Goal: Information Seeking & Learning: Check status

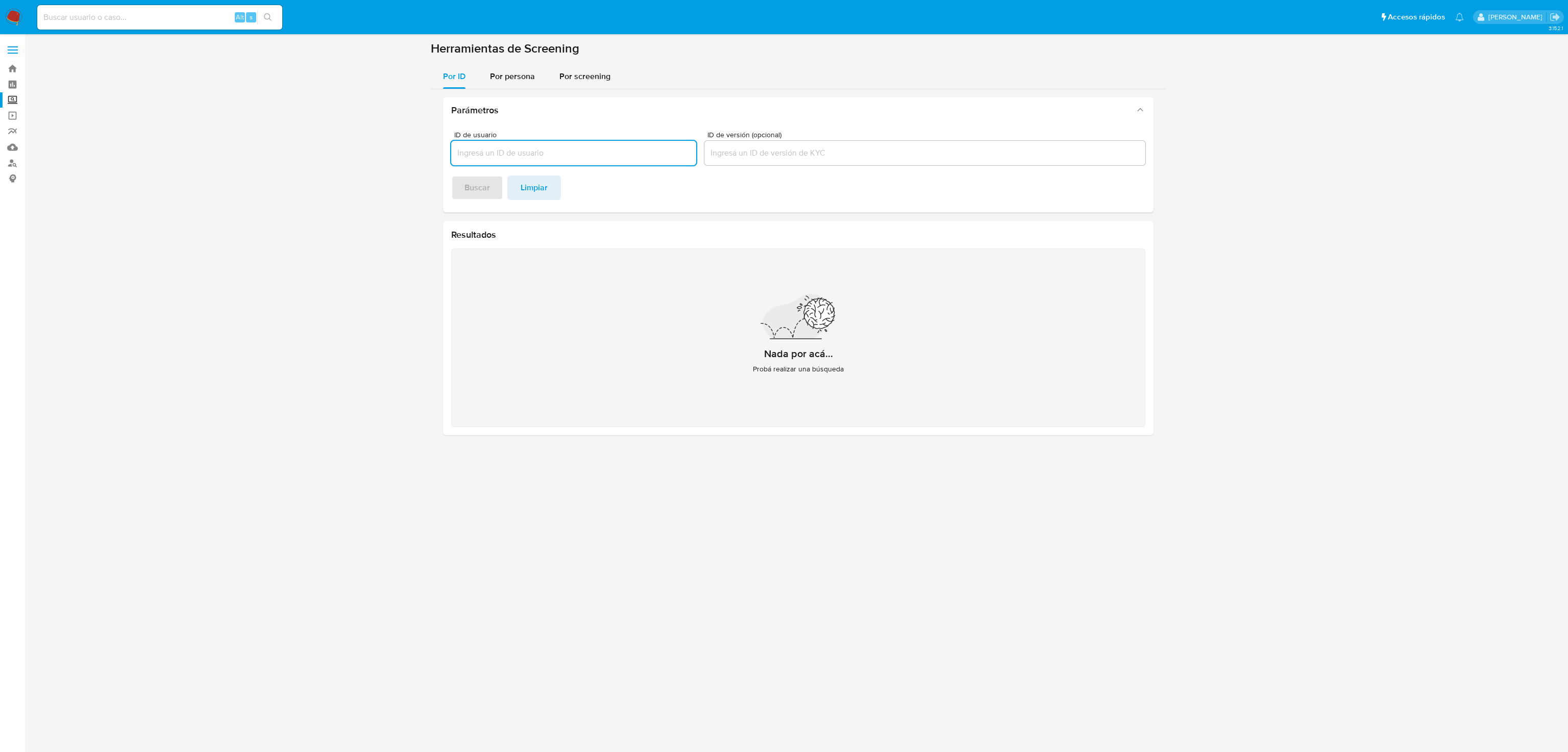
click at [156, 15] on input at bounding box center [159, 18] width 245 height 13
paste input "711140682"
type input "711140682"
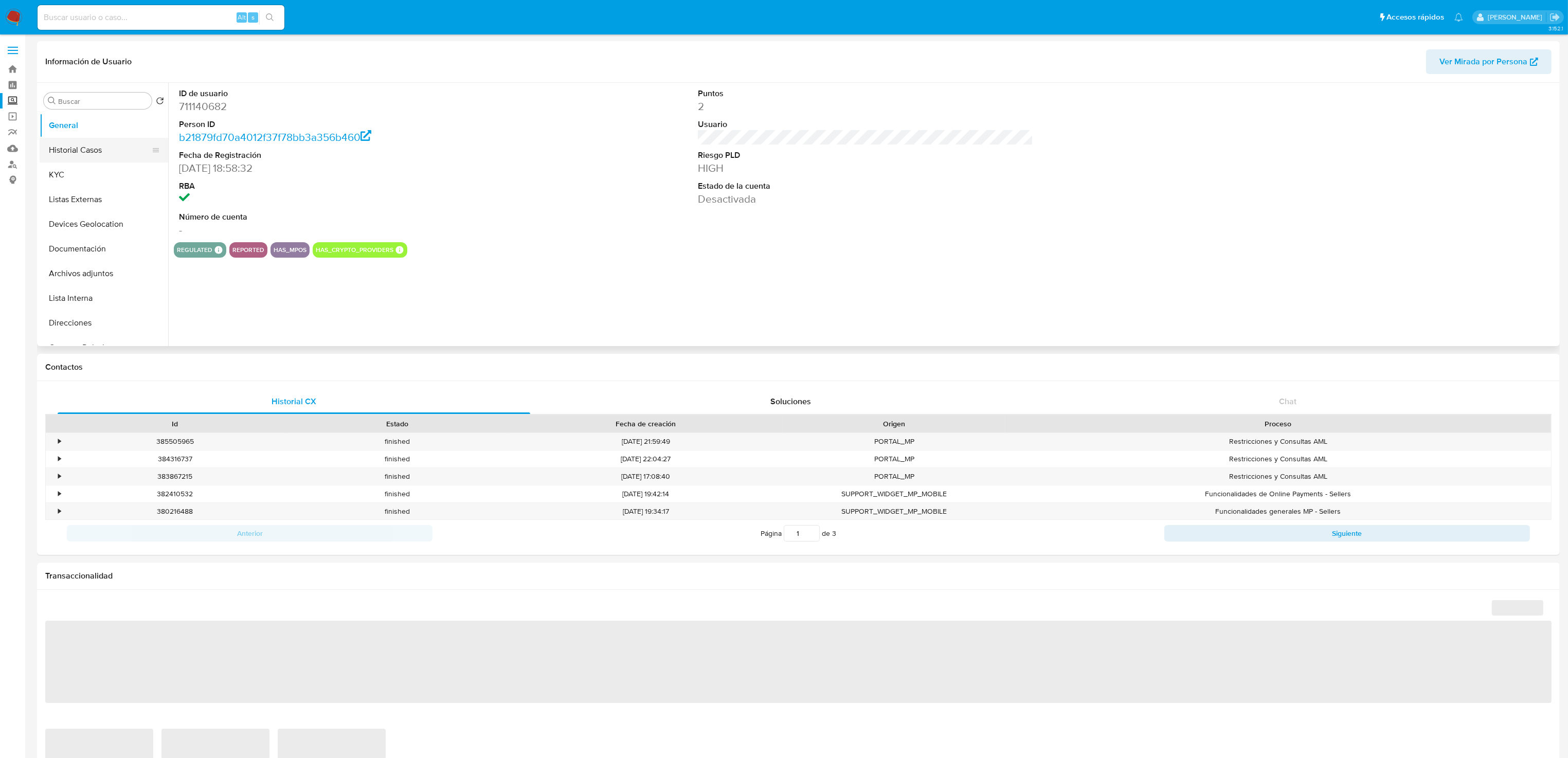
select select "10"
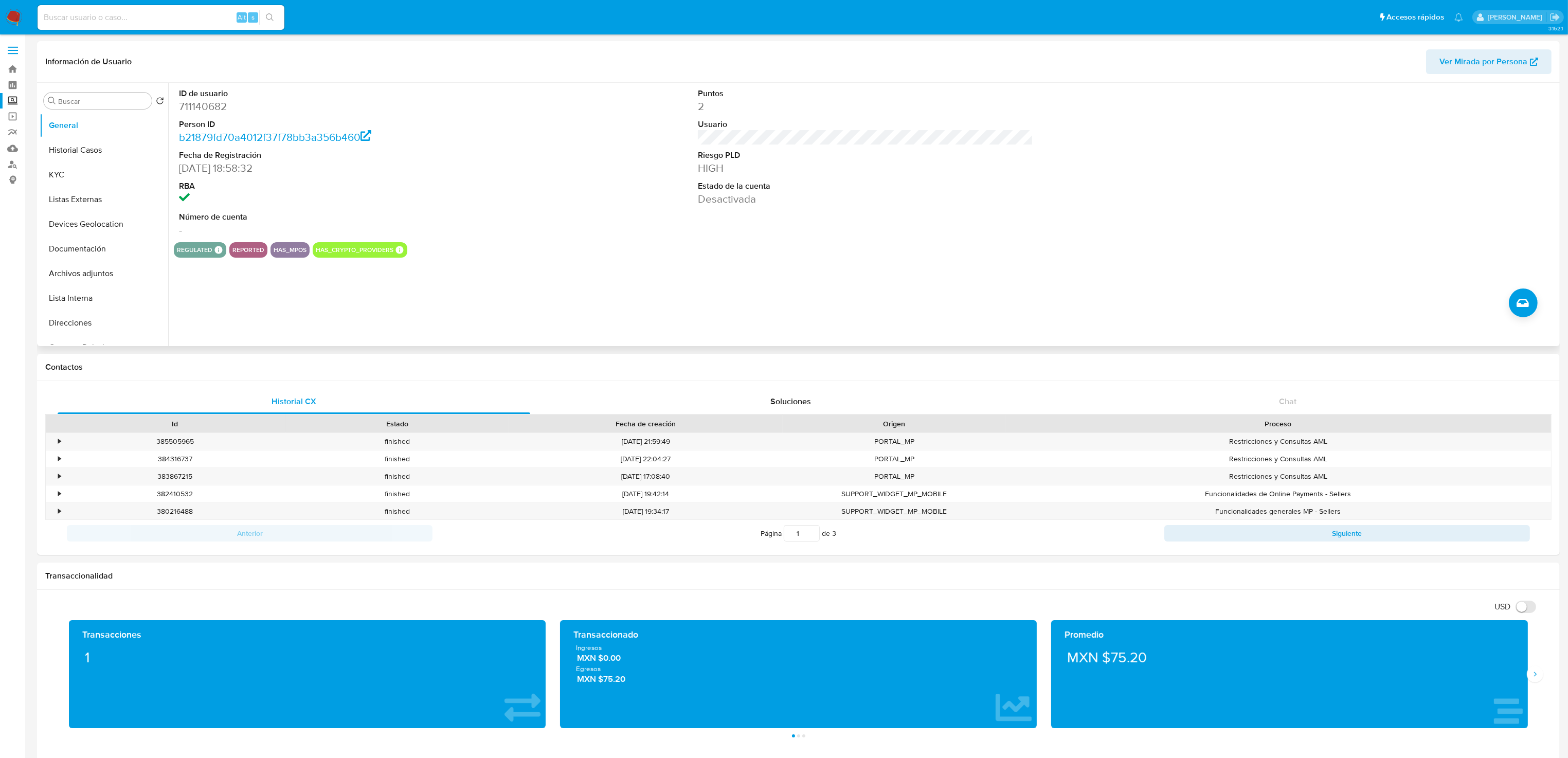
click at [465, 196] on dd at bounding box center [347, 199] width 336 height 14
click at [93, 154] on button "Historial Casos" at bounding box center [100, 150] width 120 height 25
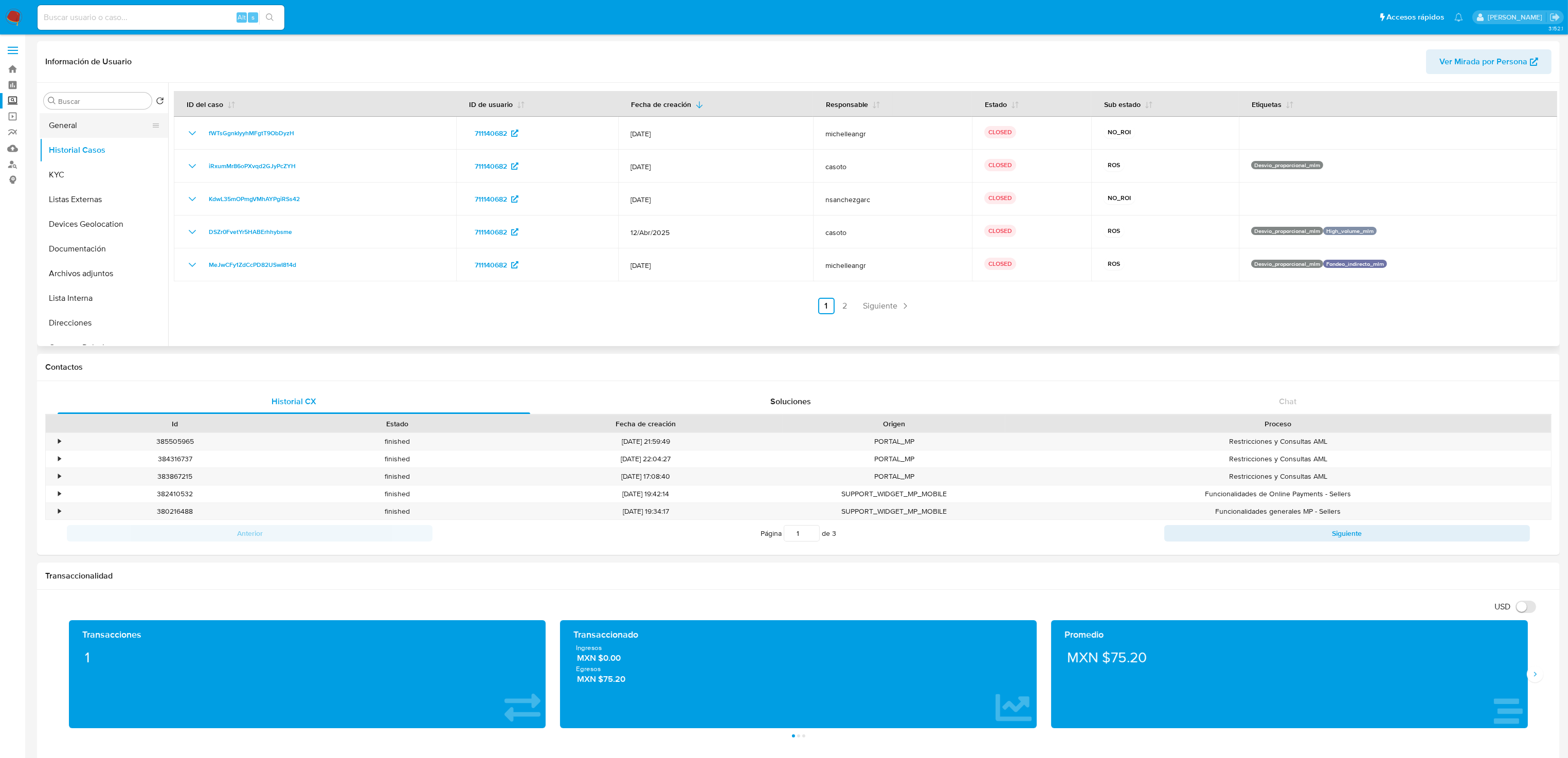
click at [88, 115] on button "General" at bounding box center [100, 125] width 120 height 25
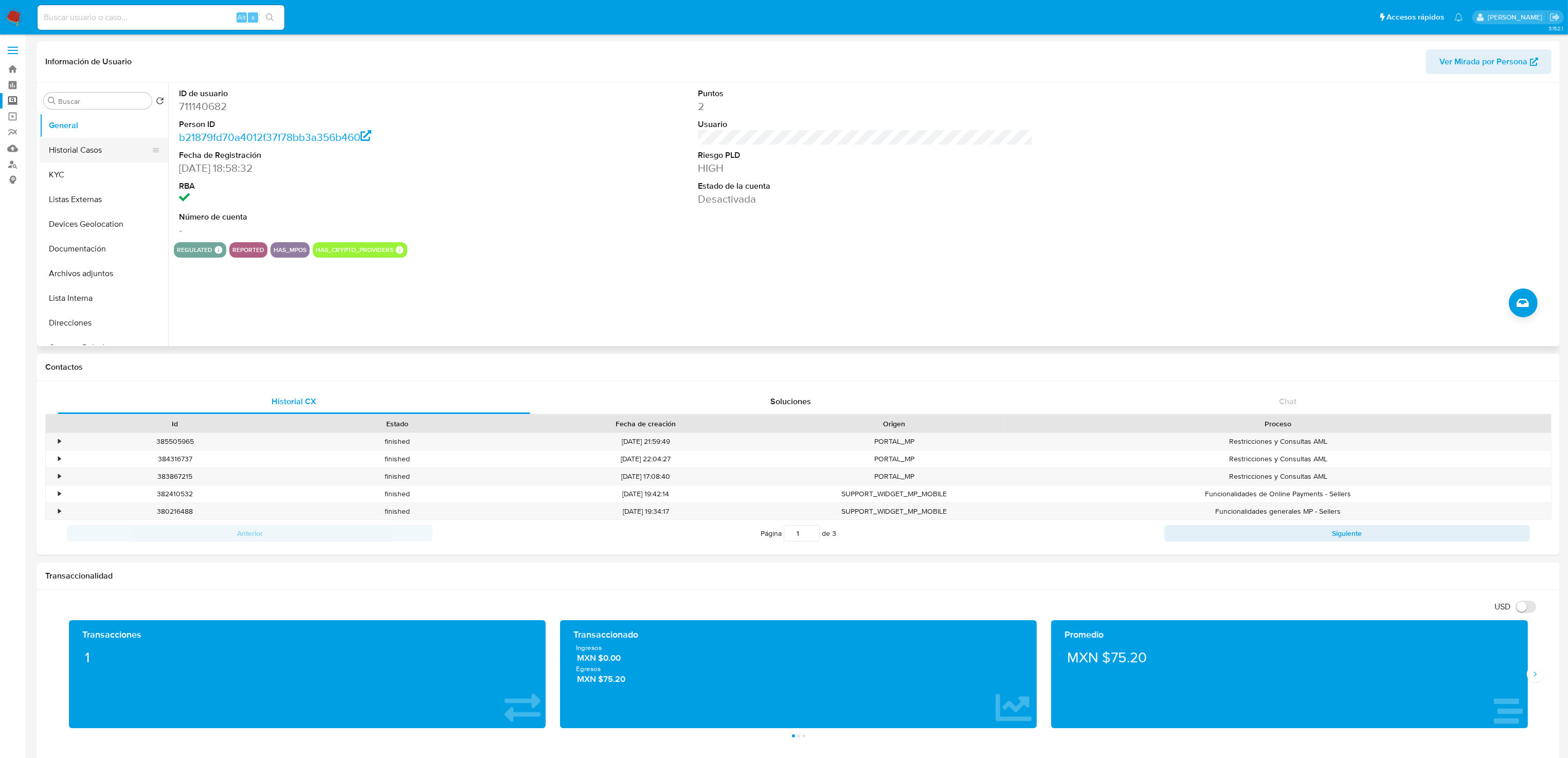
click at [85, 156] on button "Historial Casos" at bounding box center [100, 150] width 120 height 25
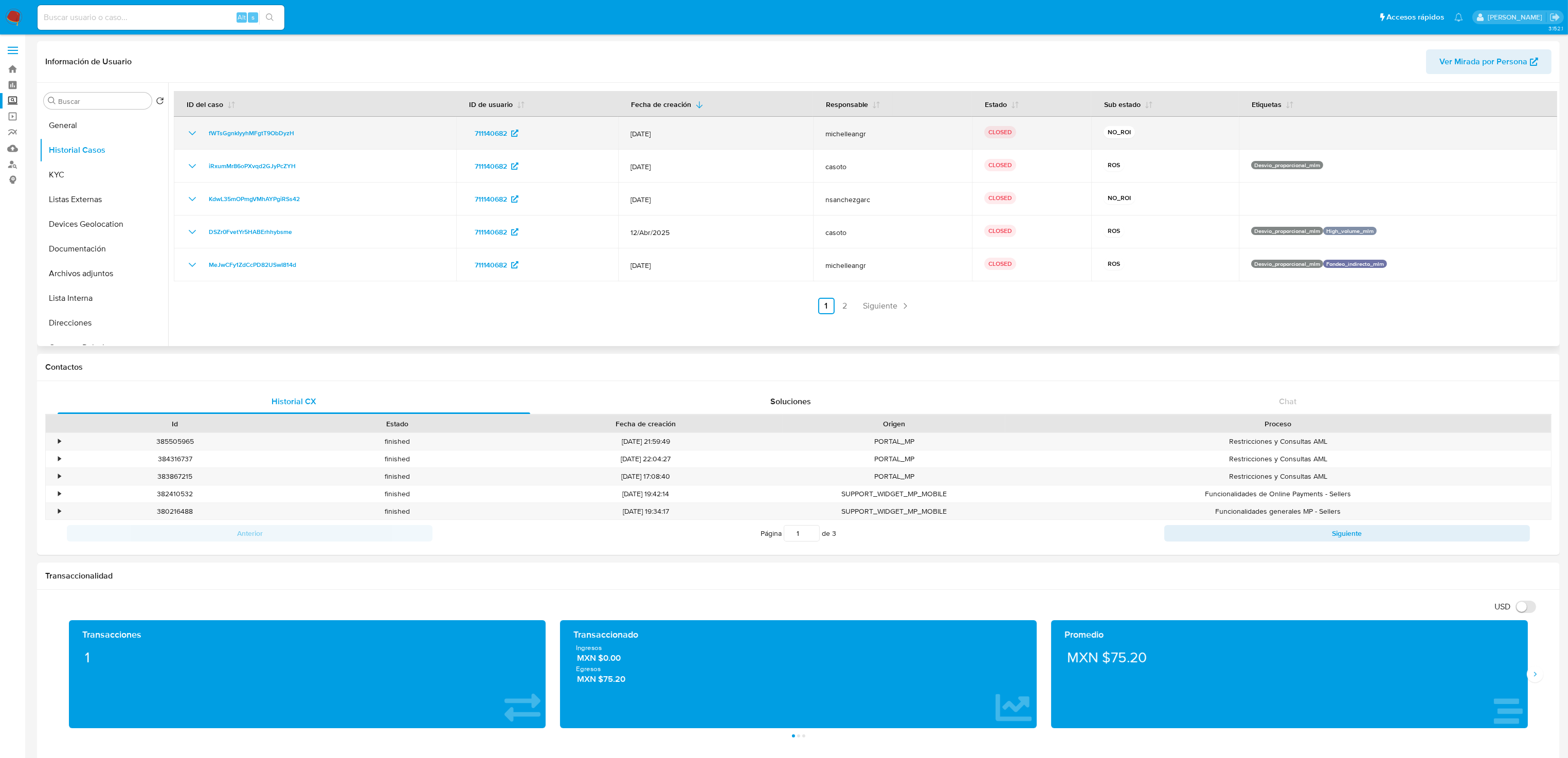
click at [189, 132] on icon "Mostrar/Ocultar" at bounding box center [193, 133] width 12 height 12
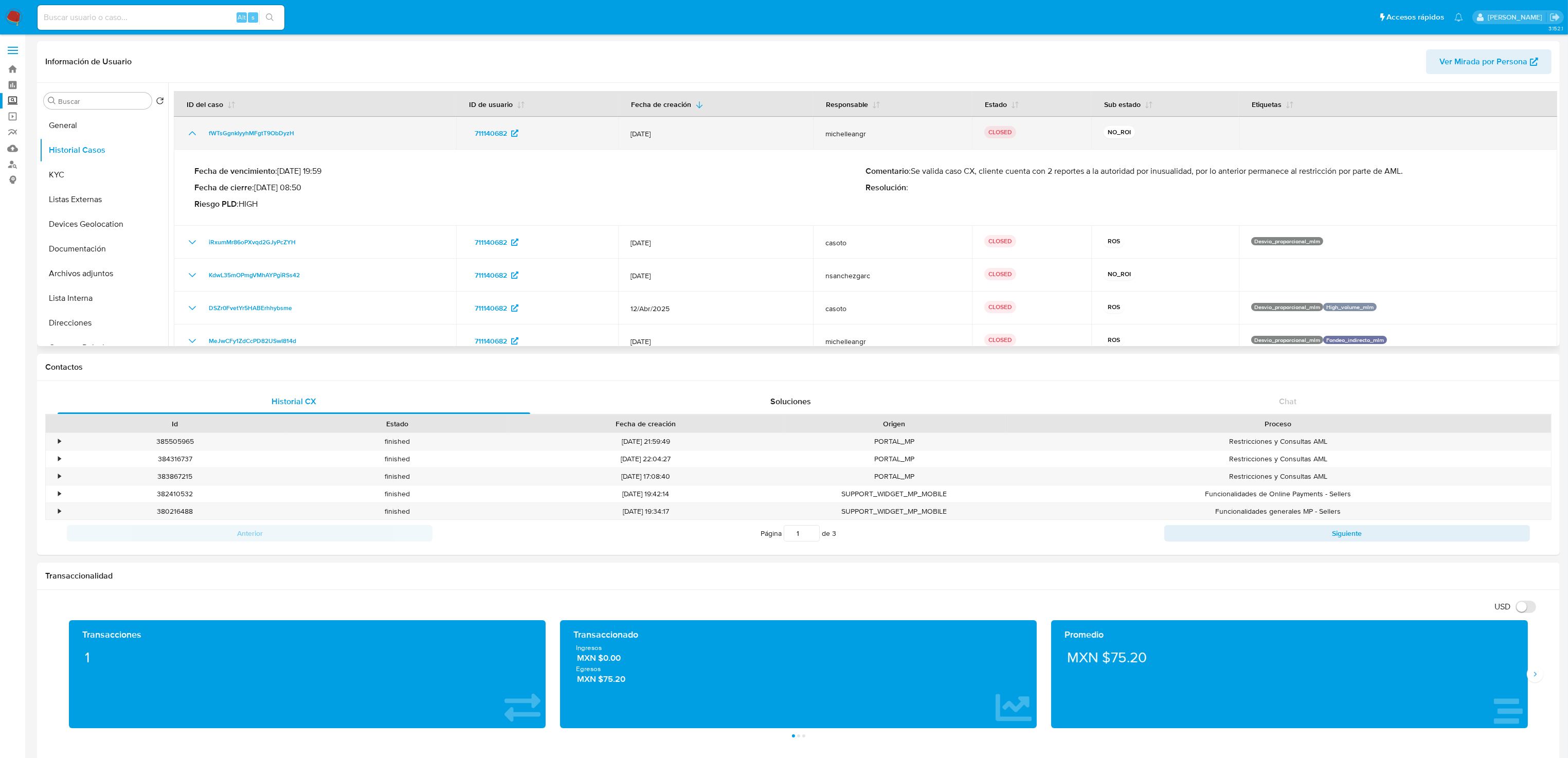
click at [191, 128] on icon "Mostrar/Ocultar" at bounding box center [193, 133] width 12 height 12
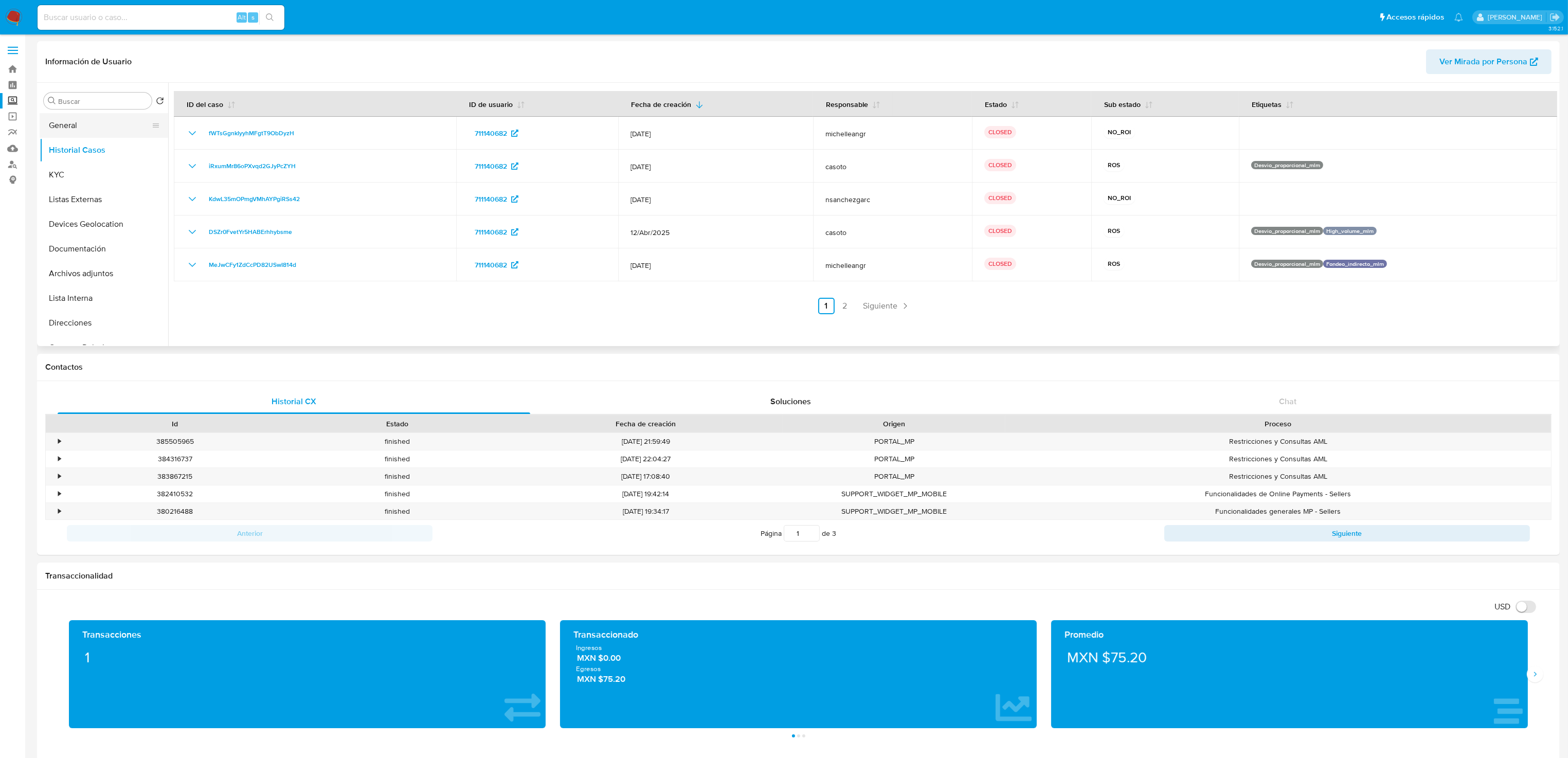
click at [78, 126] on button "General" at bounding box center [100, 125] width 120 height 25
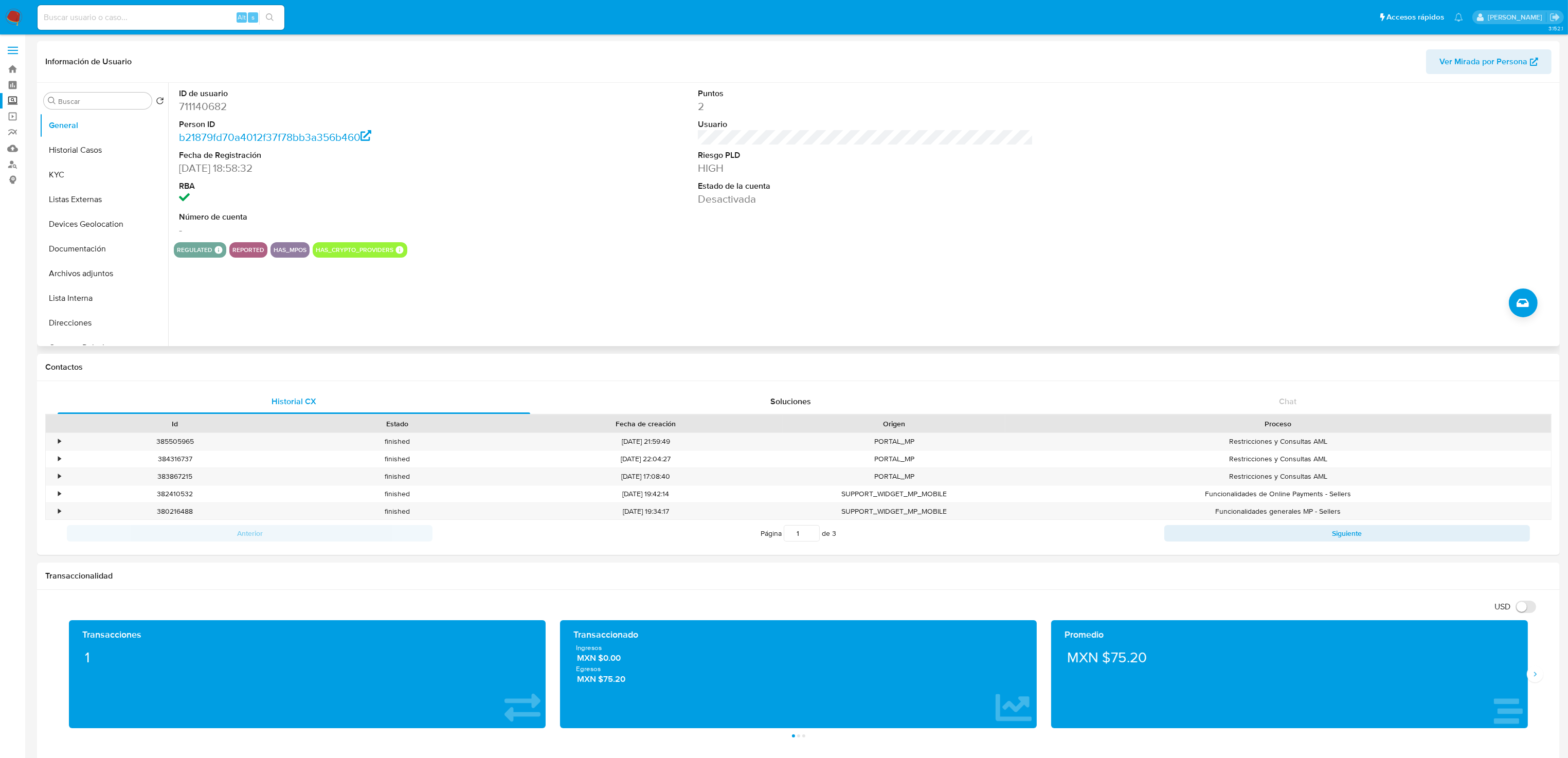
click at [729, 193] on dd "Desactivada" at bounding box center [866, 199] width 336 height 14
click at [729, 199] on dd "Desactivada" at bounding box center [866, 199] width 336 height 14
click at [570, 296] on div "ID de usuario 711140682 Person ID b21879fd70a4012f37f78bb3a356b460 Fecha de Reg…" at bounding box center [862, 214] width 1389 height 263
click at [75, 145] on button "Historial Casos" at bounding box center [100, 150] width 120 height 25
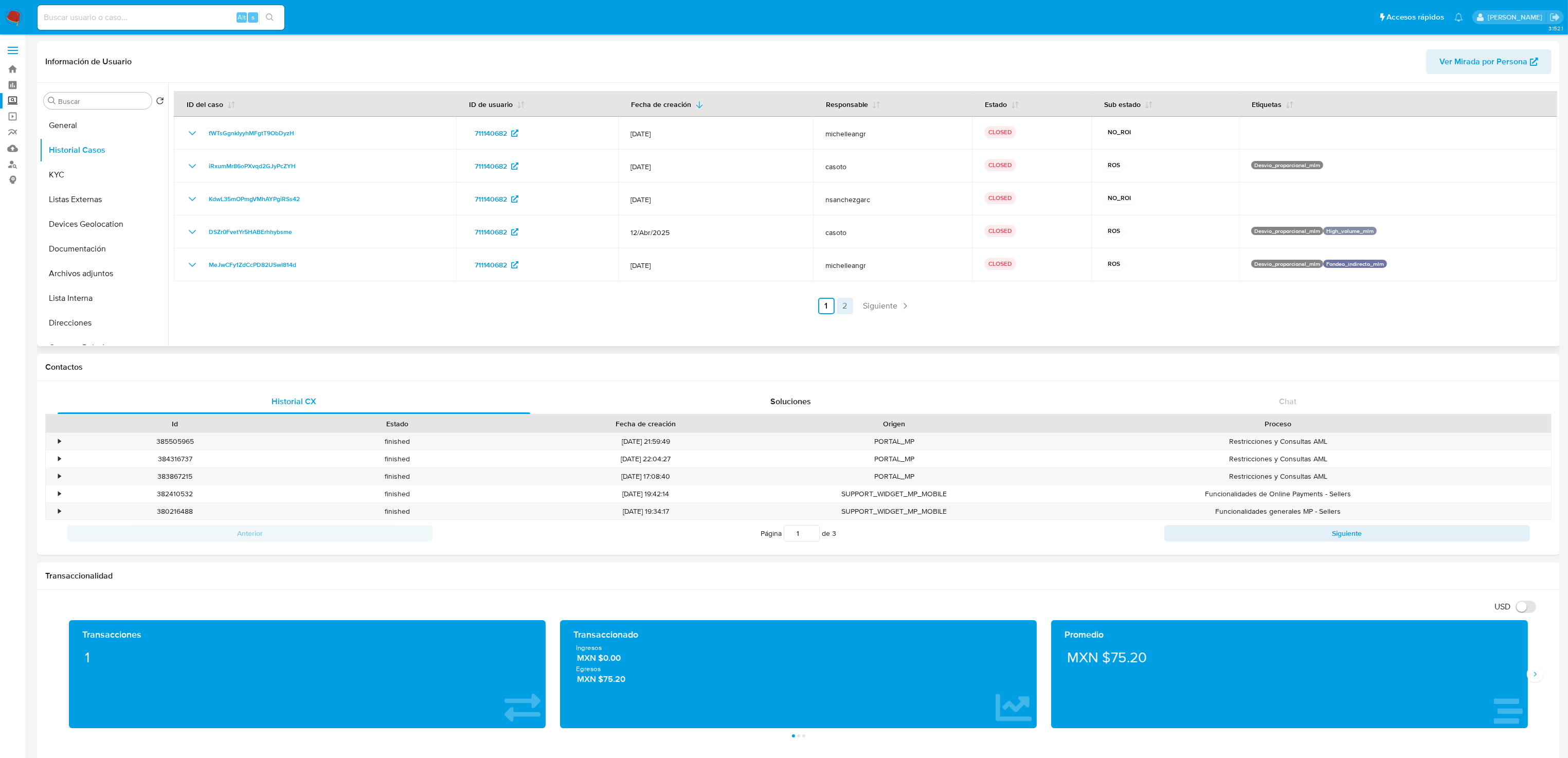
click at [840, 304] on link "2" at bounding box center [844, 306] width 17 height 17
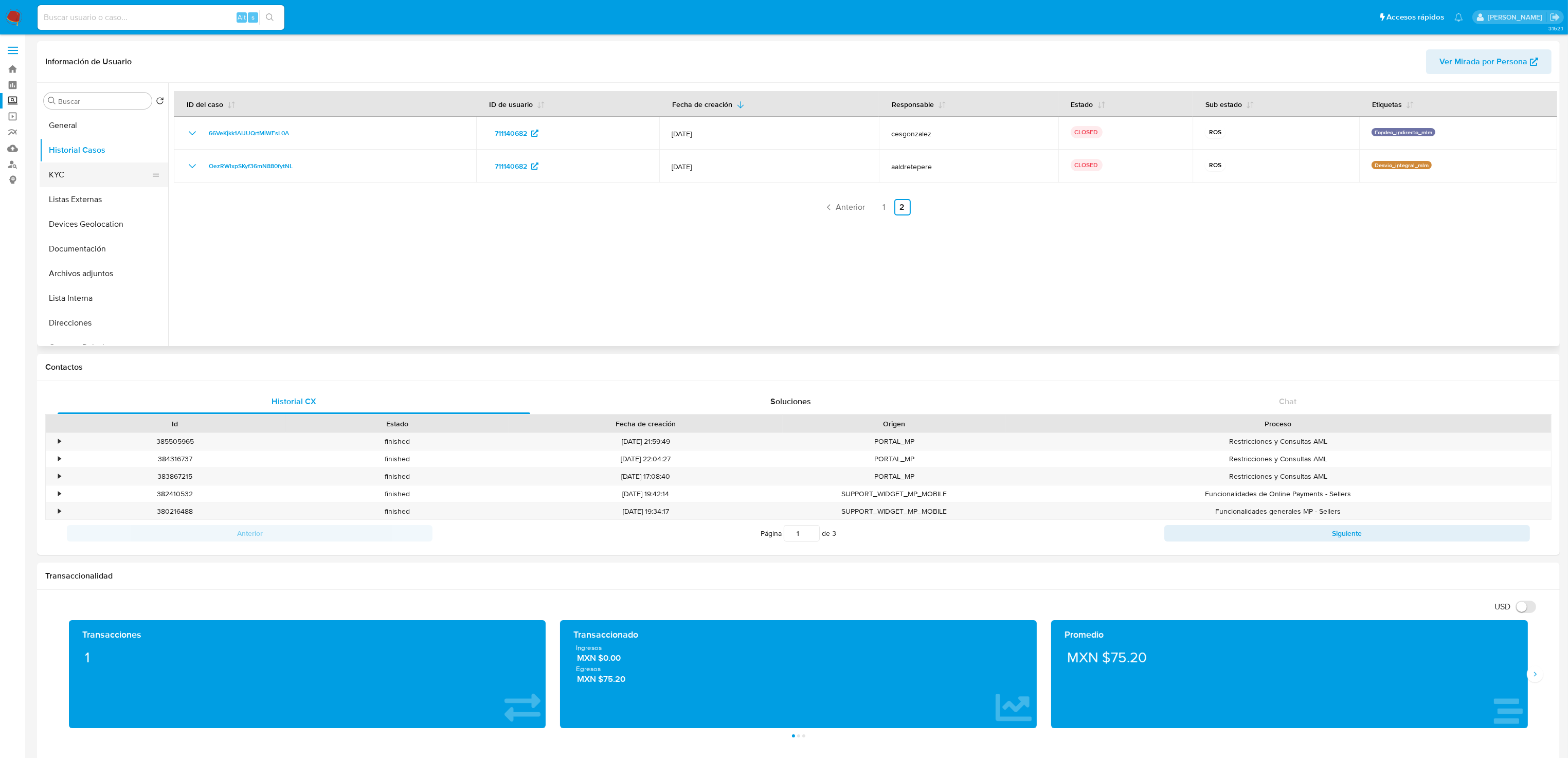
click at [71, 180] on button "KYC" at bounding box center [100, 175] width 120 height 25
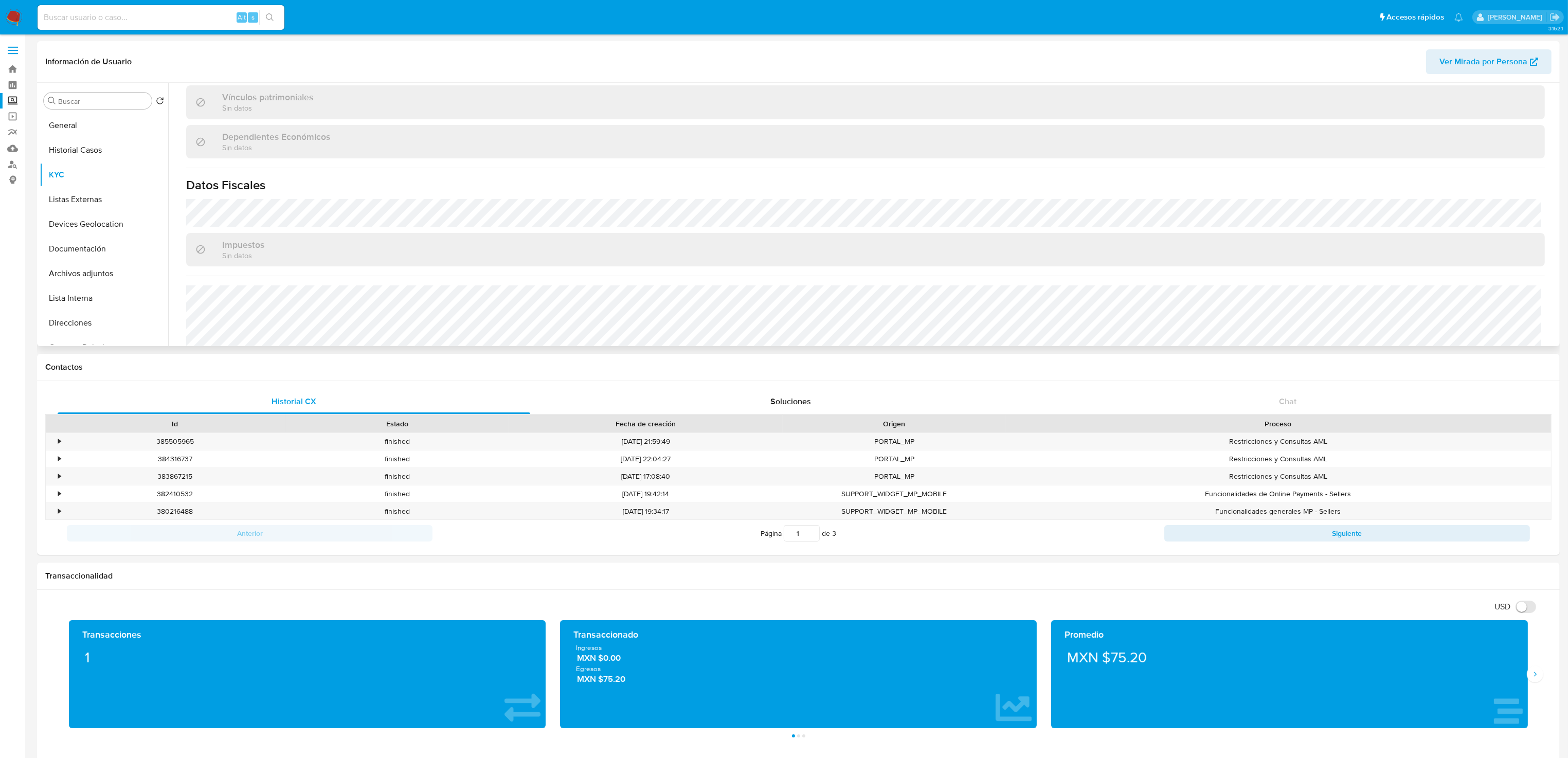
scroll to position [540, 0]
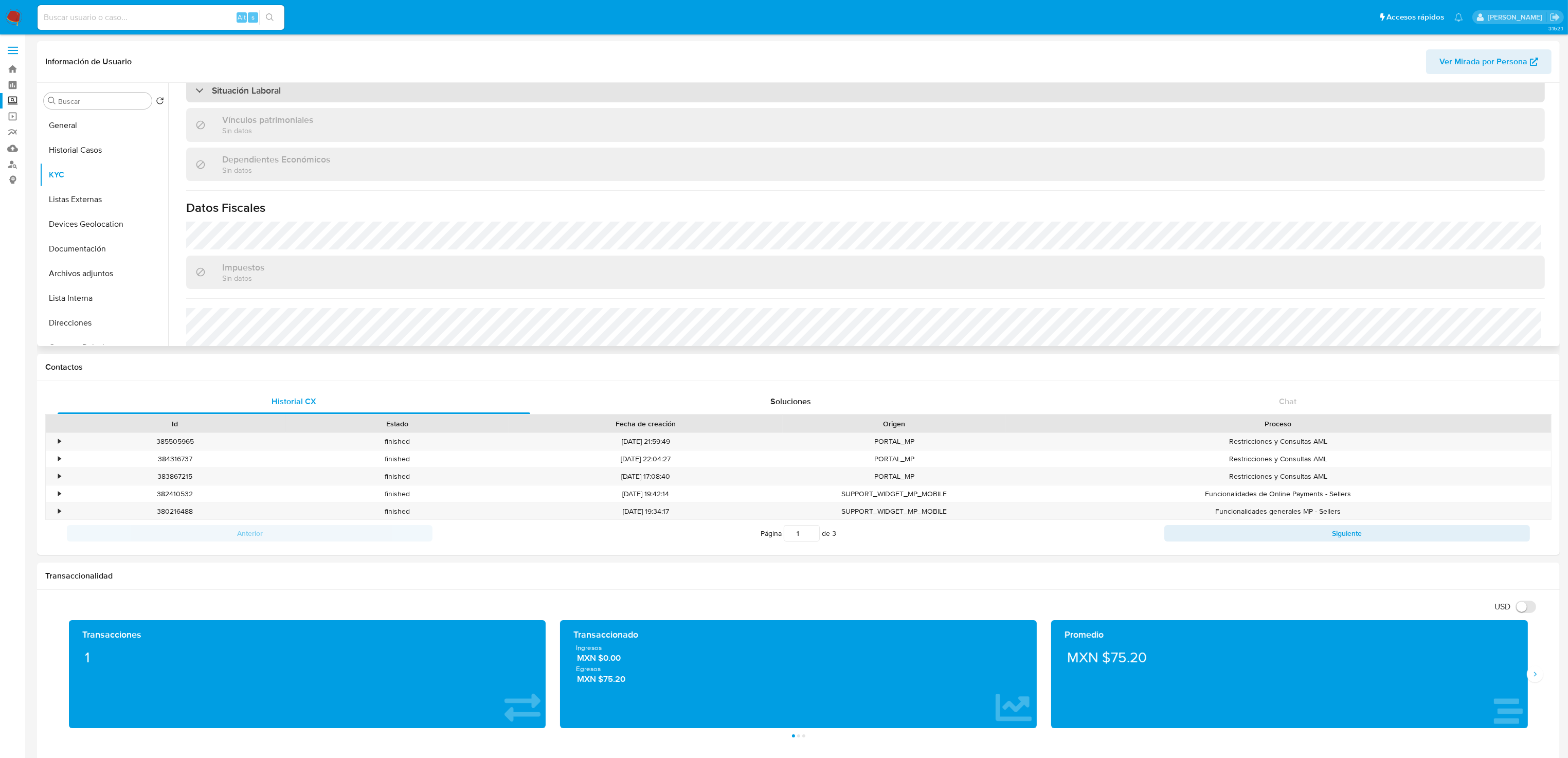
click at [282, 92] on div "Situación Laboral" at bounding box center [865, 90] width 1358 height 24
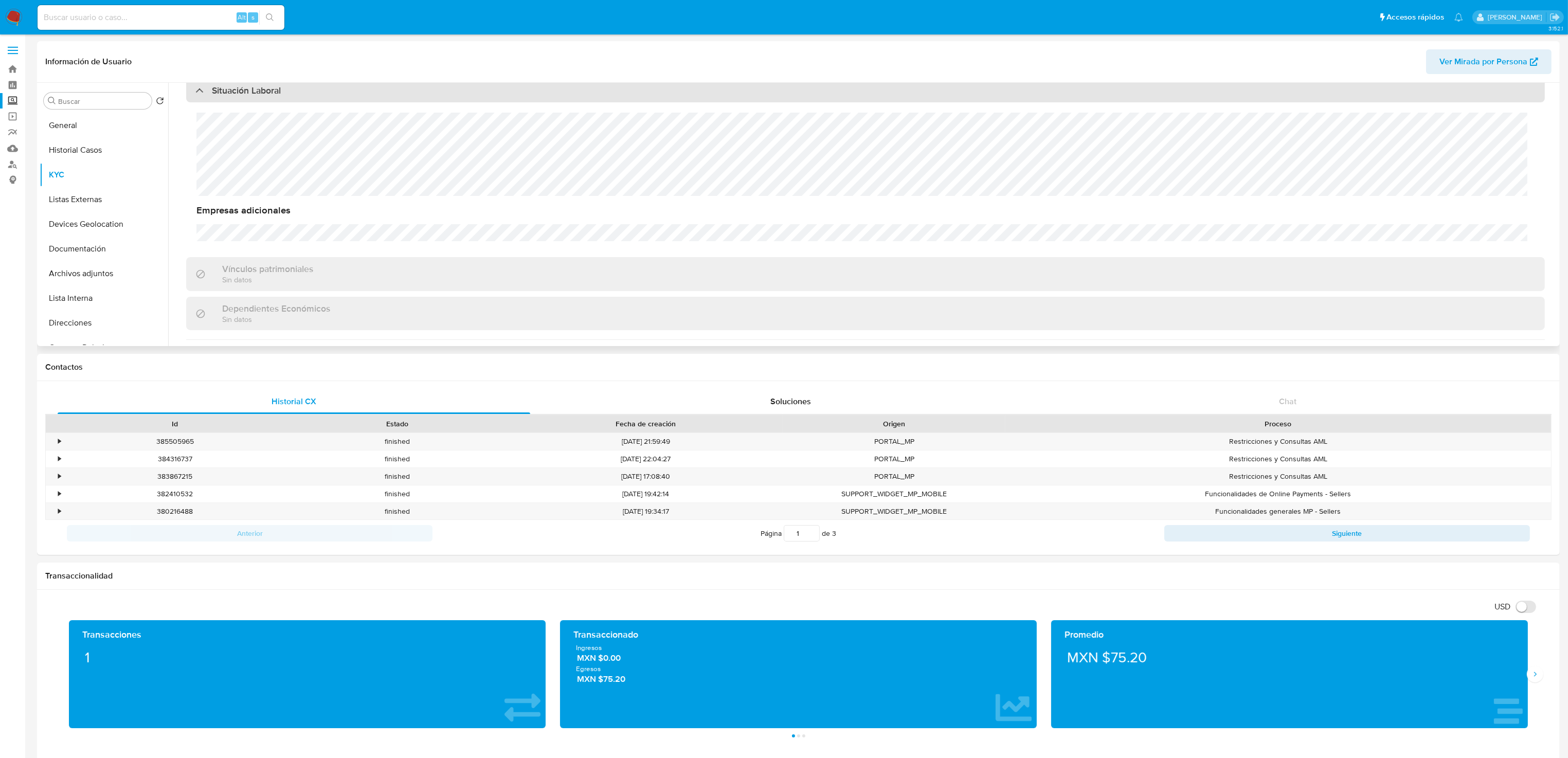
click at [282, 92] on div "Situación Laboral" at bounding box center [865, 90] width 1358 height 24
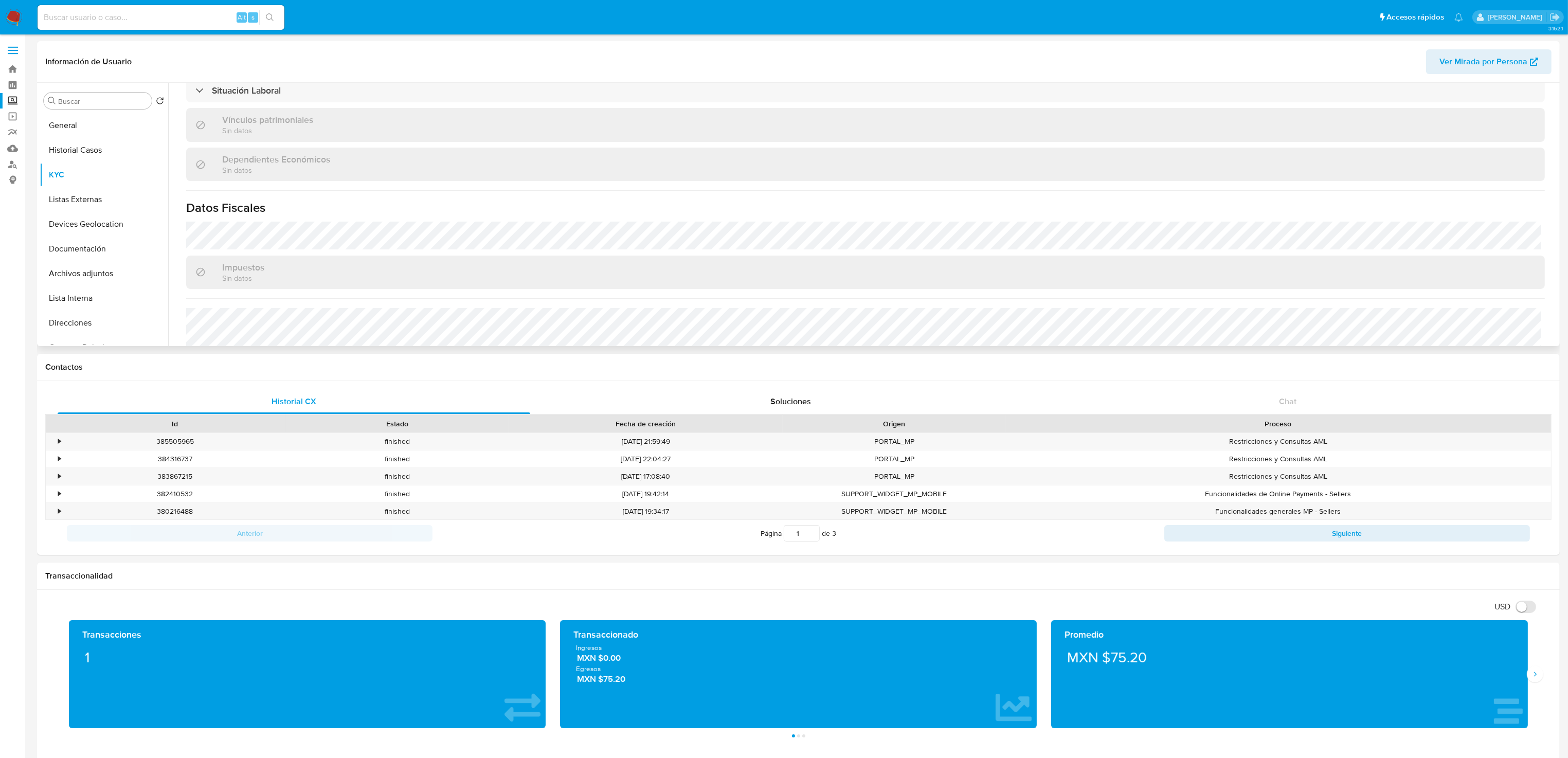
scroll to position [617, 0]
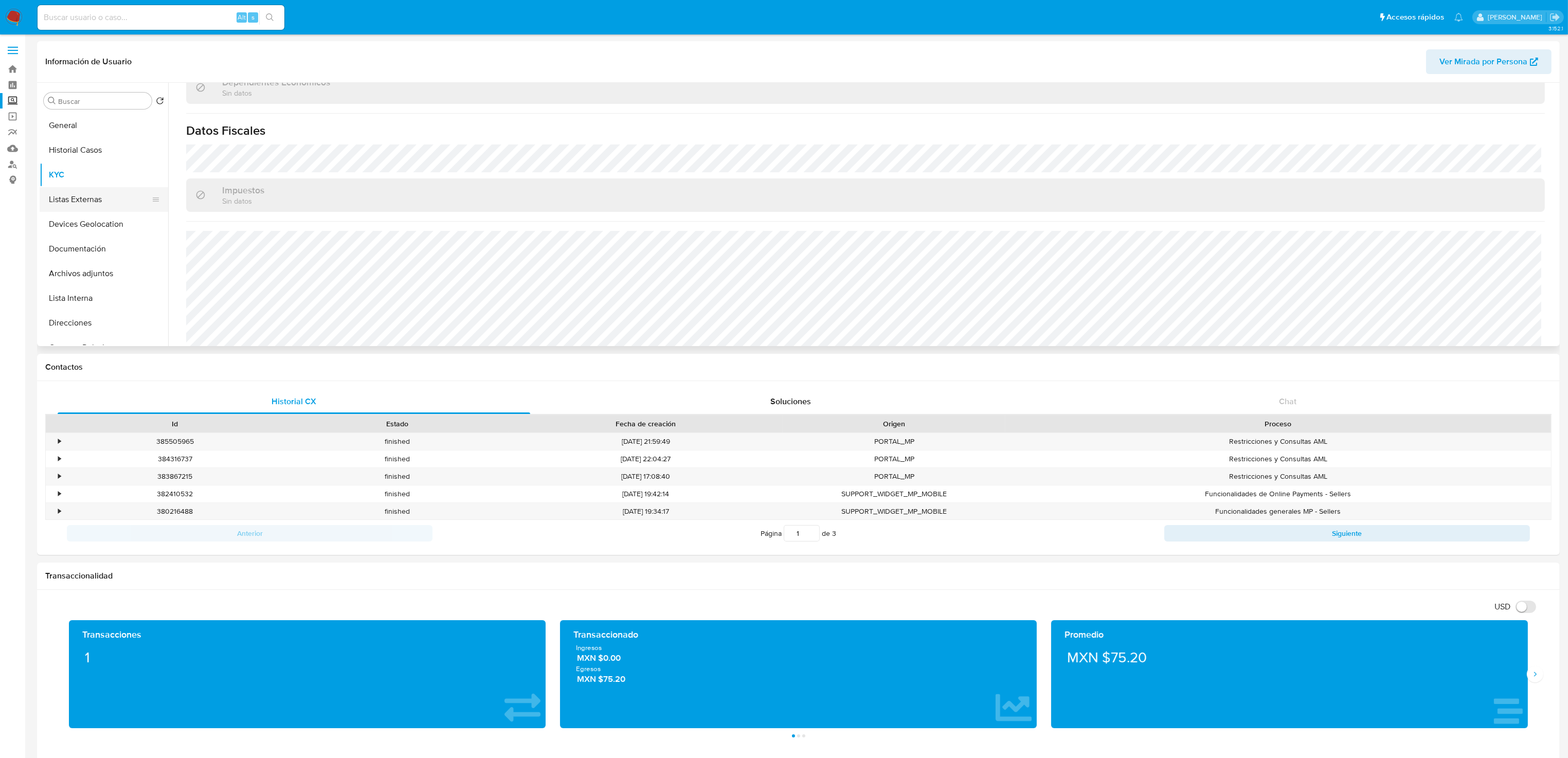
click at [75, 196] on button "Listas Externas" at bounding box center [100, 199] width 120 height 25
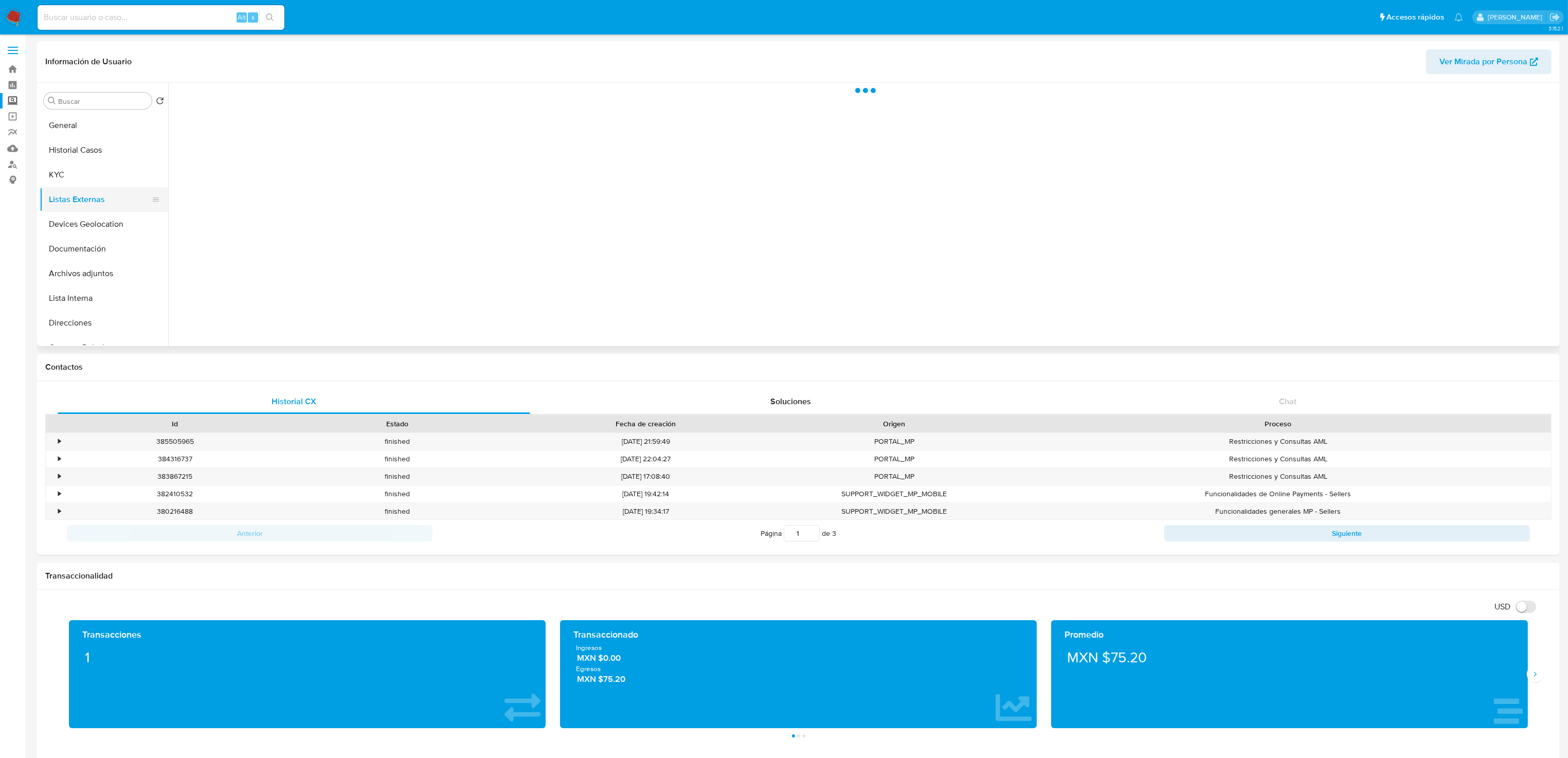
scroll to position [0, 0]
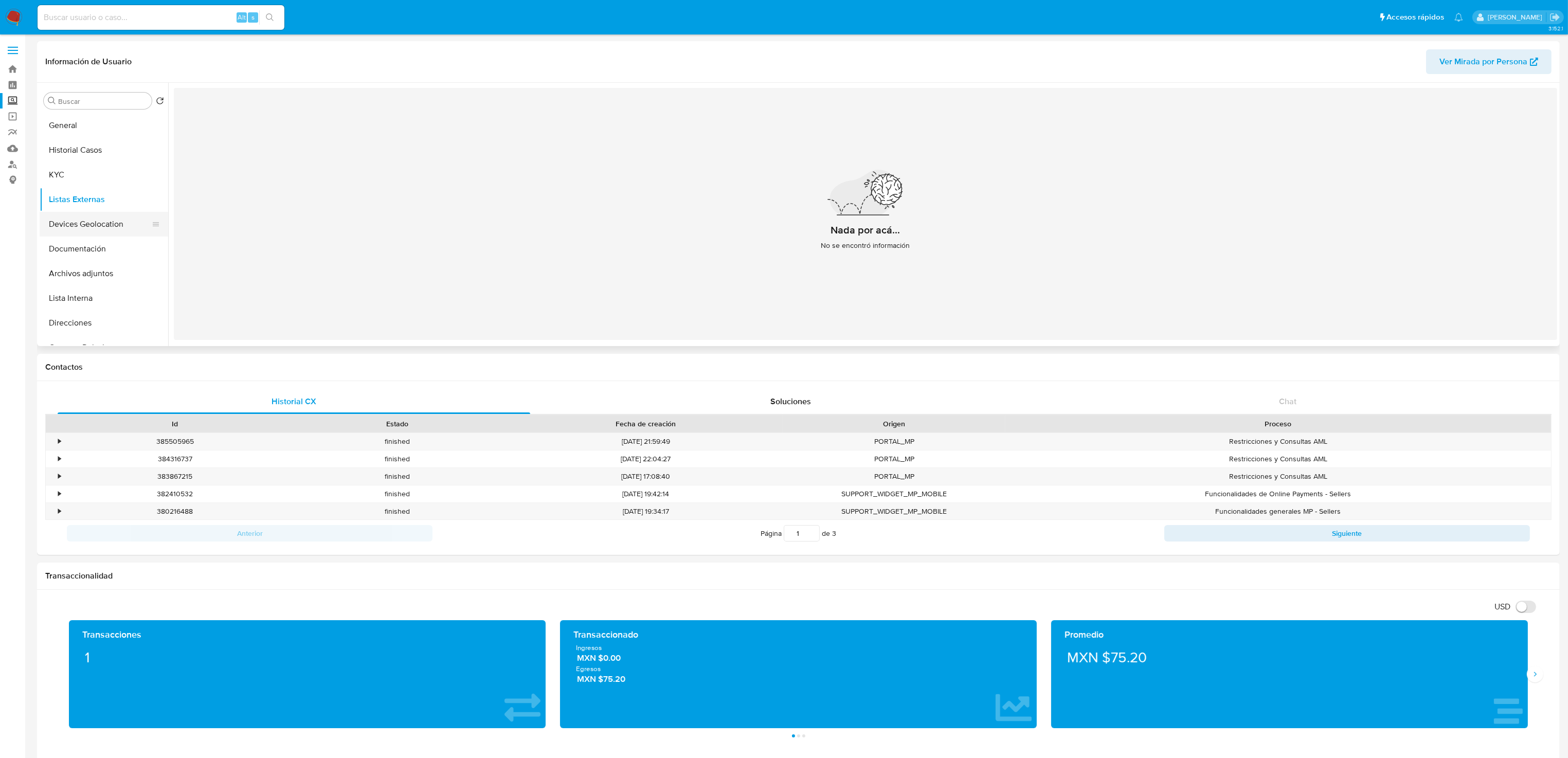
click at [72, 228] on button "Devices Geolocation" at bounding box center [100, 224] width 120 height 25
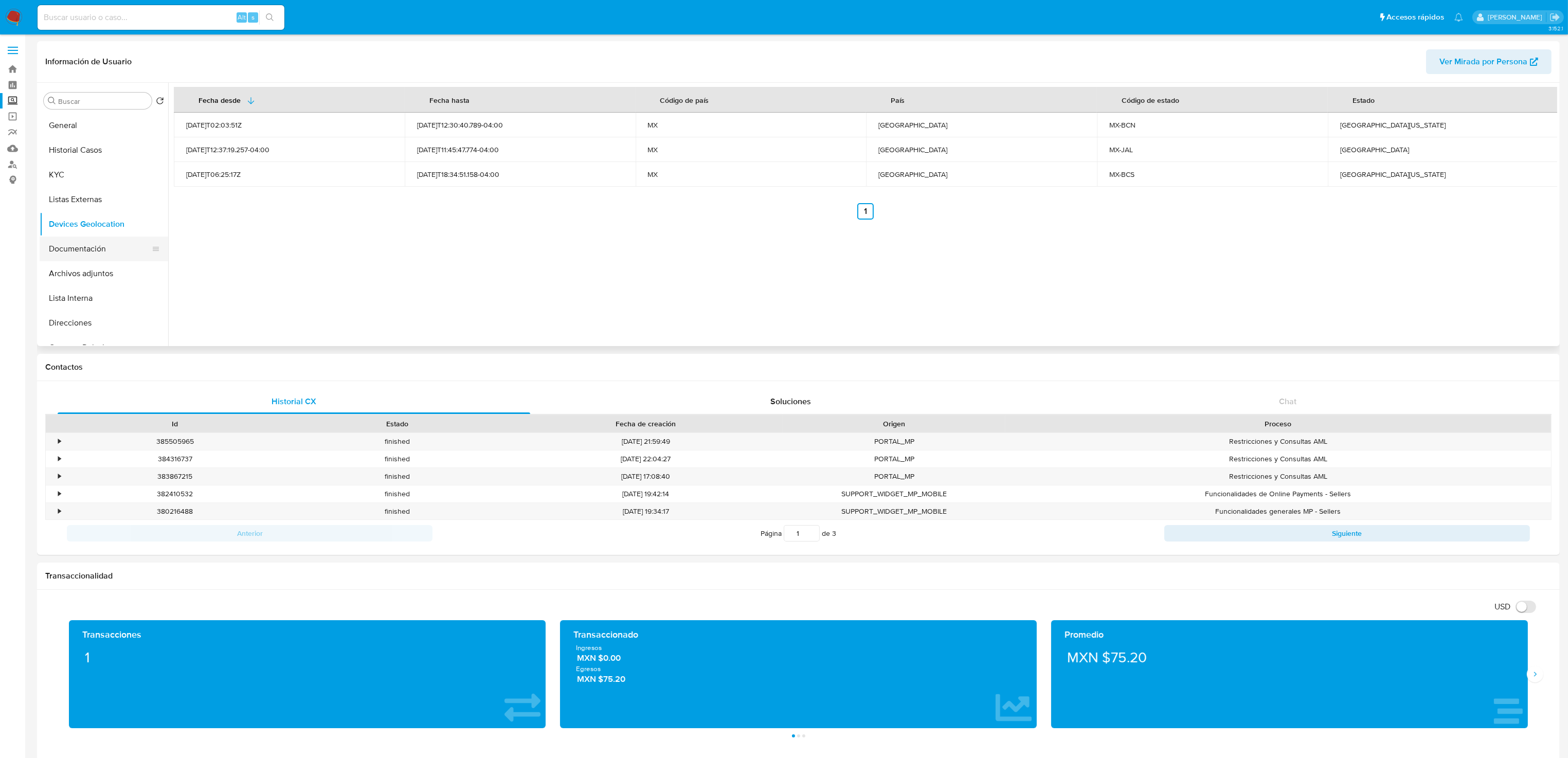
click at [72, 248] on button "Documentación" at bounding box center [100, 249] width 120 height 25
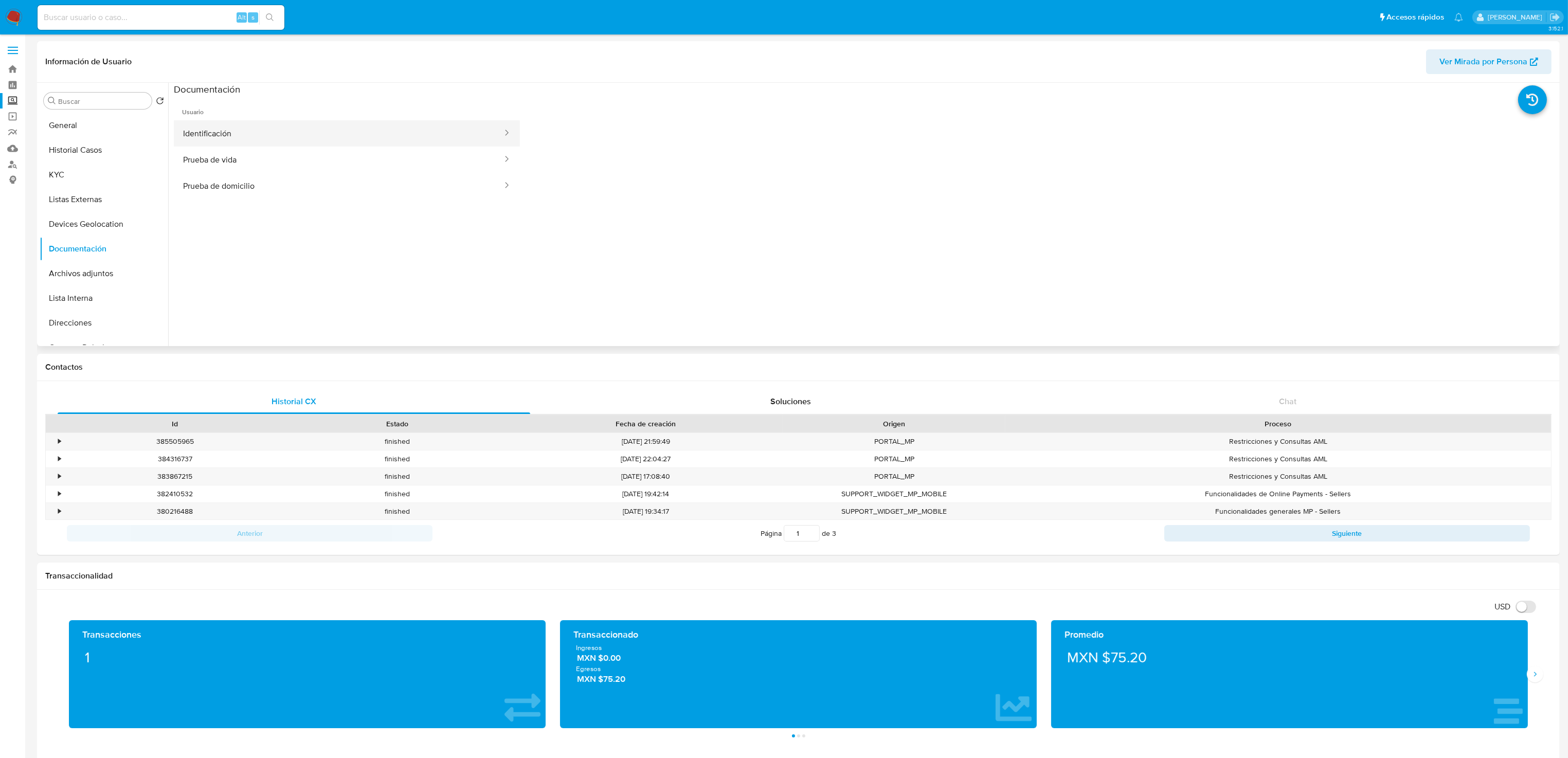
click at [262, 134] on button "Identificación" at bounding box center [338, 133] width 330 height 26
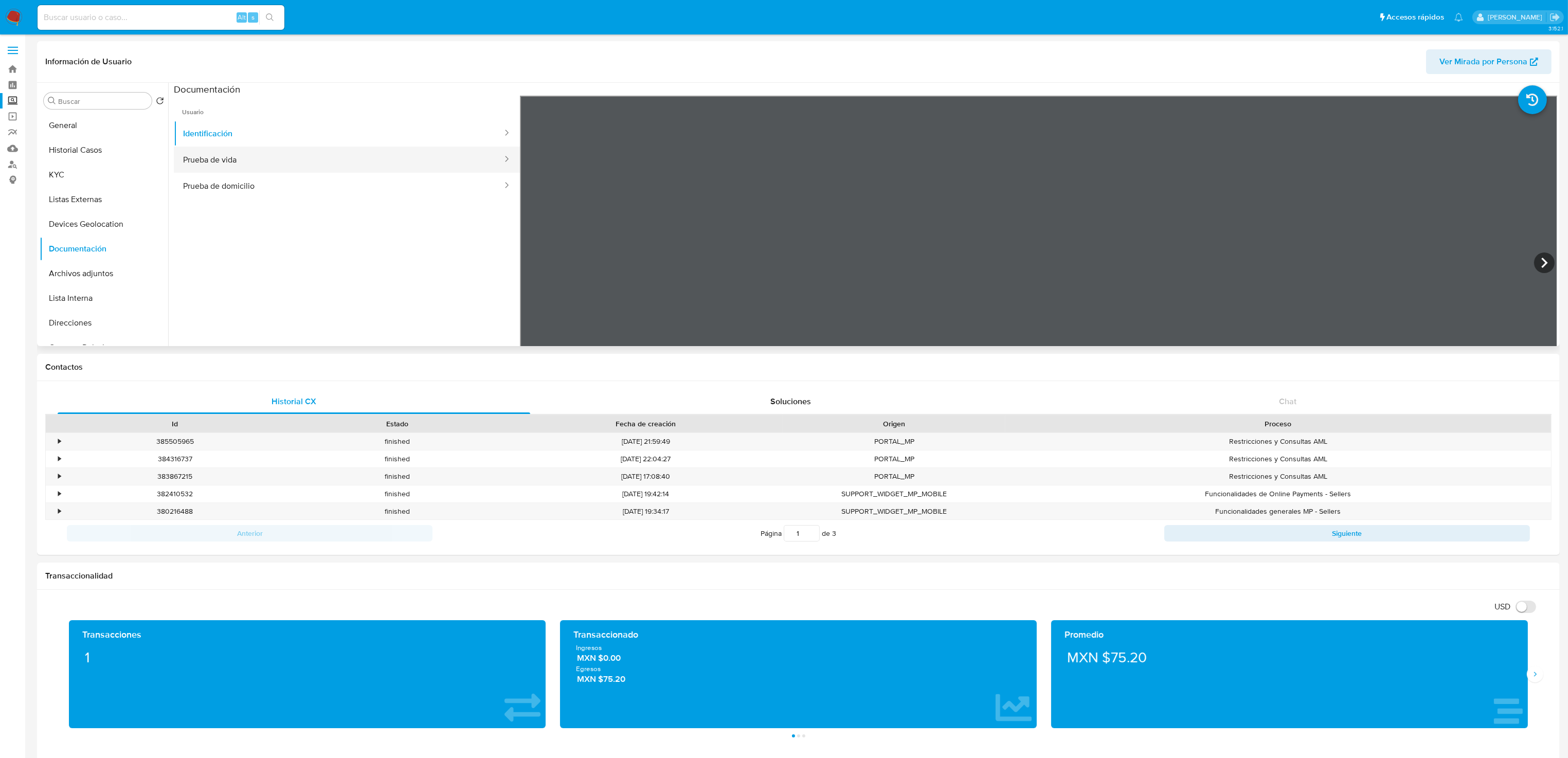
click at [319, 149] on button "Prueba de vida" at bounding box center [338, 159] width 330 height 26
click at [286, 196] on button "Prueba de domicilio" at bounding box center [338, 186] width 330 height 26
click at [263, 131] on button "Identificación" at bounding box center [338, 133] width 330 height 26
click at [1541, 259] on icon at bounding box center [1544, 263] width 21 height 21
click at [245, 161] on button "Prueba de vida" at bounding box center [338, 159] width 330 height 26
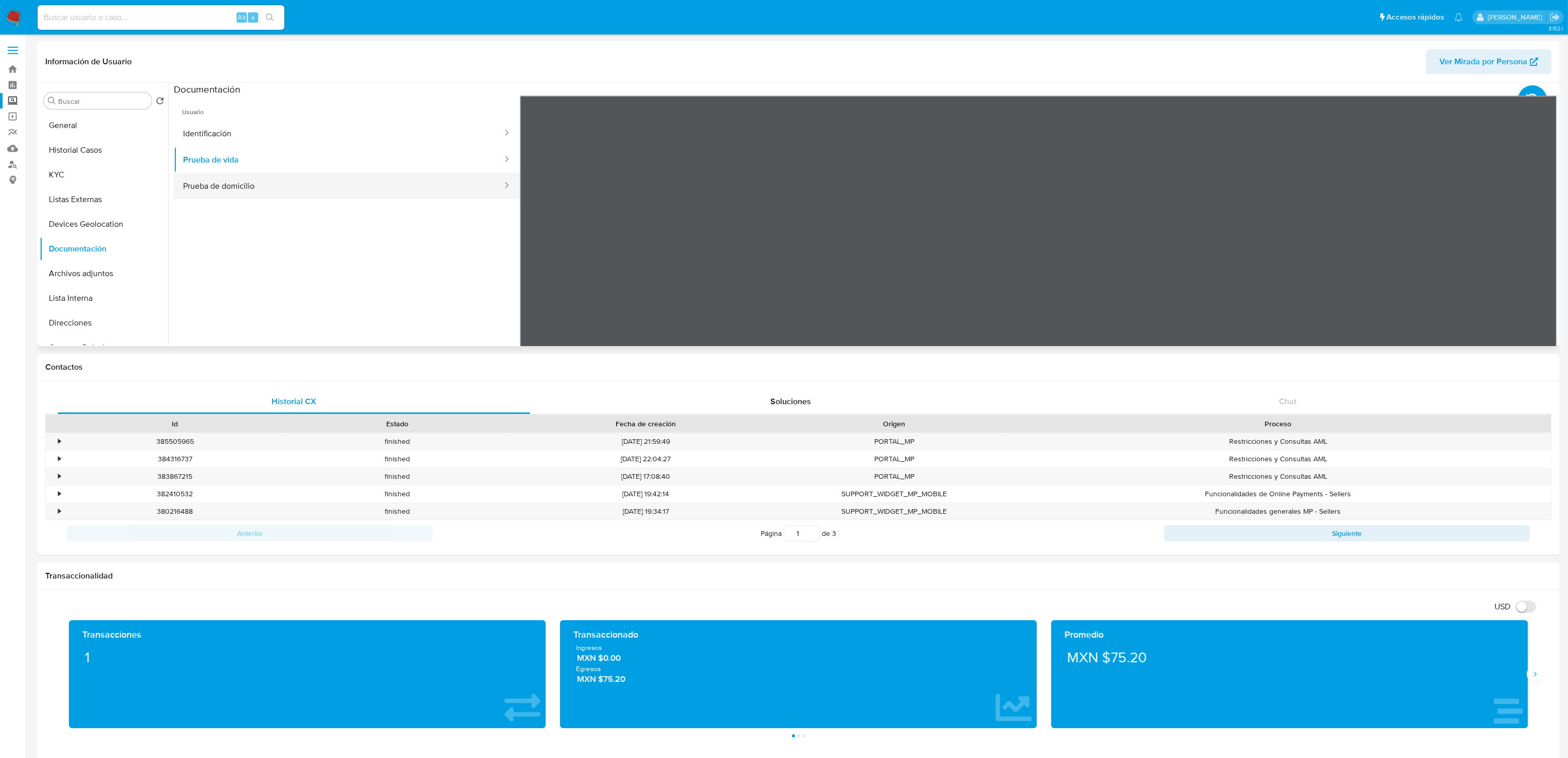
click at [261, 191] on button "Prueba de domicilio" at bounding box center [338, 186] width 330 height 26
click at [121, 272] on button "Archivos adjuntos" at bounding box center [100, 274] width 120 height 25
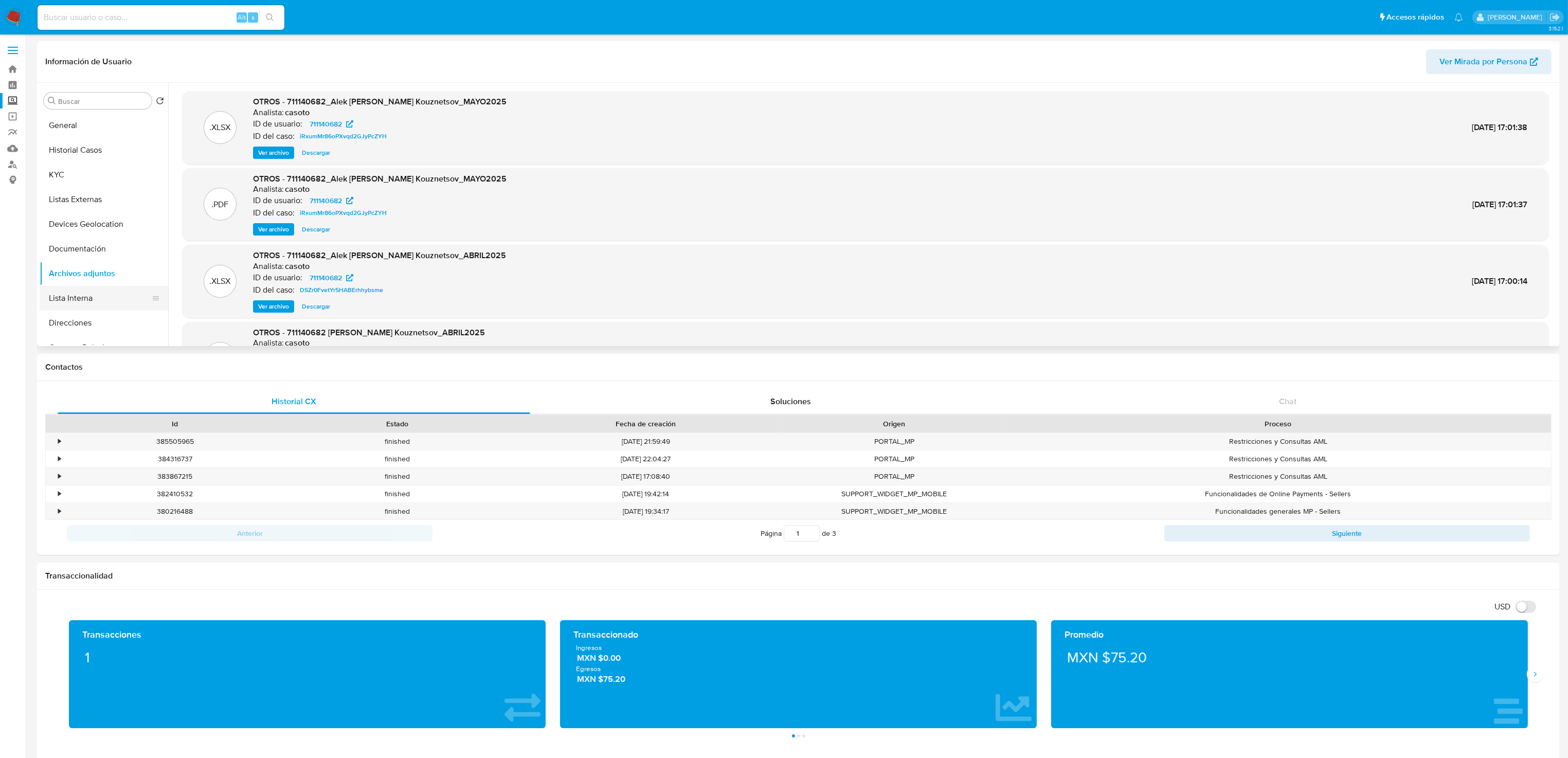
click at [77, 296] on button "Lista Interna" at bounding box center [100, 298] width 120 height 25
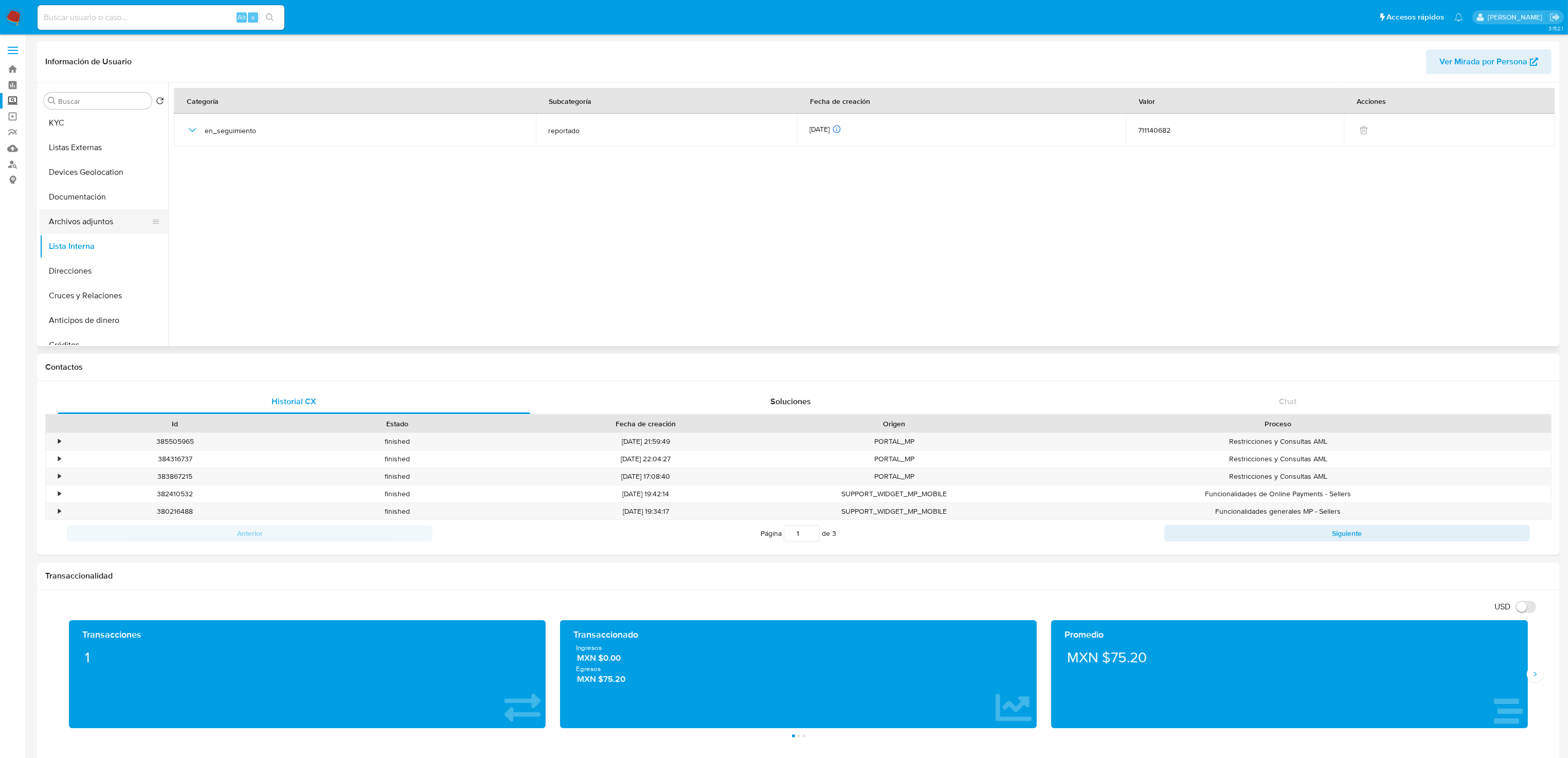
scroll to position [77, 0]
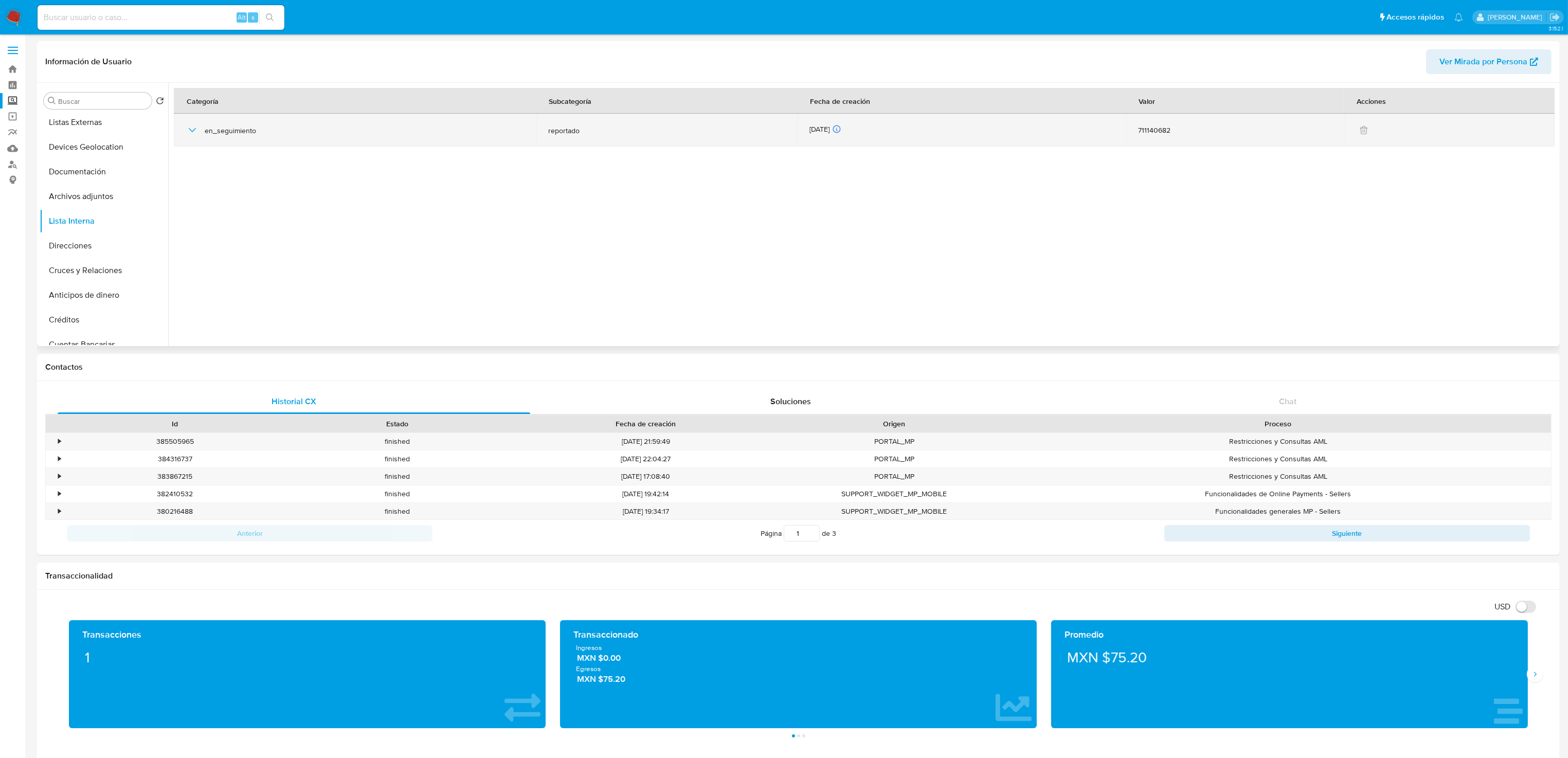
click at [189, 128] on icon "button" at bounding box center [193, 130] width 12 height 12
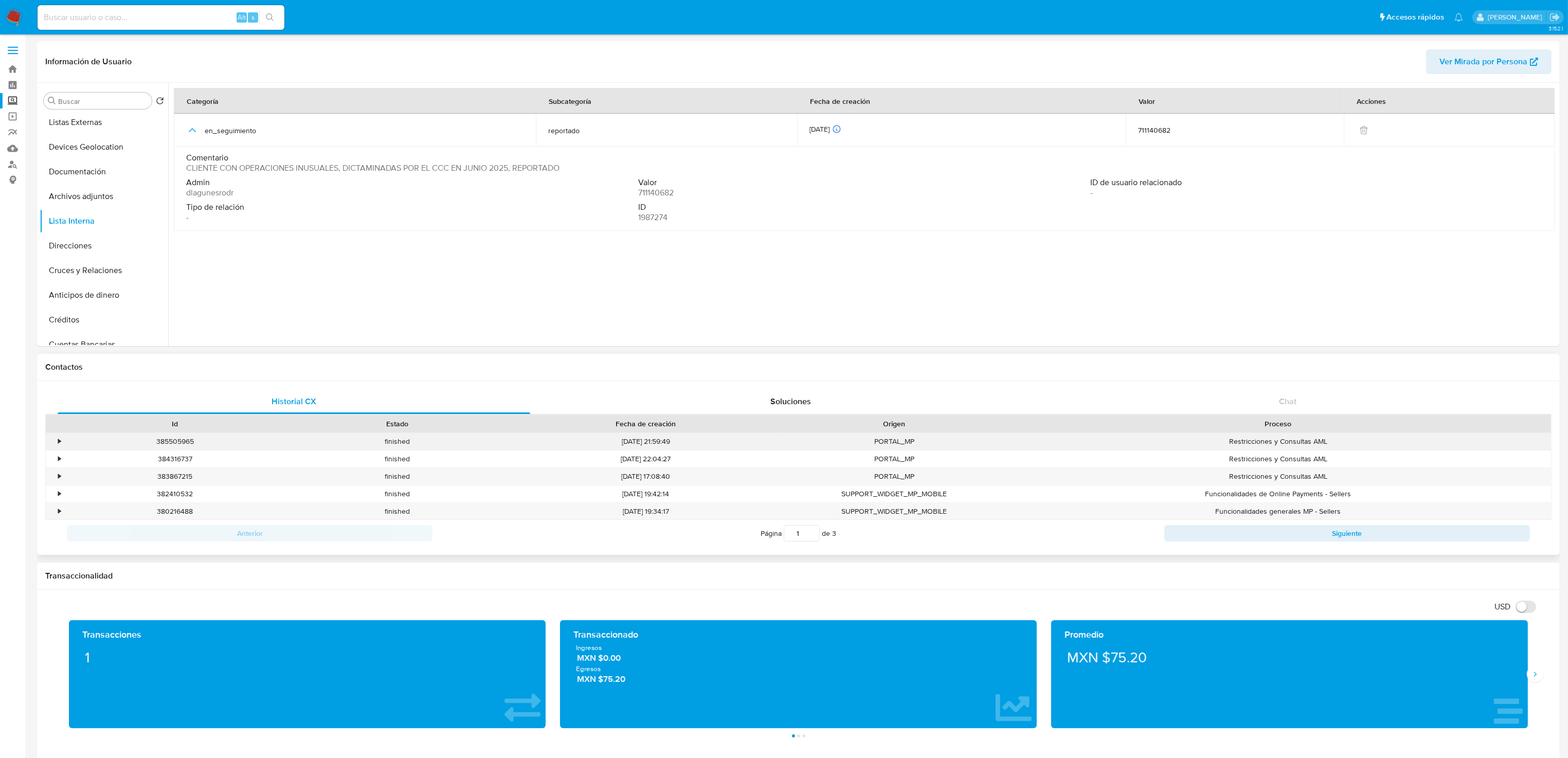
click at [55, 444] on div "•" at bounding box center [55, 442] width 18 height 17
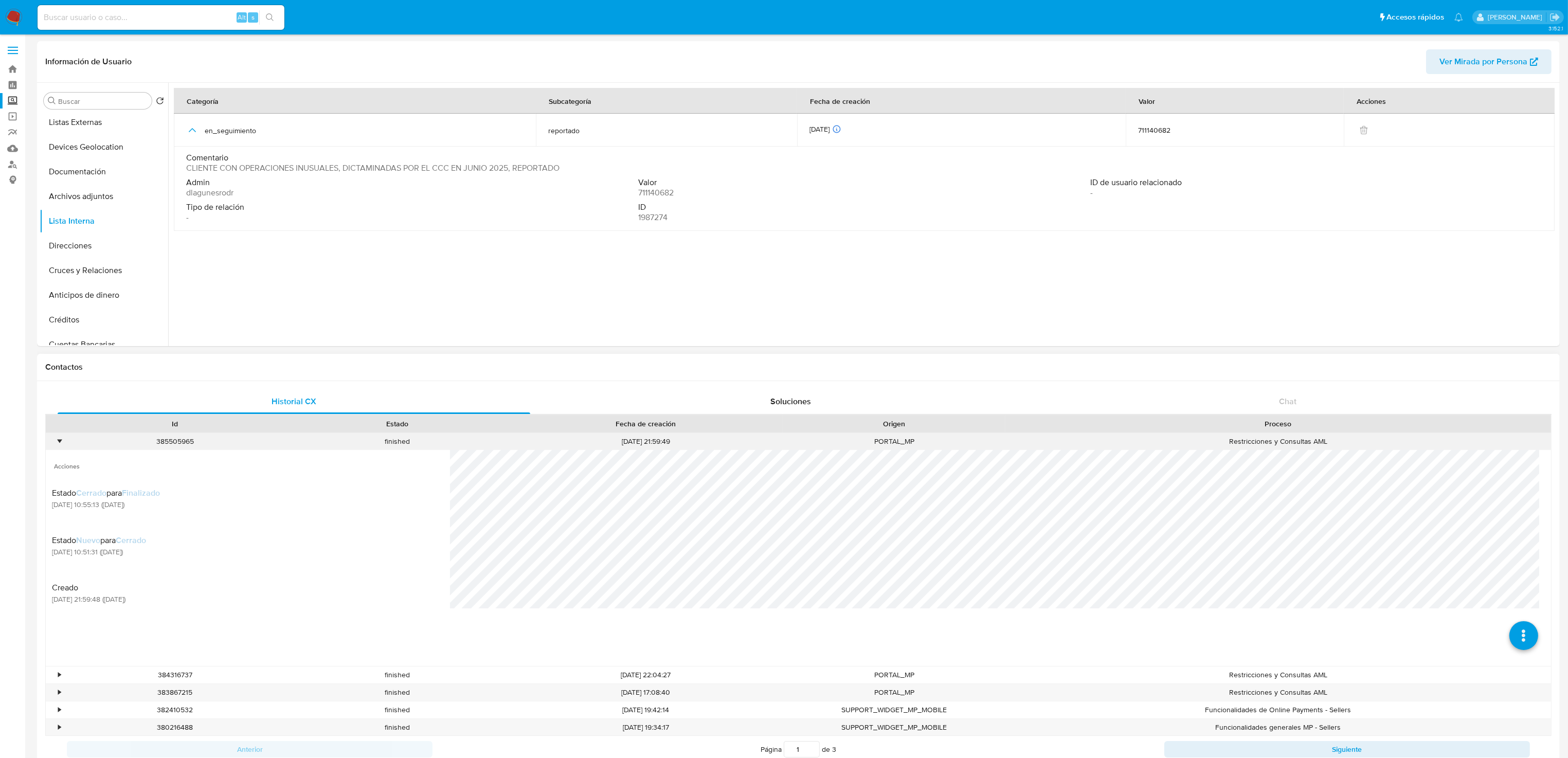
click at [55, 444] on div "•" at bounding box center [55, 442] width 18 height 17
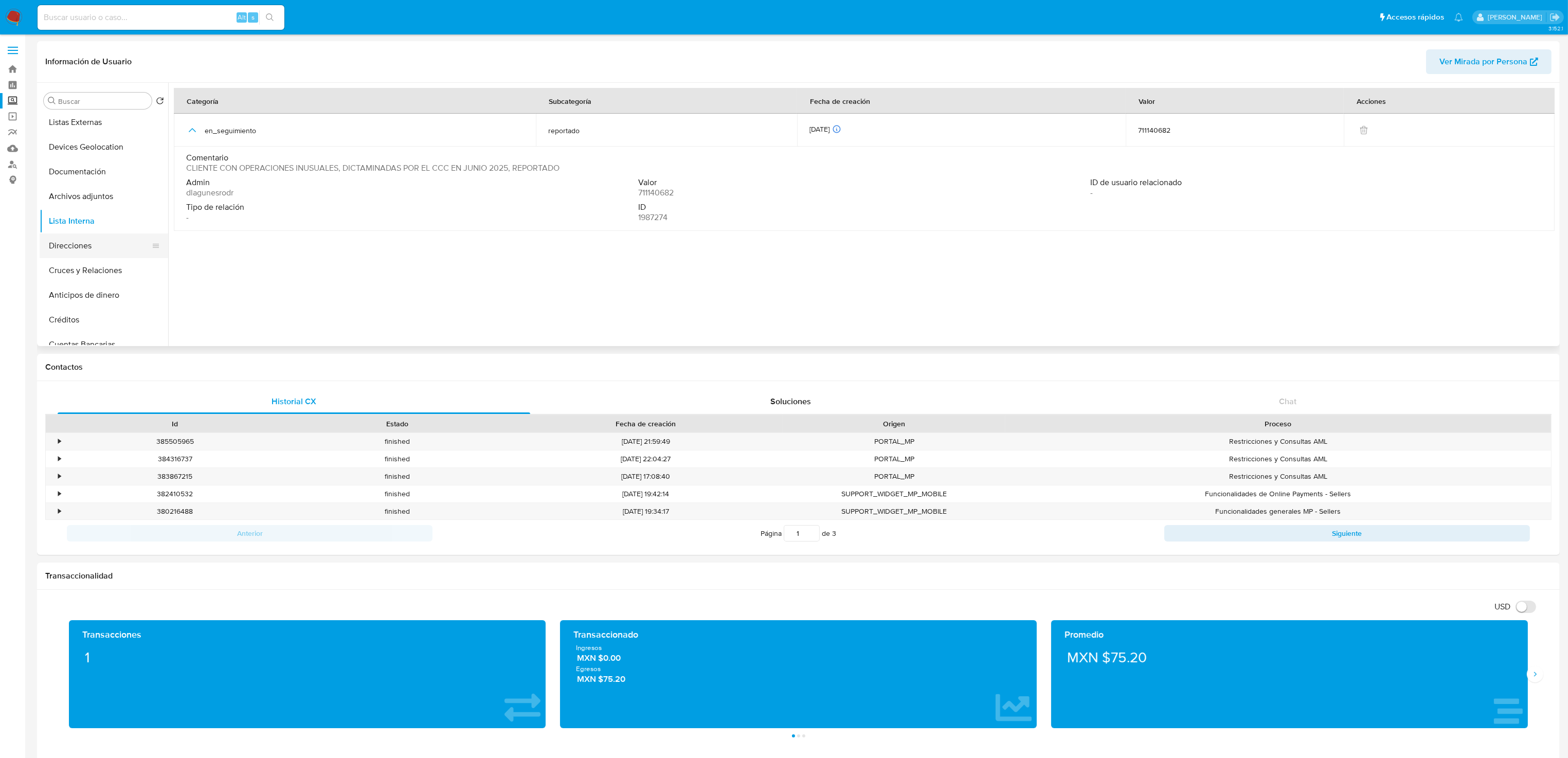
click at [69, 248] on button "Direcciones" at bounding box center [100, 246] width 120 height 25
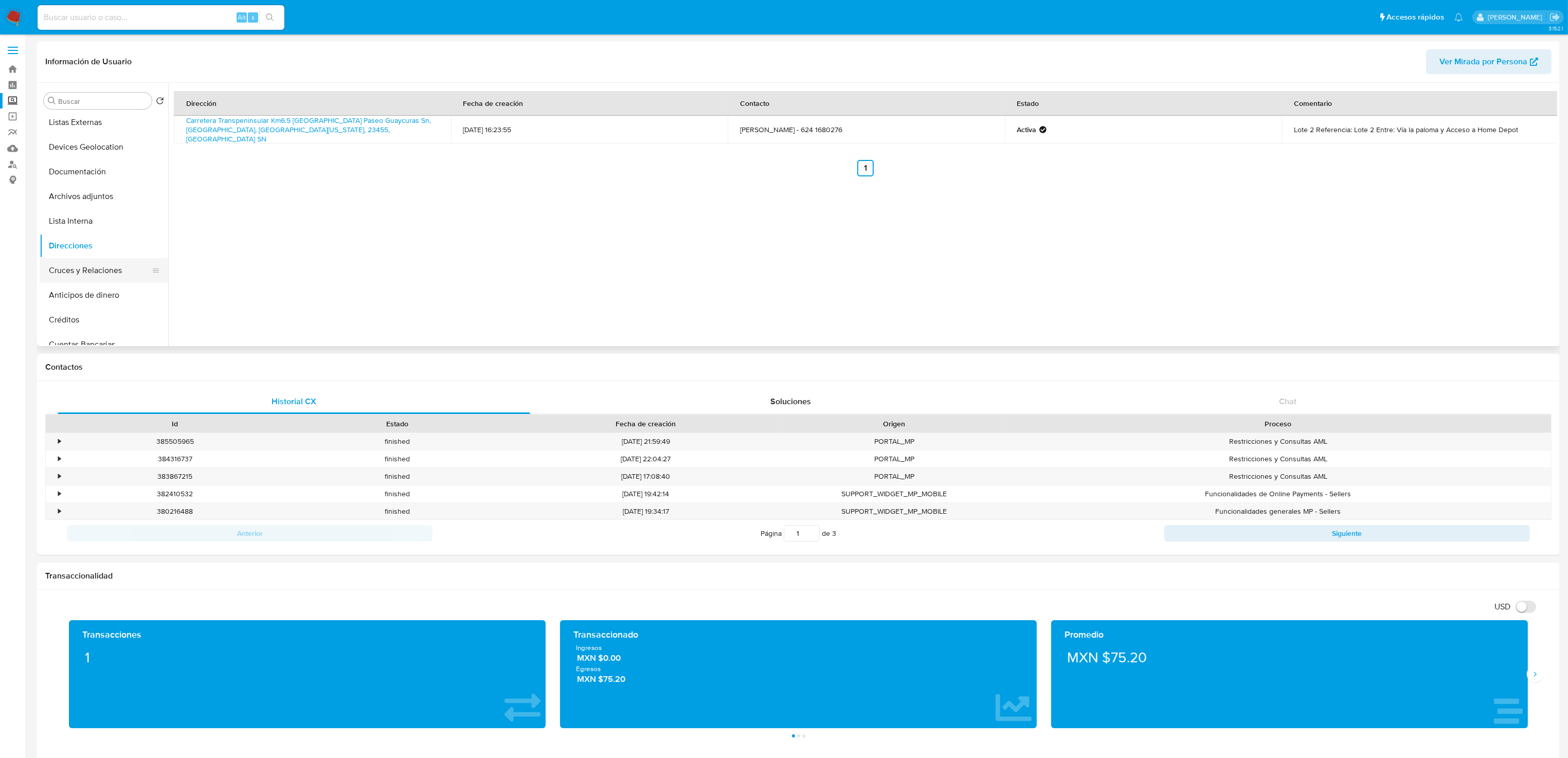
click at [61, 264] on button "Cruces y Relaciones" at bounding box center [100, 270] width 120 height 25
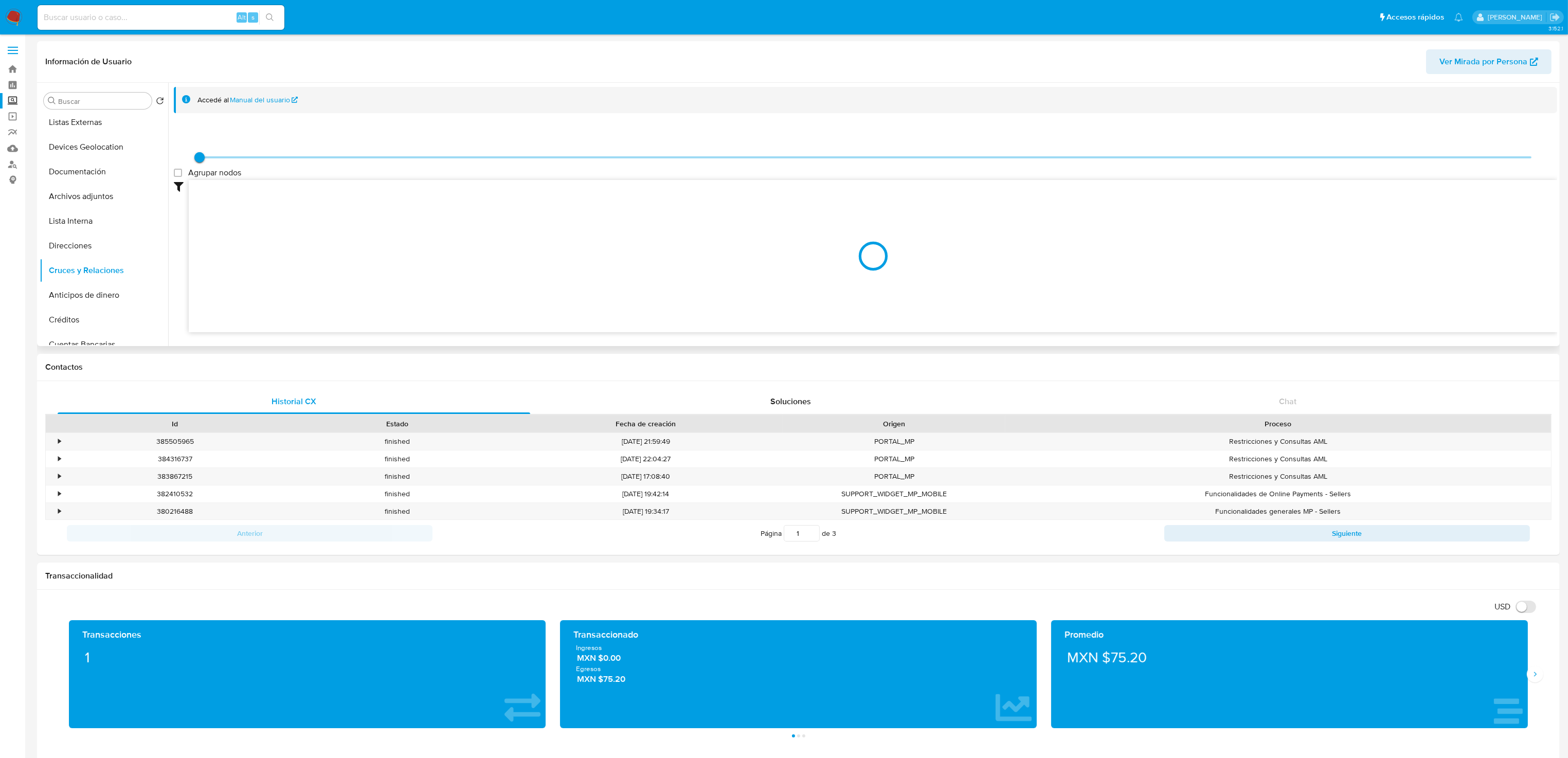
drag, startPoint x: 201, startPoint y: 158, endPoint x: 1003, endPoint y: 179, distance: 802.3
click at [1003, 179] on div "Agrupar nodos Filtros Confianza alta Device Tarjeta Persona validada Teléfono v…" at bounding box center [865, 228] width 1383 height 209
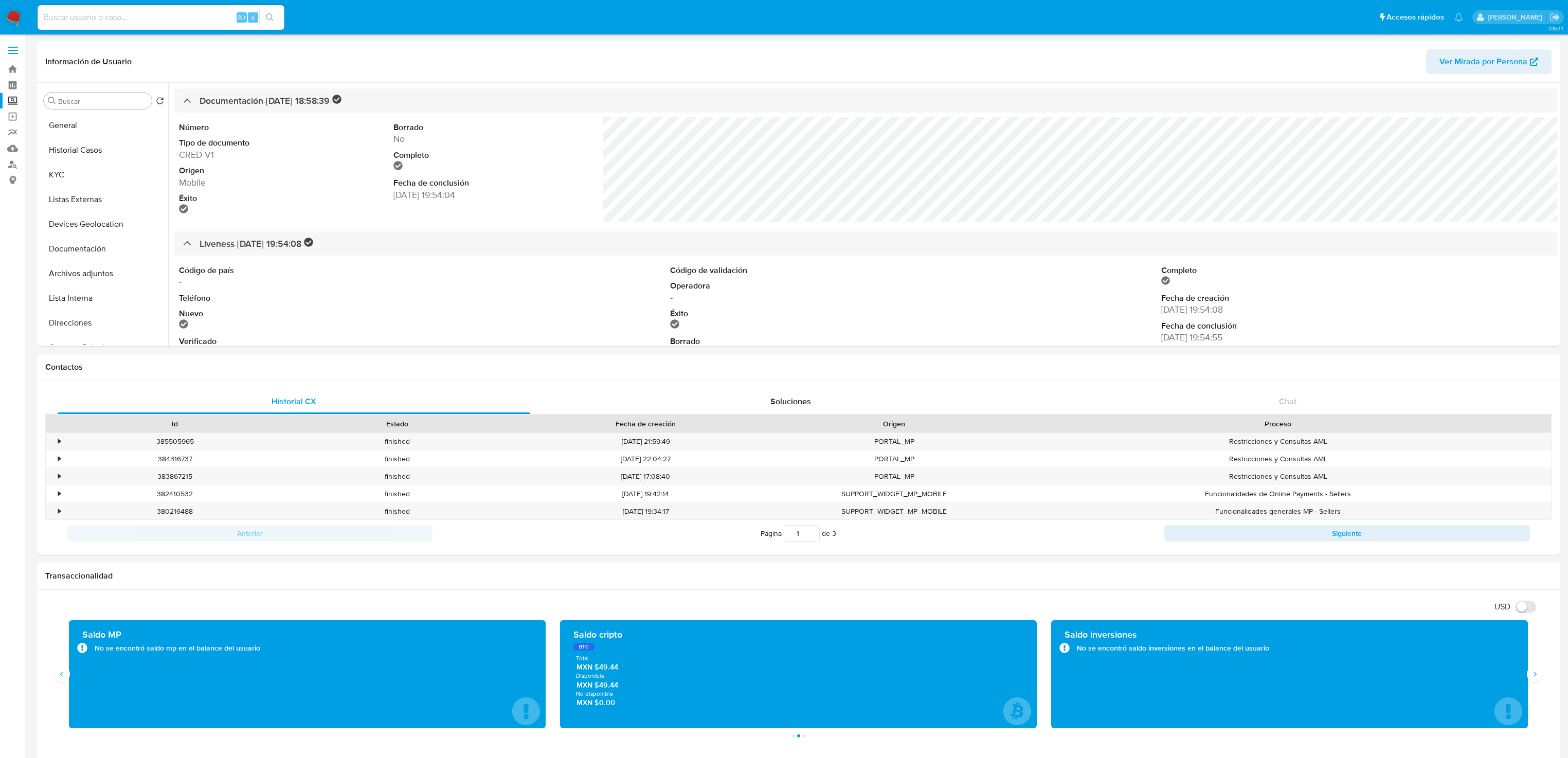
select select "10"
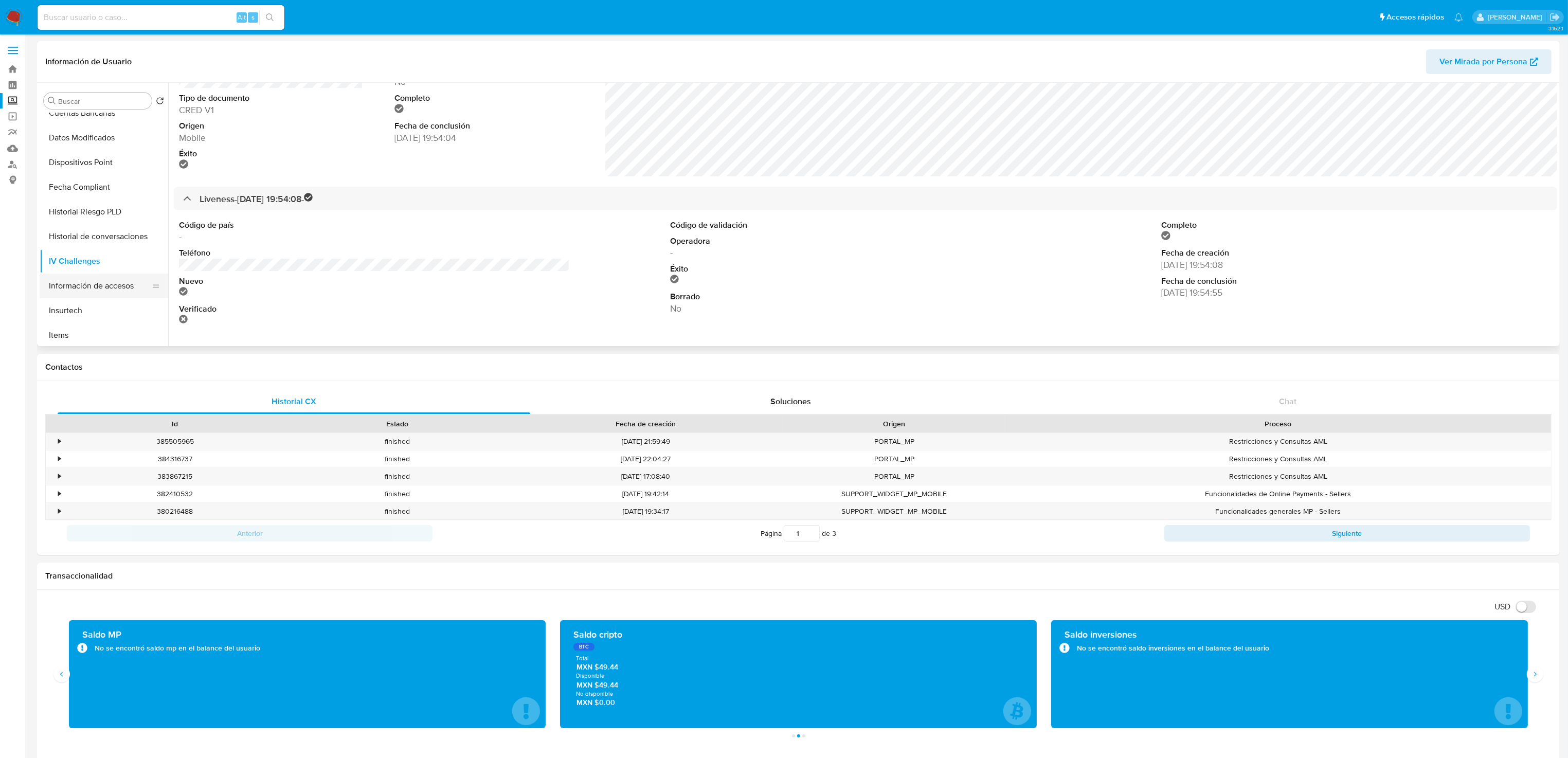
click at [88, 292] on button "Información de accesos" at bounding box center [100, 286] width 120 height 25
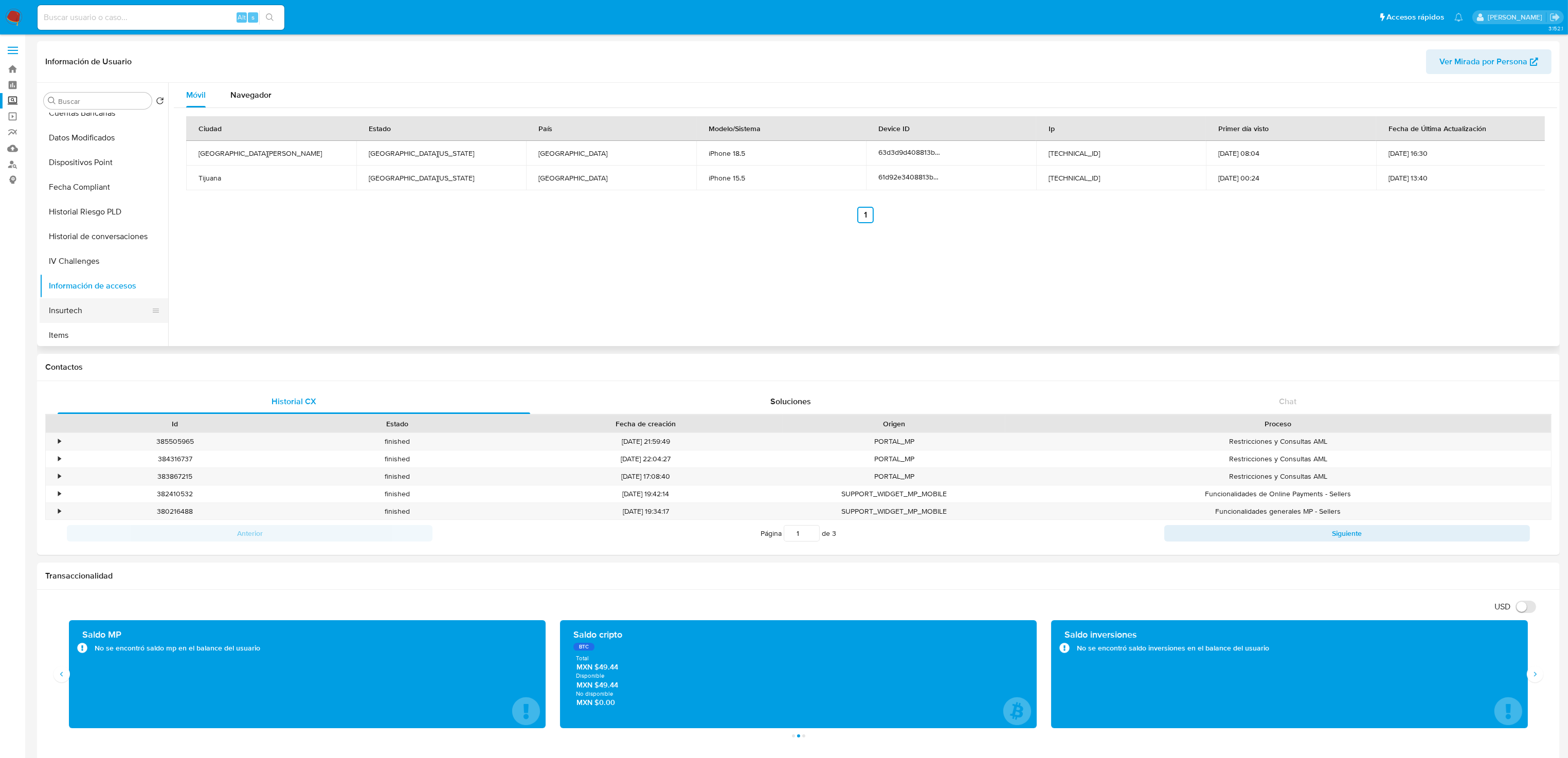
click at [87, 314] on button "Insurtech" at bounding box center [100, 310] width 120 height 25
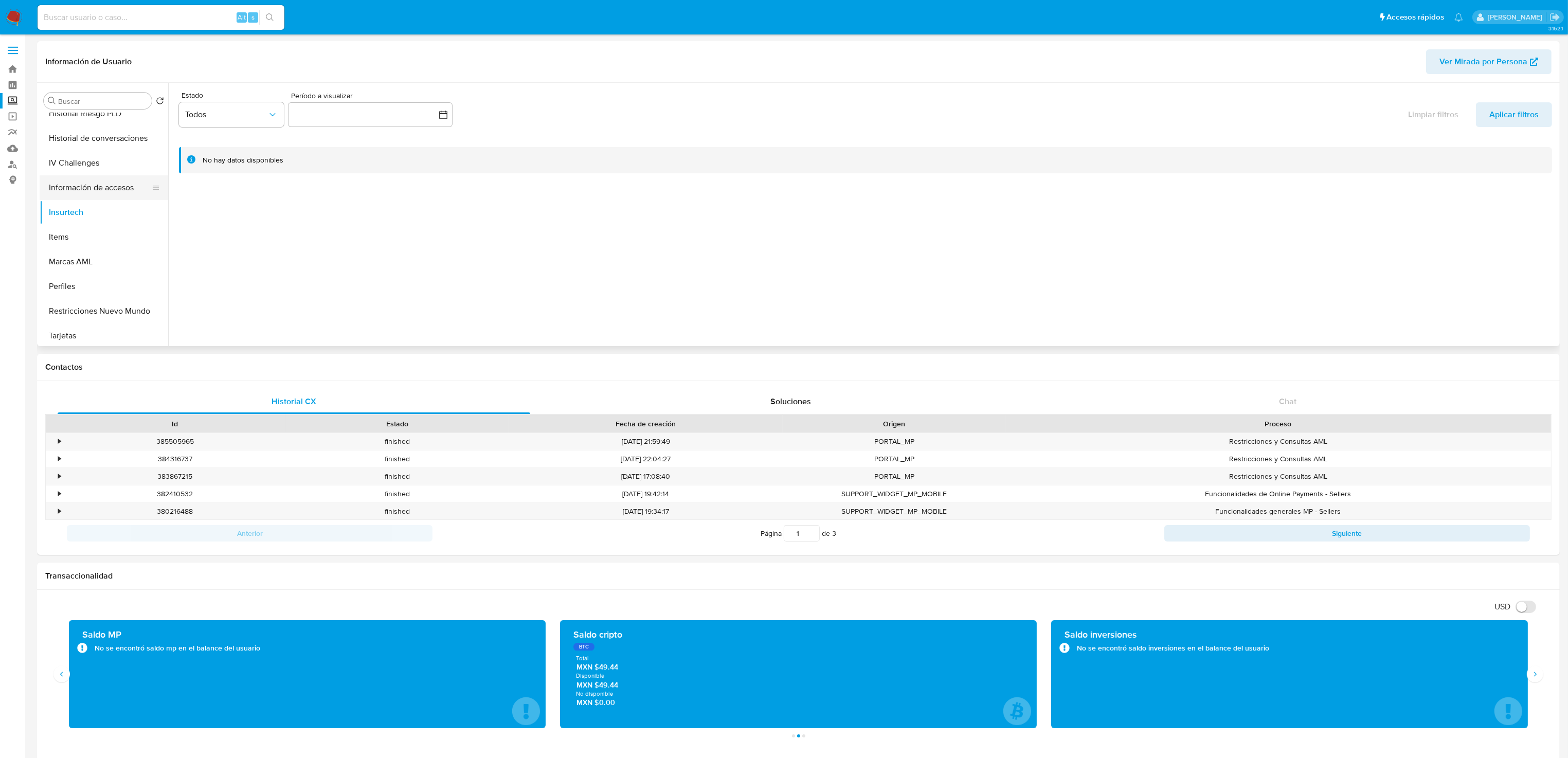
scroll to position [409, 0]
click at [90, 240] on button "Items" at bounding box center [100, 234] width 120 height 25
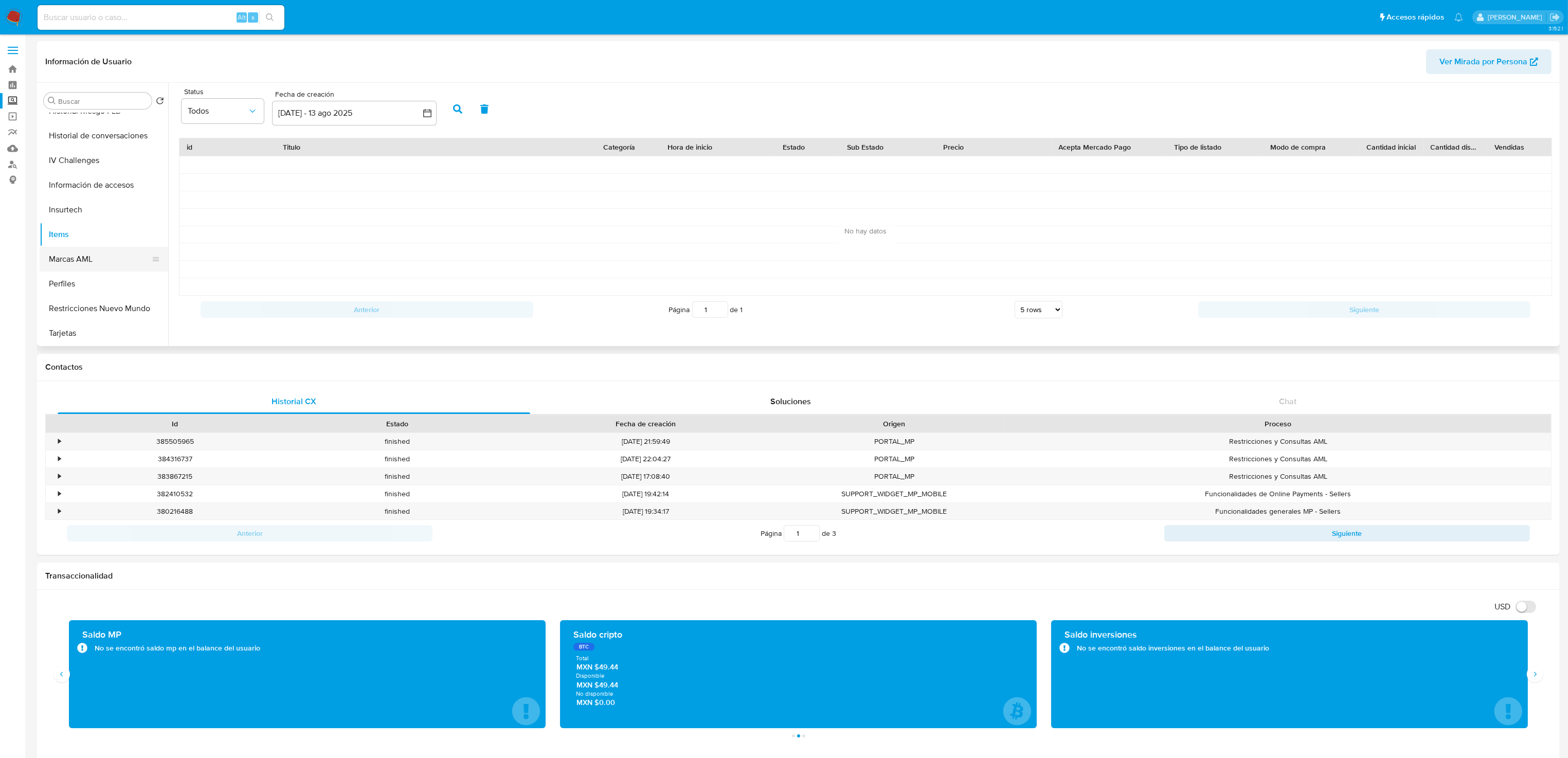
click at [67, 266] on button "Marcas AML" at bounding box center [100, 259] width 120 height 25
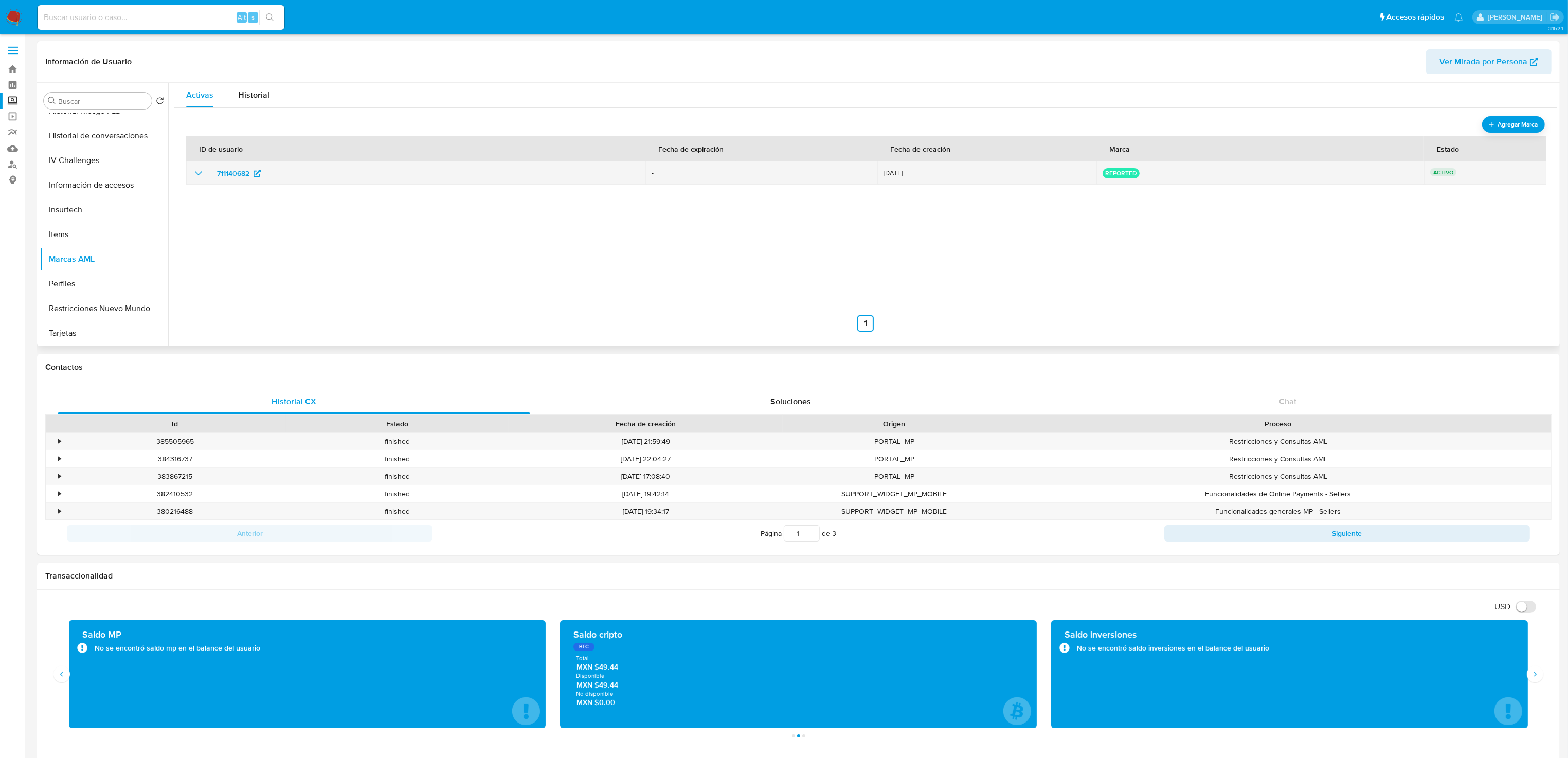
click at [310, 178] on div "711140682" at bounding box center [416, 173] width 447 height 17
click at [193, 177] on icon "show_hidden_detail_by_id_711140682" at bounding box center [199, 174] width 12 height 12
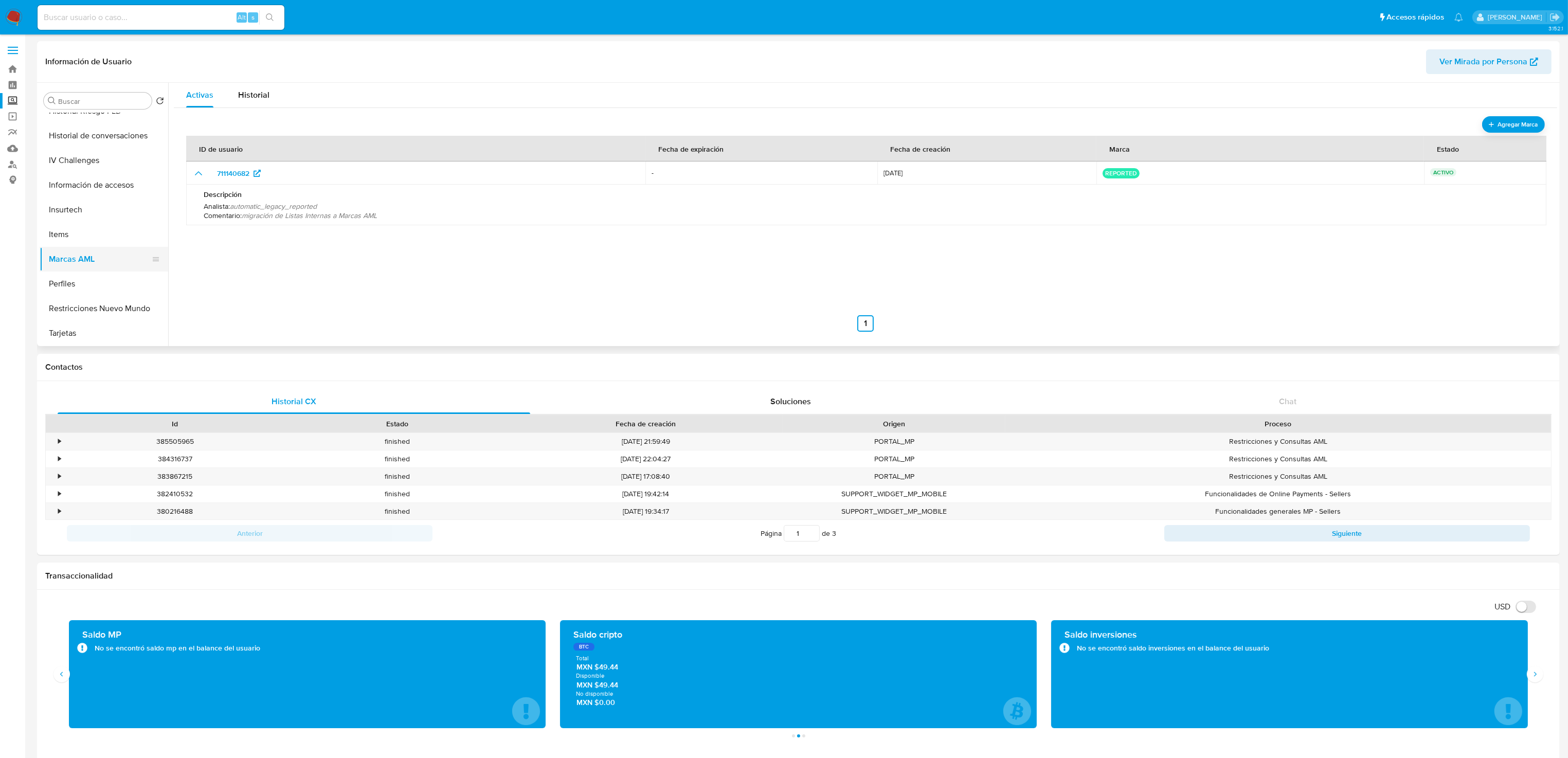
click at [91, 269] on button "Marcas AML" at bounding box center [100, 259] width 120 height 25
click at [91, 277] on button "Perfiles" at bounding box center [100, 284] width 120 height 25
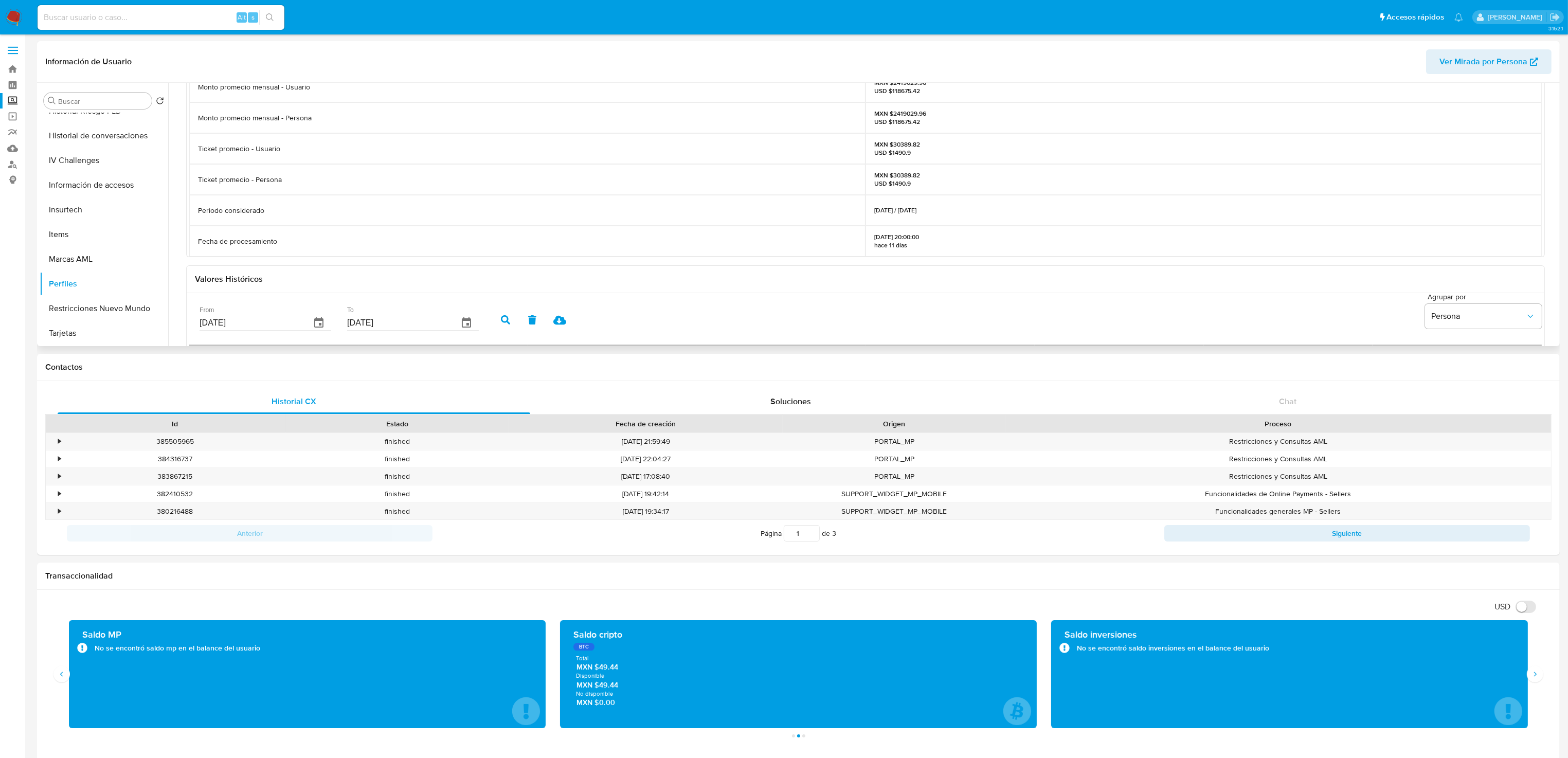
scroll to position [0, 0]
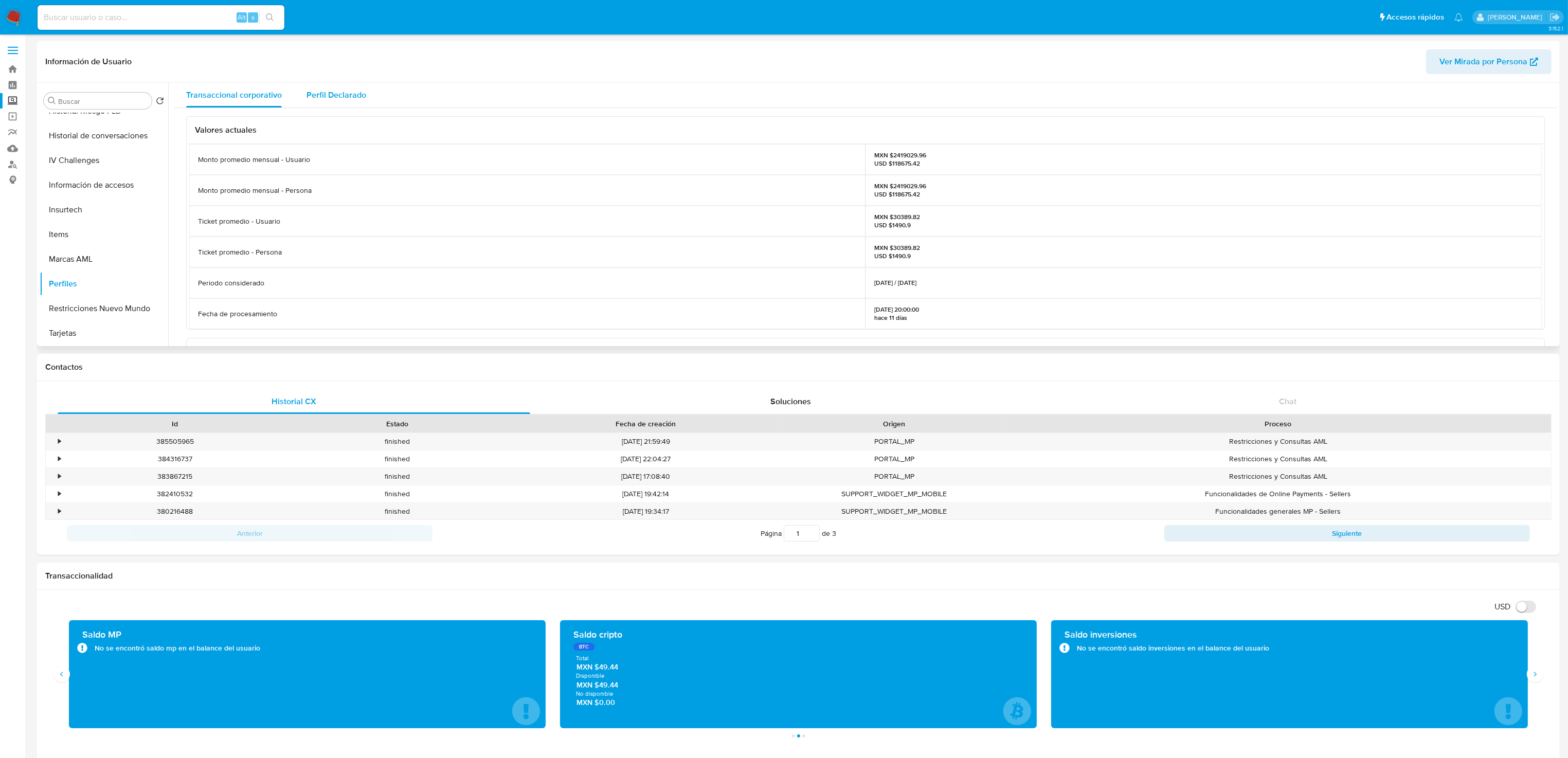
click at [322, 101] on span "Perfil Declarado" at bounding box center [336, 94] width 59 height 12
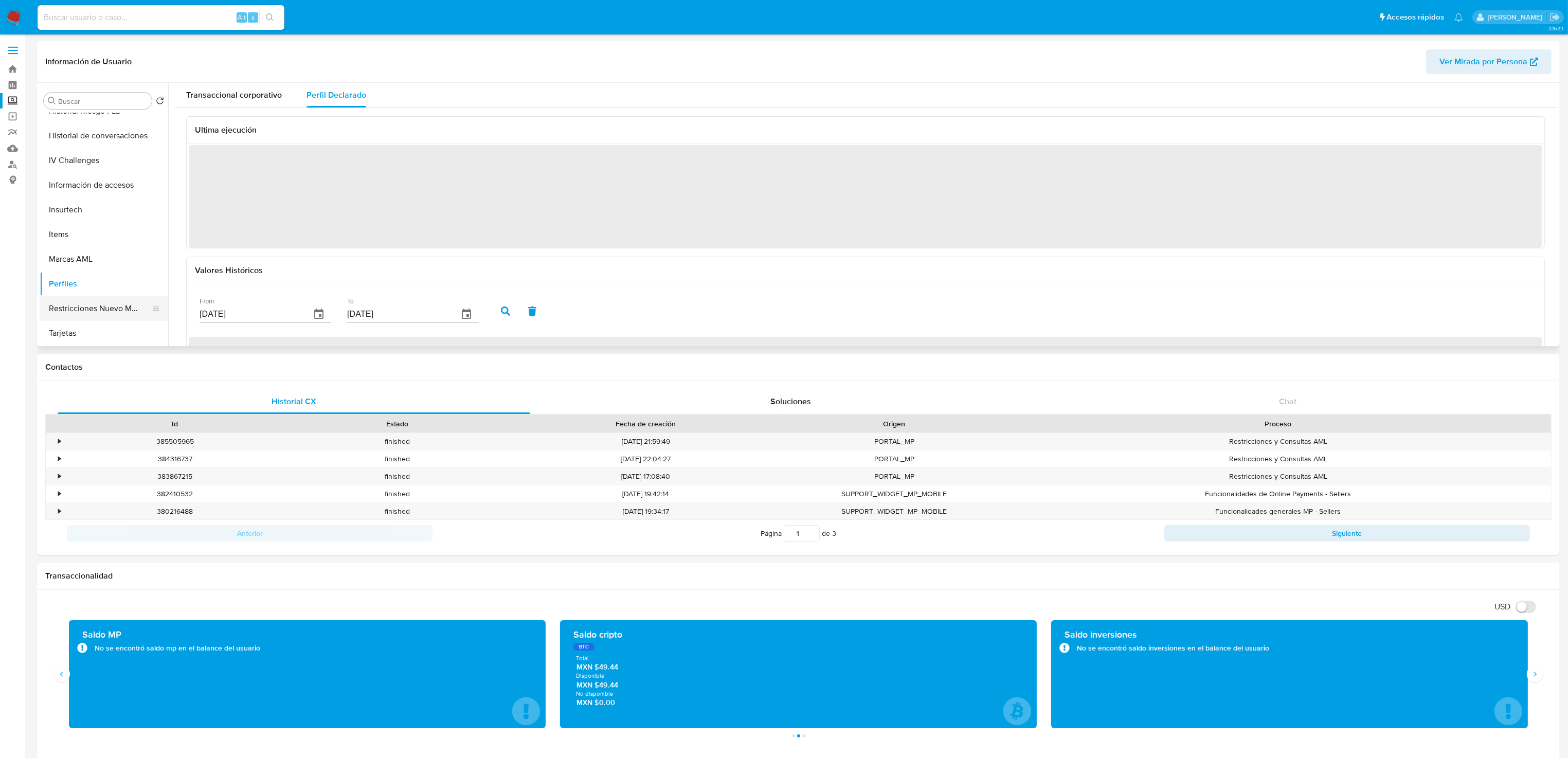
click at [80, 307] on button "Restricciones Nuevo Mundo" at bounding box center [100, 308] width 120 height 25
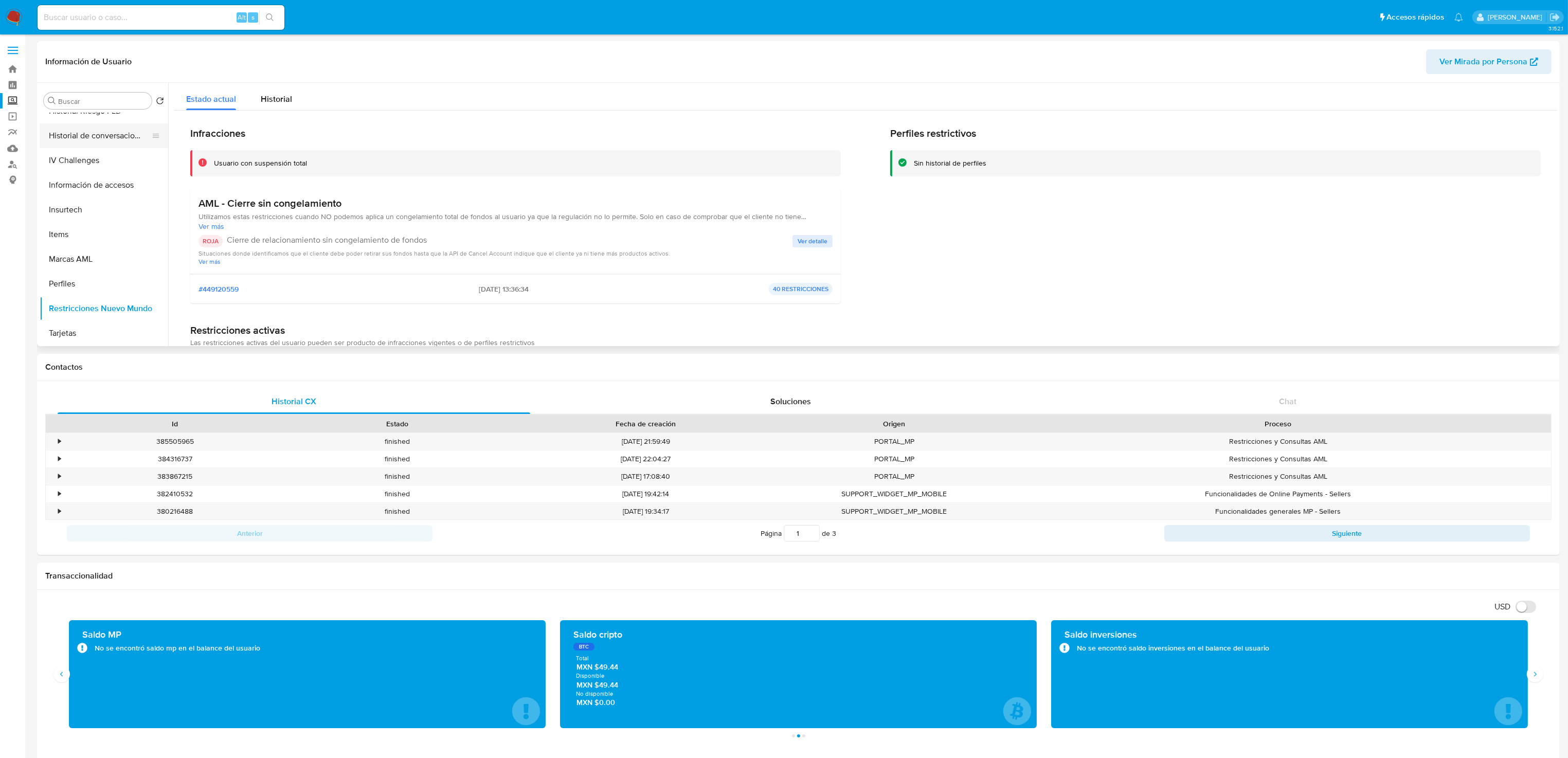
click at [75, 140] on button "Historial de conversaciones" at bounding box center [100, 136] width 120 height 25
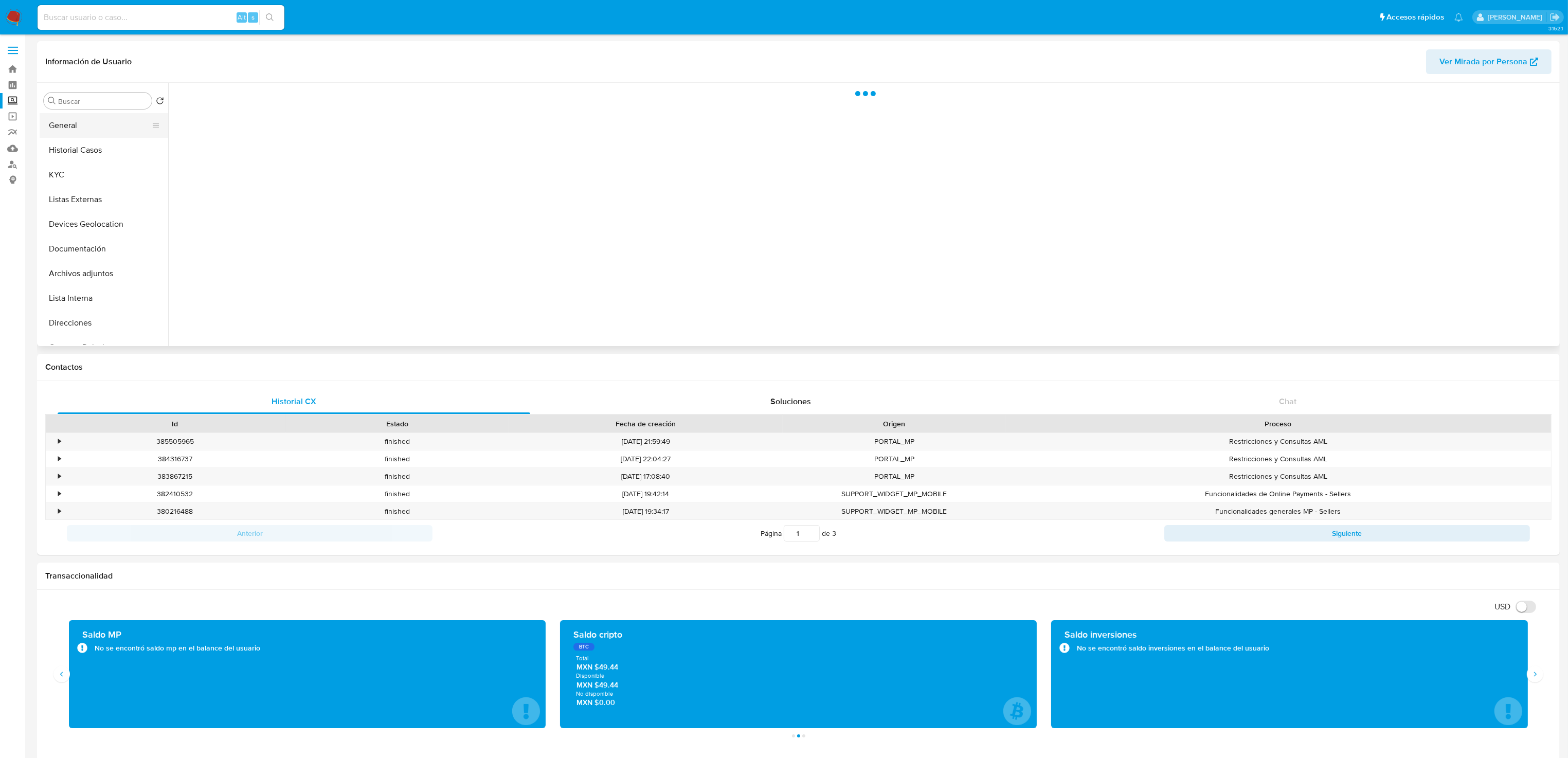
click at [97, 132] on button "General" at bounding box center [100, 125] width 120 height 25
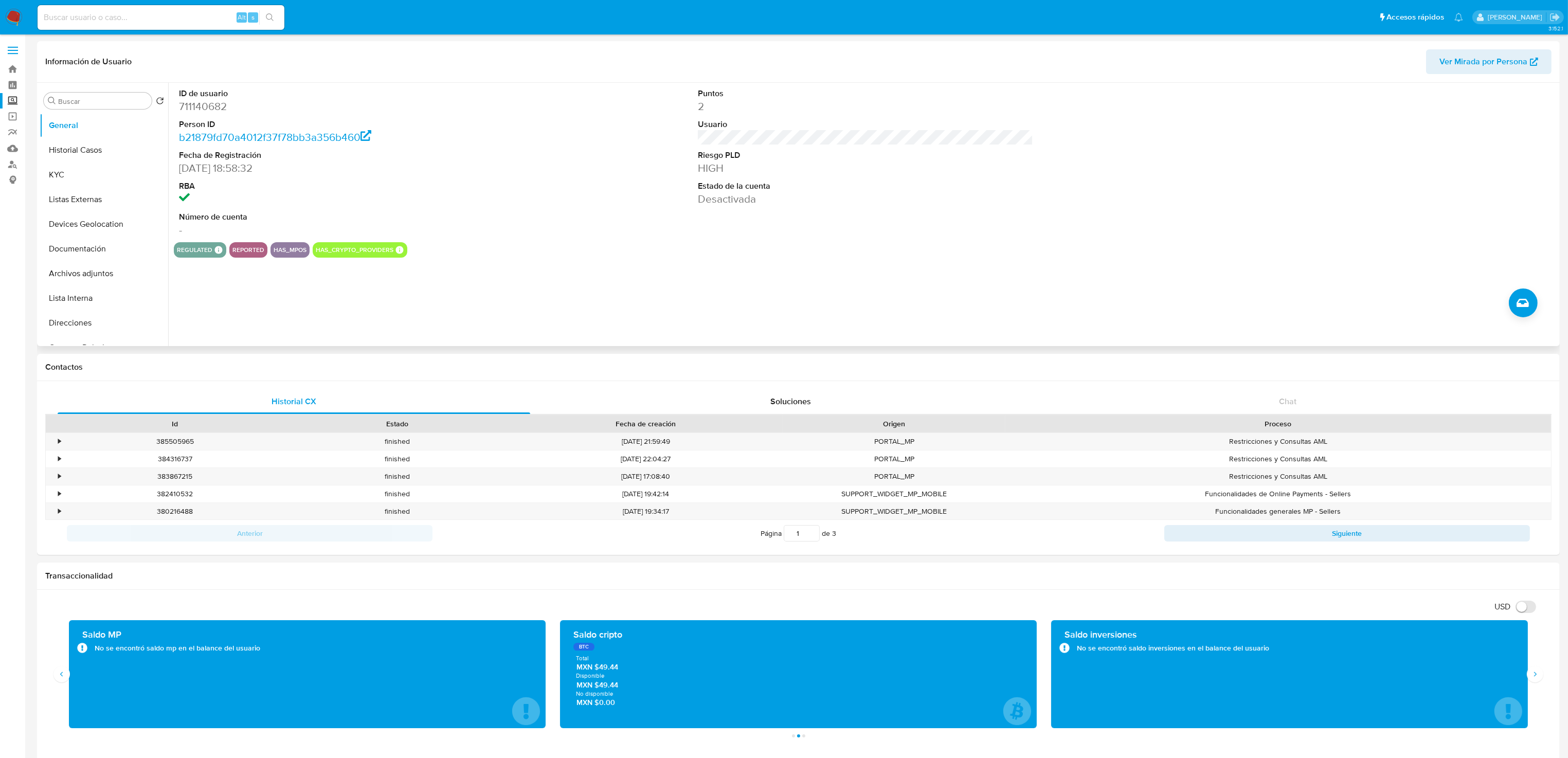
click at [727, 197] on dd "Desactivada" at bounding box center [866, 199] width 336 height 14
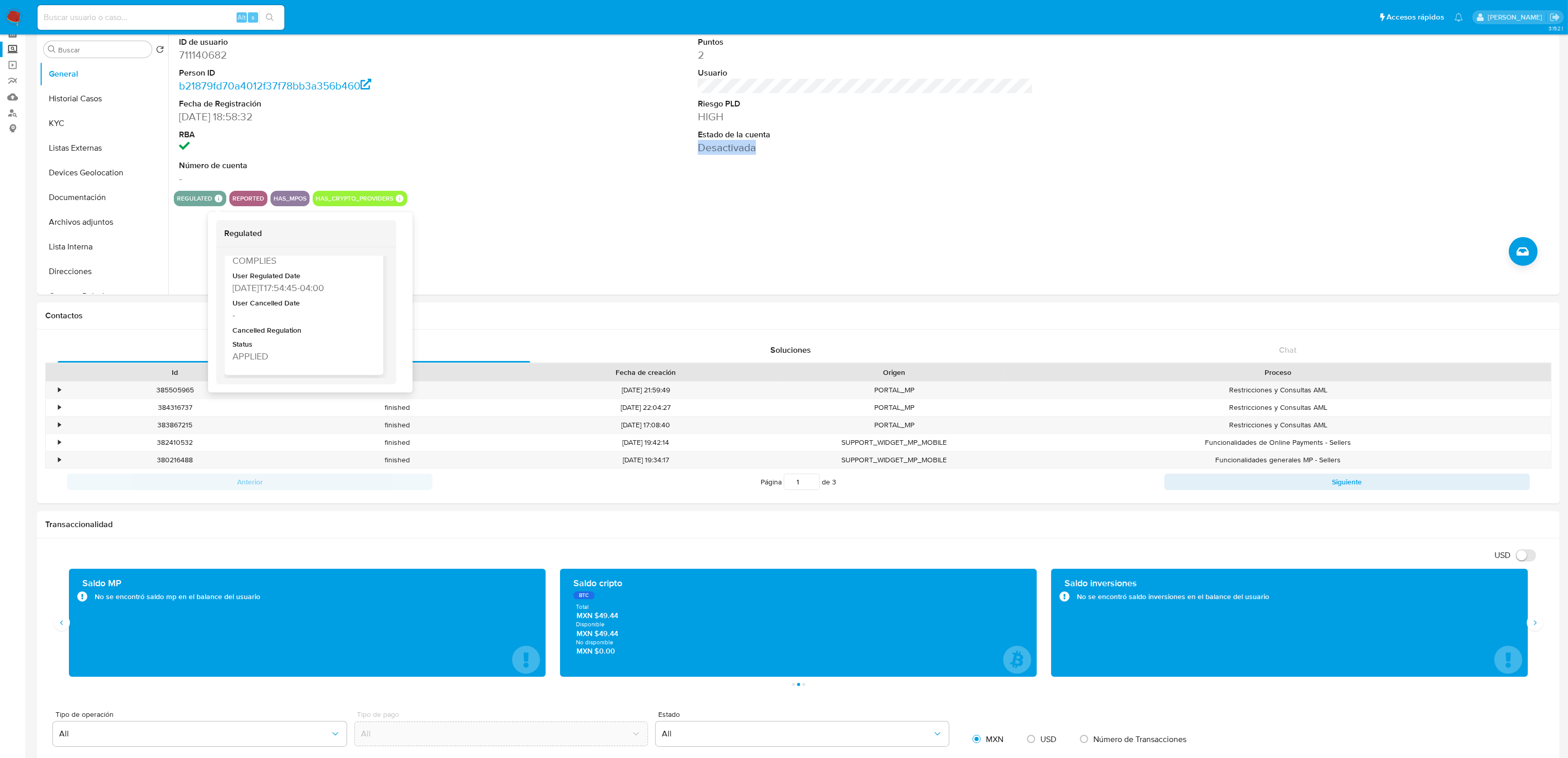
scroll to position [77, 0]
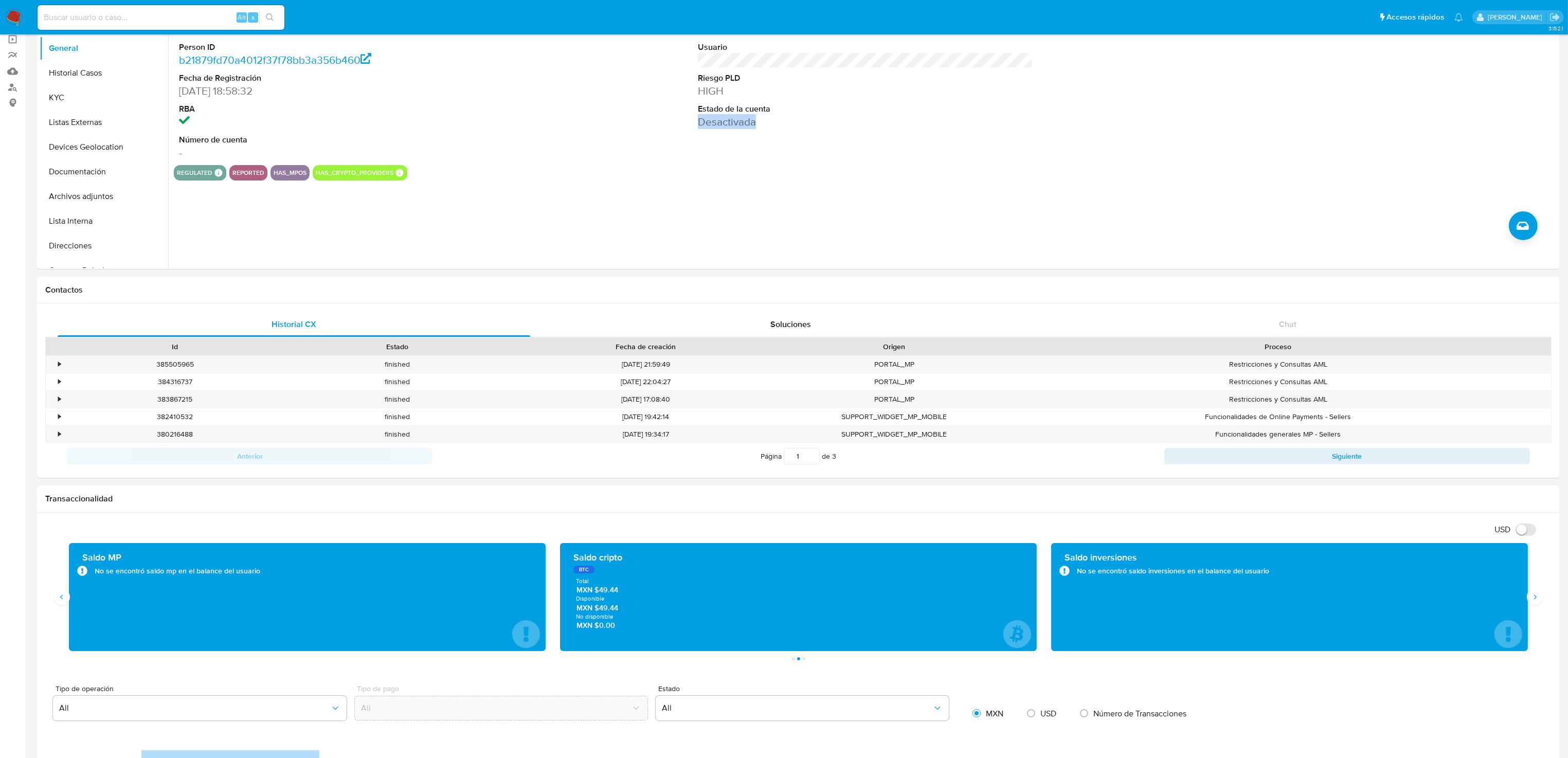
drag, startPoint x: 384, startPoint y: 307, endPoint x: 384, endPoint y: 270, distance: 37.0
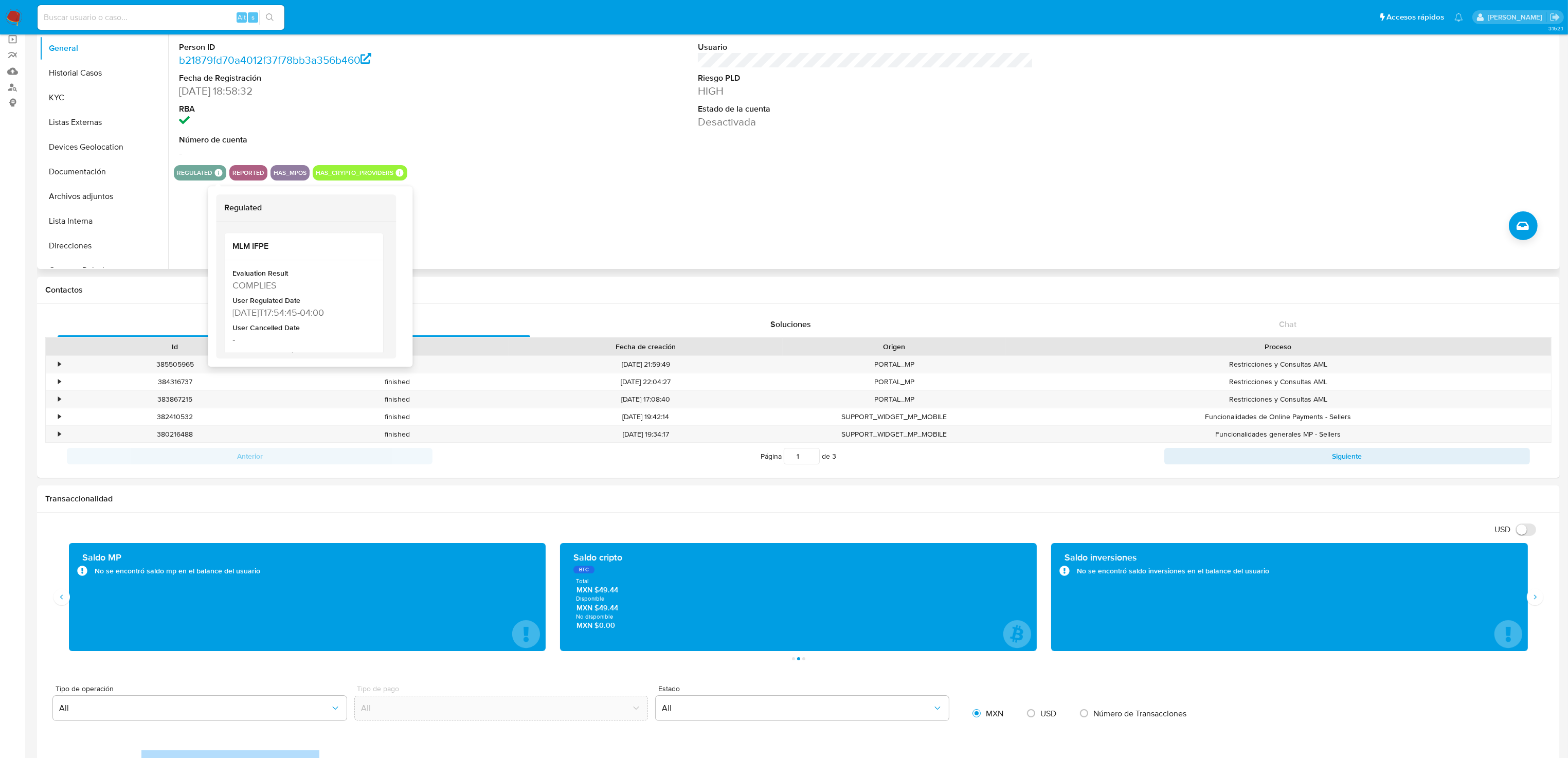
click at [220, 174] on icon at bounding box center [219, 173] width 8 height 8
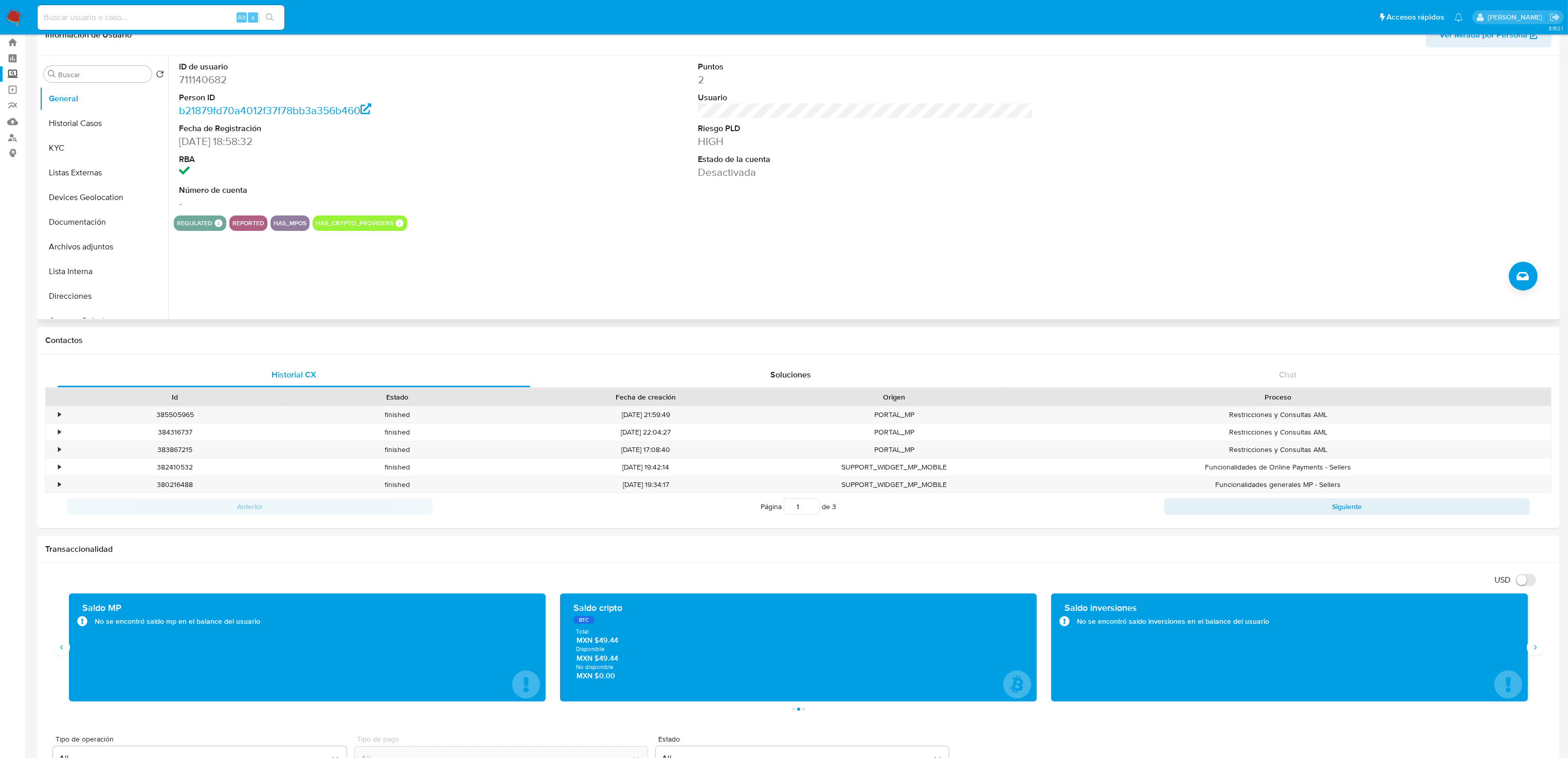
scroll to position [0, 0]
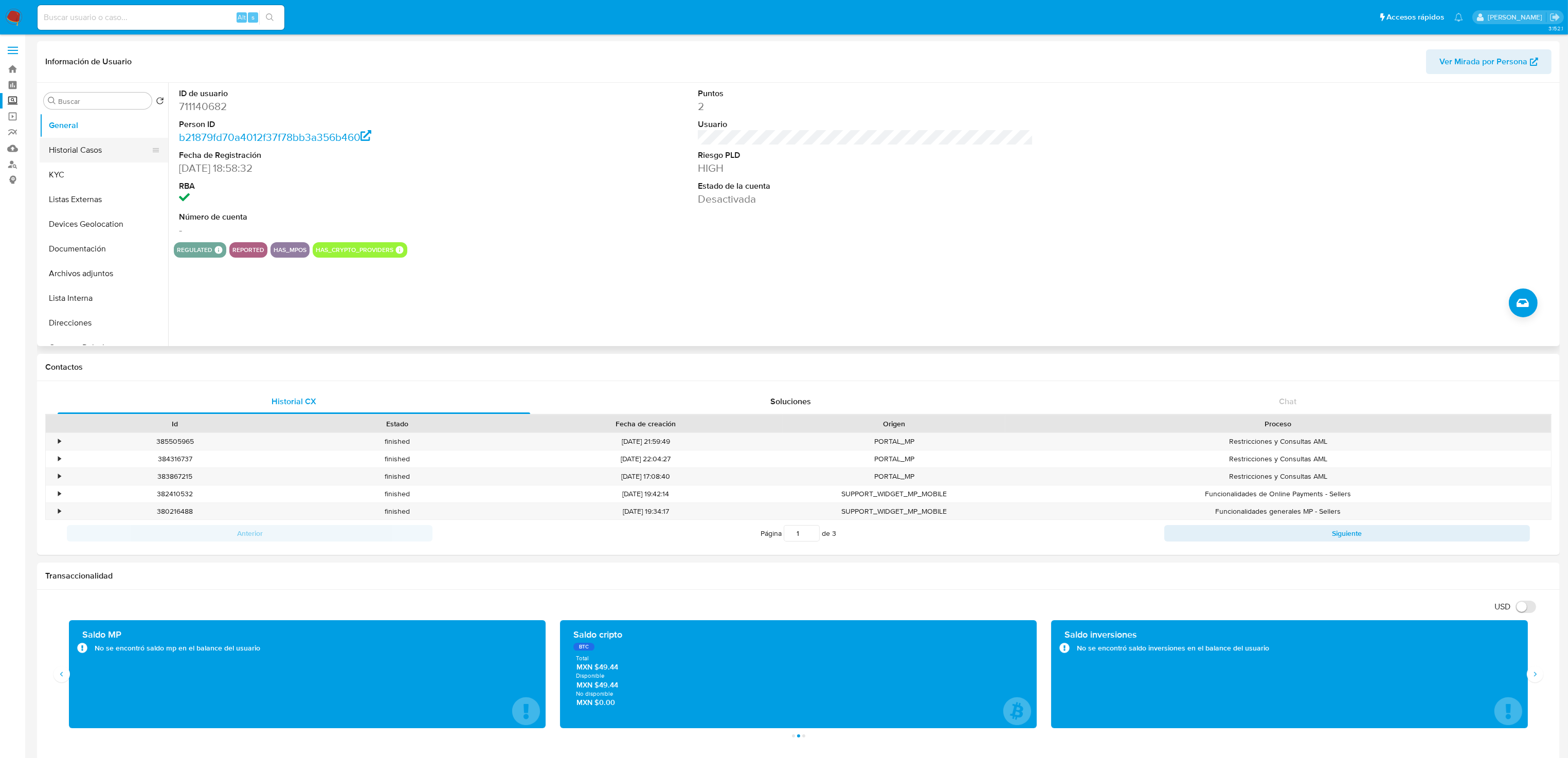
click at [94, 153] on button "Historial Casos" at bounding box center [100, 150] width 120 height 25
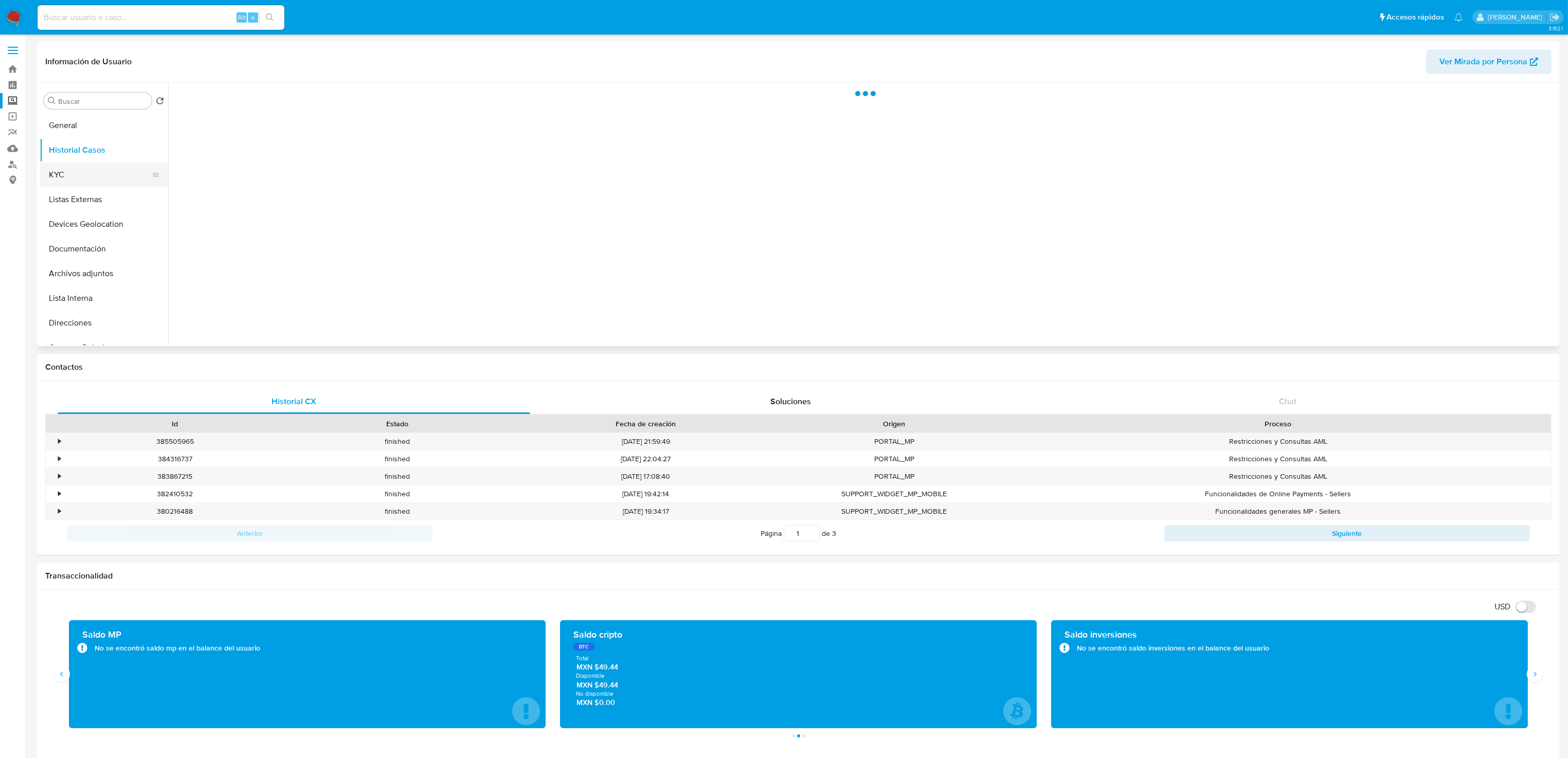
click at [95, 173] on button "KYC" at bounding box center [100, 175] width 120 height 25
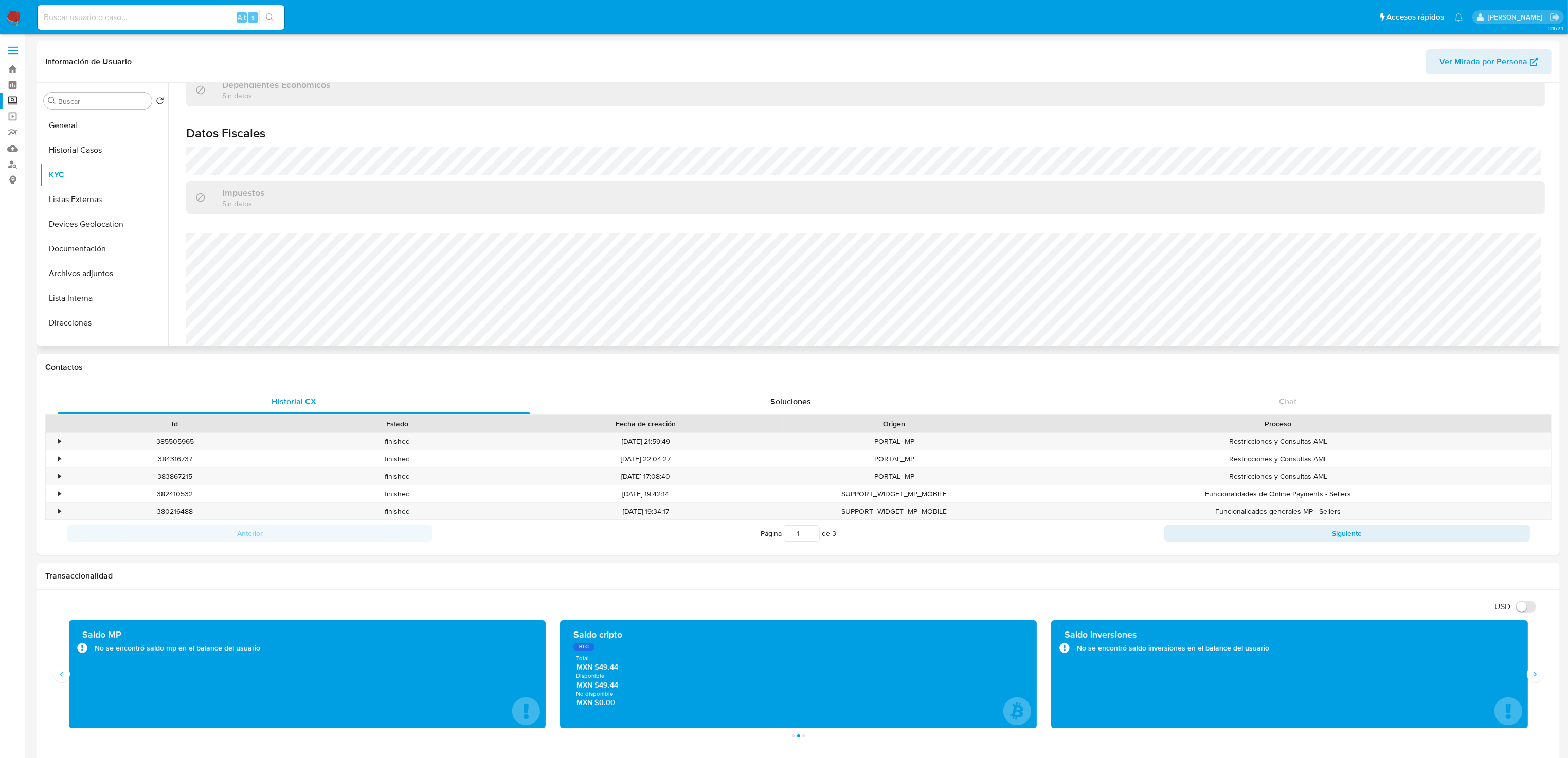
scroll to position [626, 0]
click at [91, 298] on button "Lista Interna" at bounding box center [100, 298] width 120 height 25
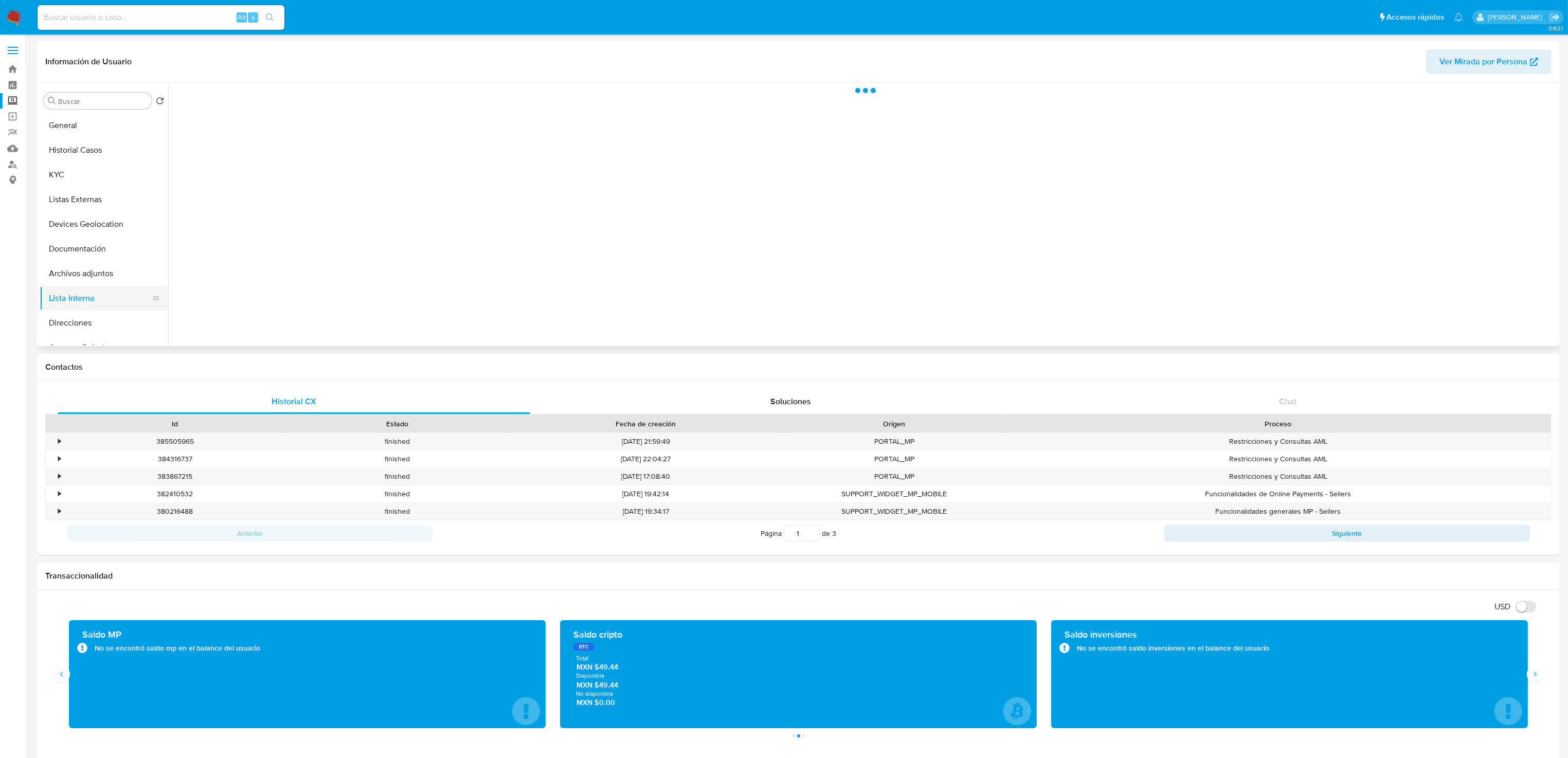
scroll to position [0, 0]
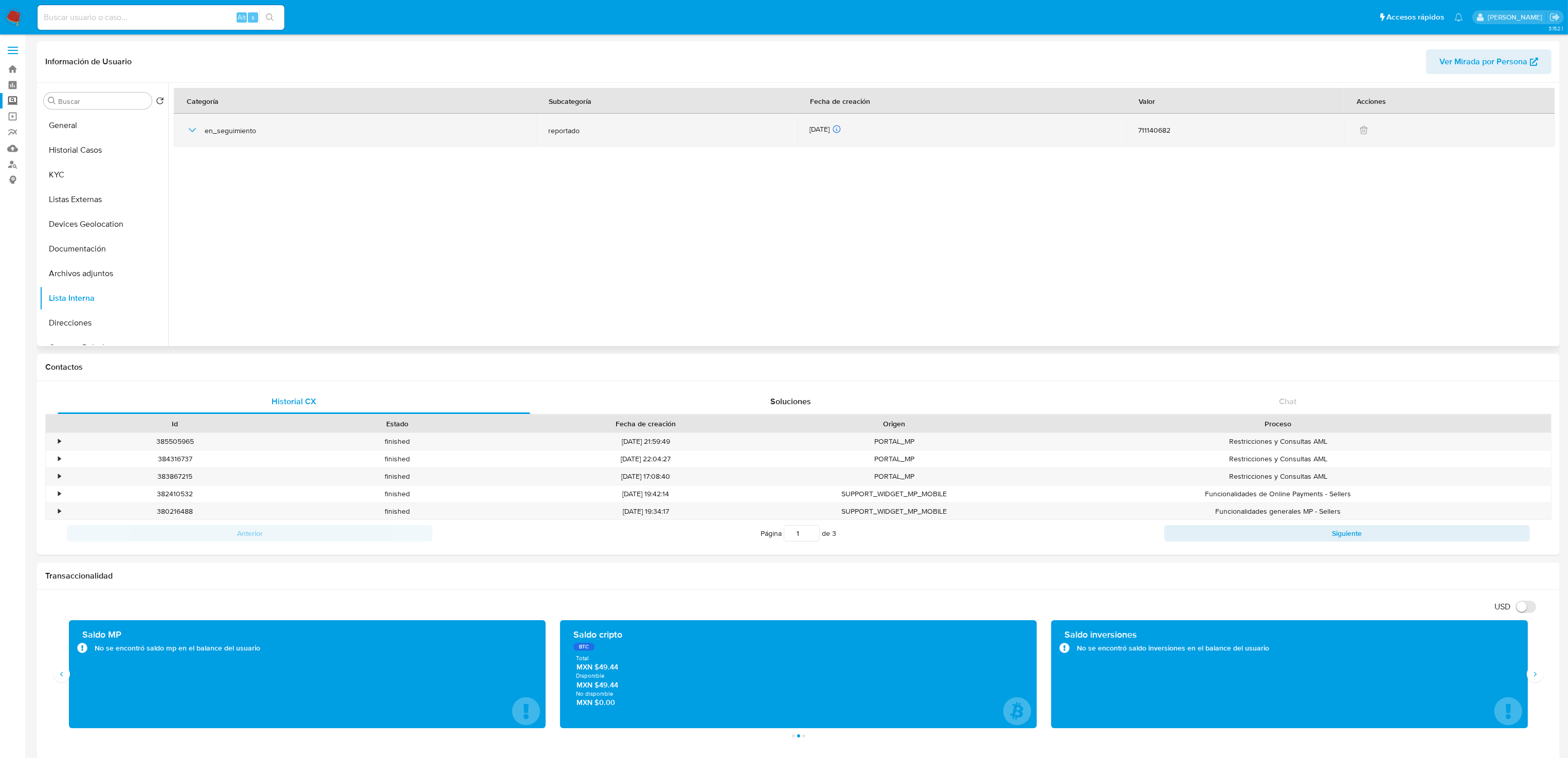
click at [212, 123] on div "en_seguimiento" at bounding box center [355, 130] width 337 height 33
click at [186, 135] on td "en_seguimiento" at bounding box center [354, 130] width 362 height 33
click at [189, 135] on icon "button" at bounding box center [193, 130] width 12 height 12
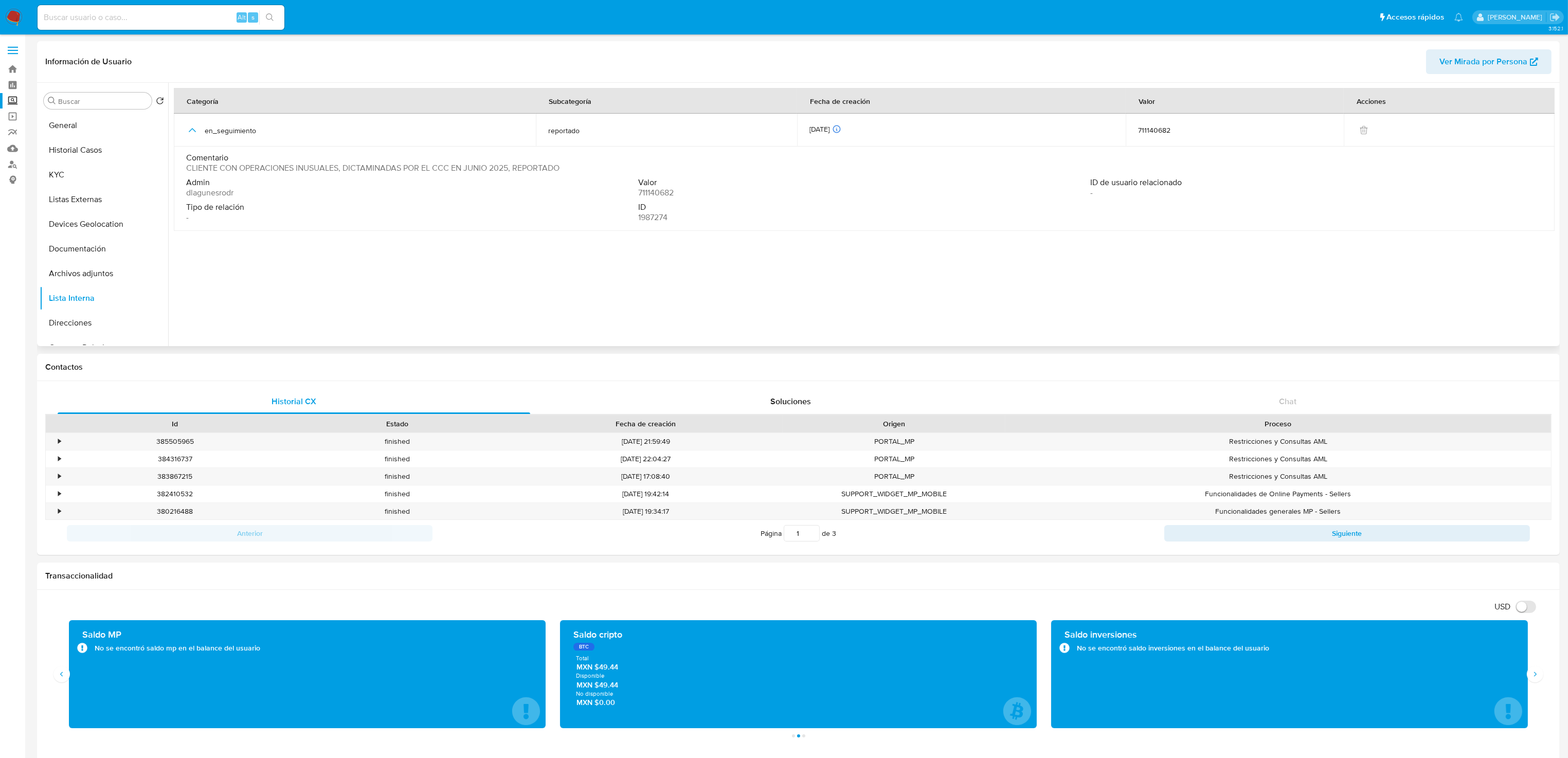
click at [605, 253] on div at bounding box center [862, 214] width 1389 height 263
click at [10, 104] on label "Screening" at bounding box center [61, 101] width 123 height 16
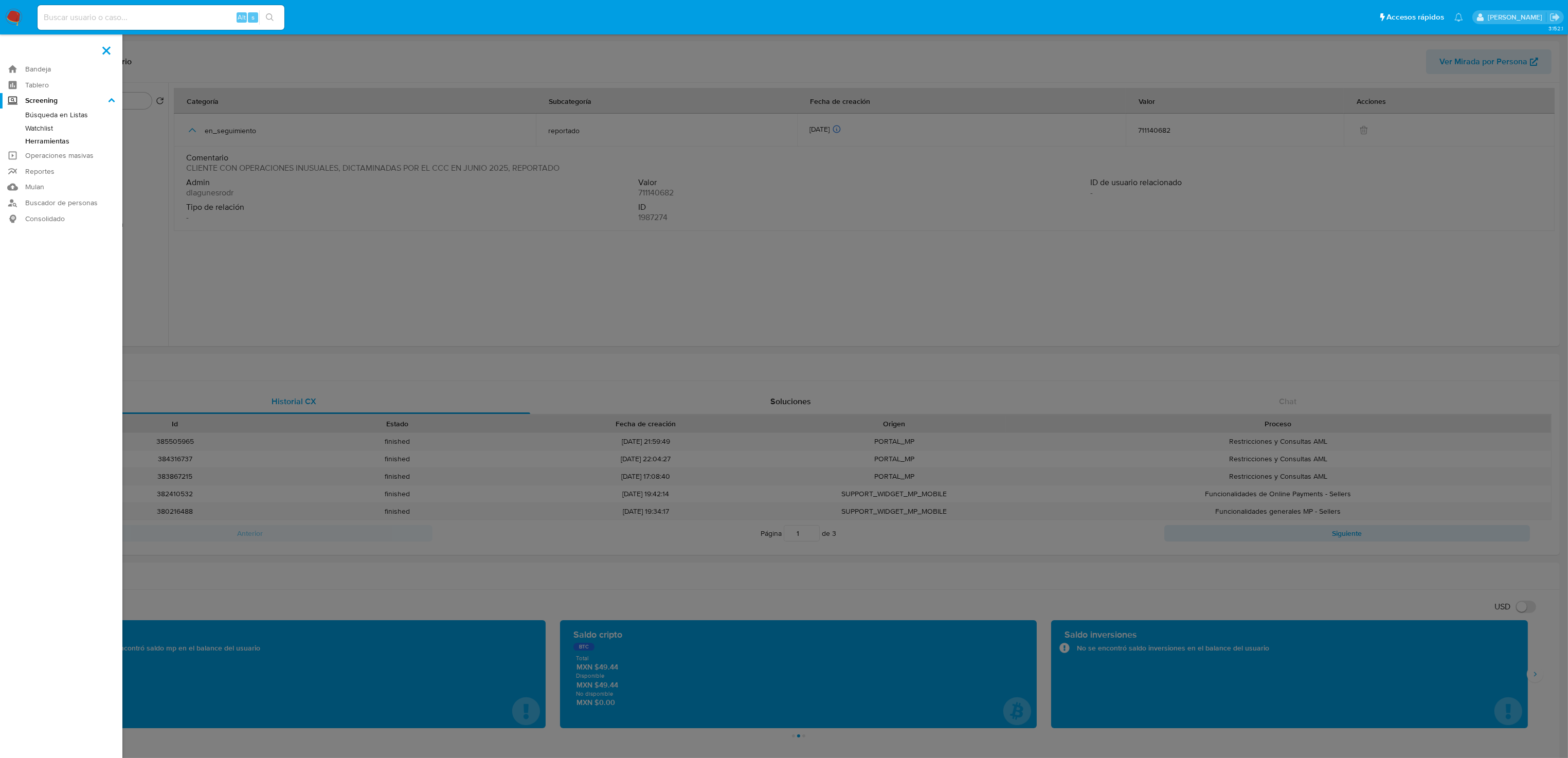
click at [0, 0] on input "Screening" at bounding box center [0, 0] width 0 height 0
click at [39, 144] on link "Herramientas" at bounding box center [61, 141] width 123 height 13
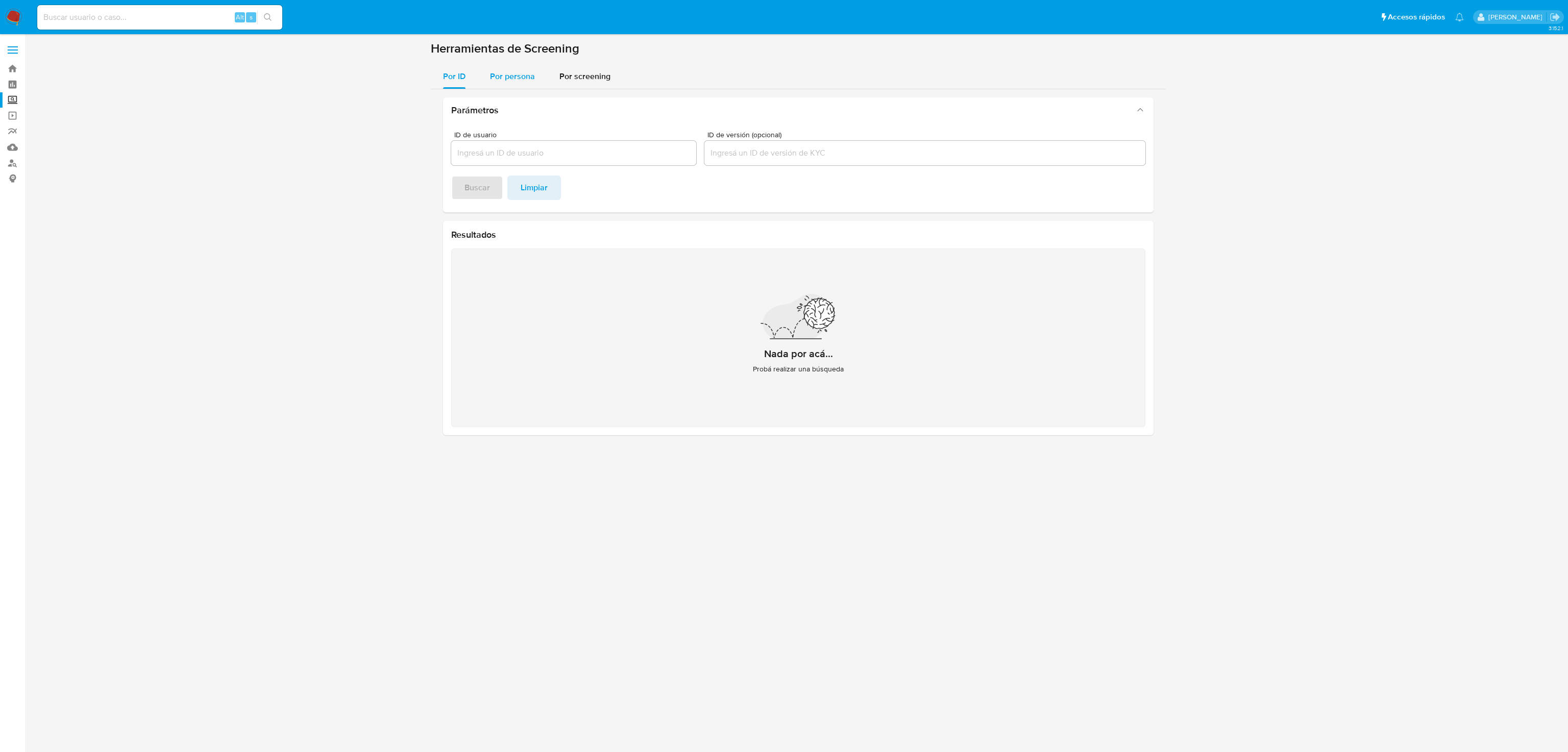
click at [523, 76] on span "Por persona" at bounding box center [513, 76] width 45 height 12
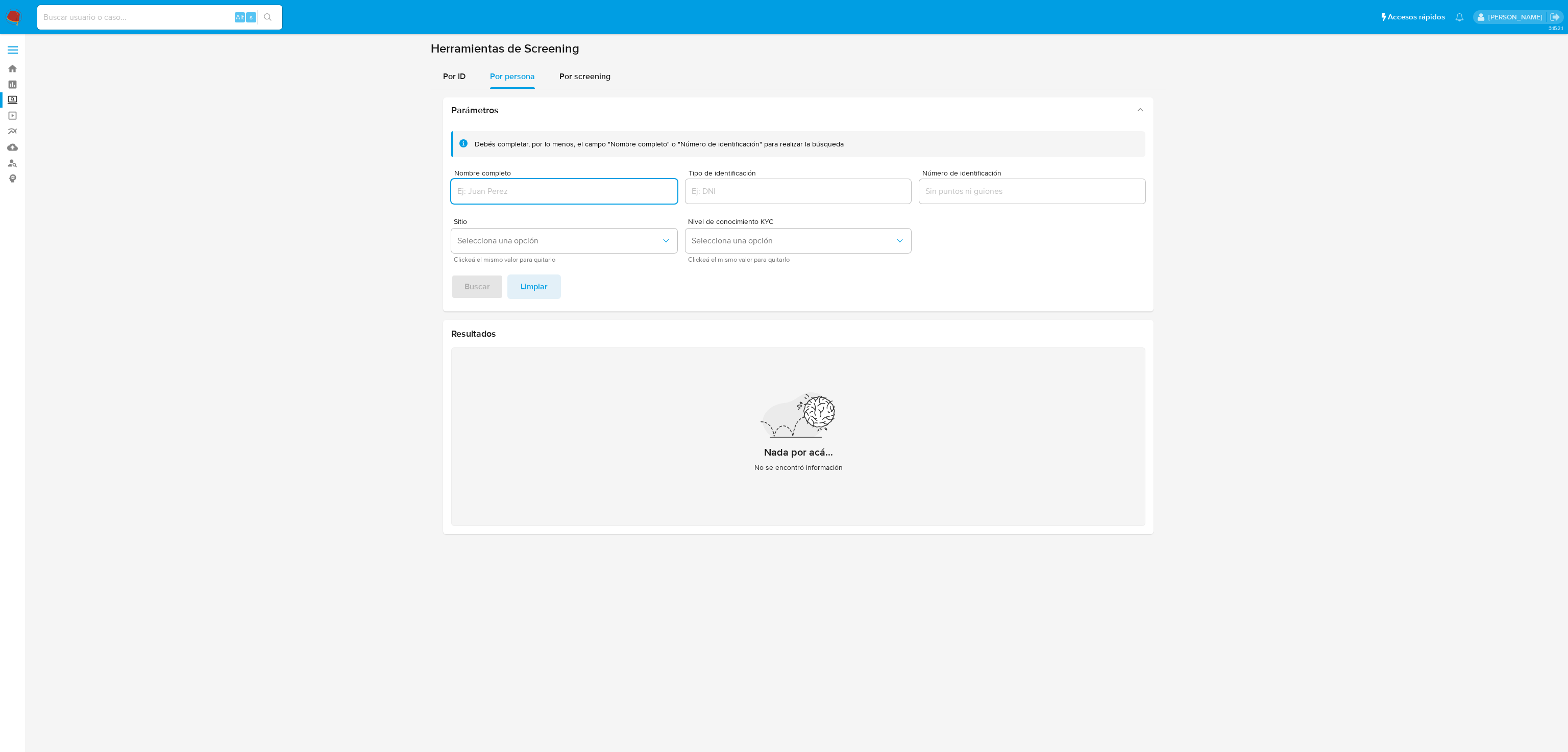
click at [511, 198] on div at bounding box center [564, 191] width 226 height 24
click at [511, 198] on div at bounding box center [564, 191] width 226 height 24
click at [512, 193] on input "Nombre completo" at bounding box center [564, 192] width 226 height 13
type input "ANDRES EDUARDO"
click at [458, 292] on button "Buscar" at bounding box center [477, 287] width 52 height 24
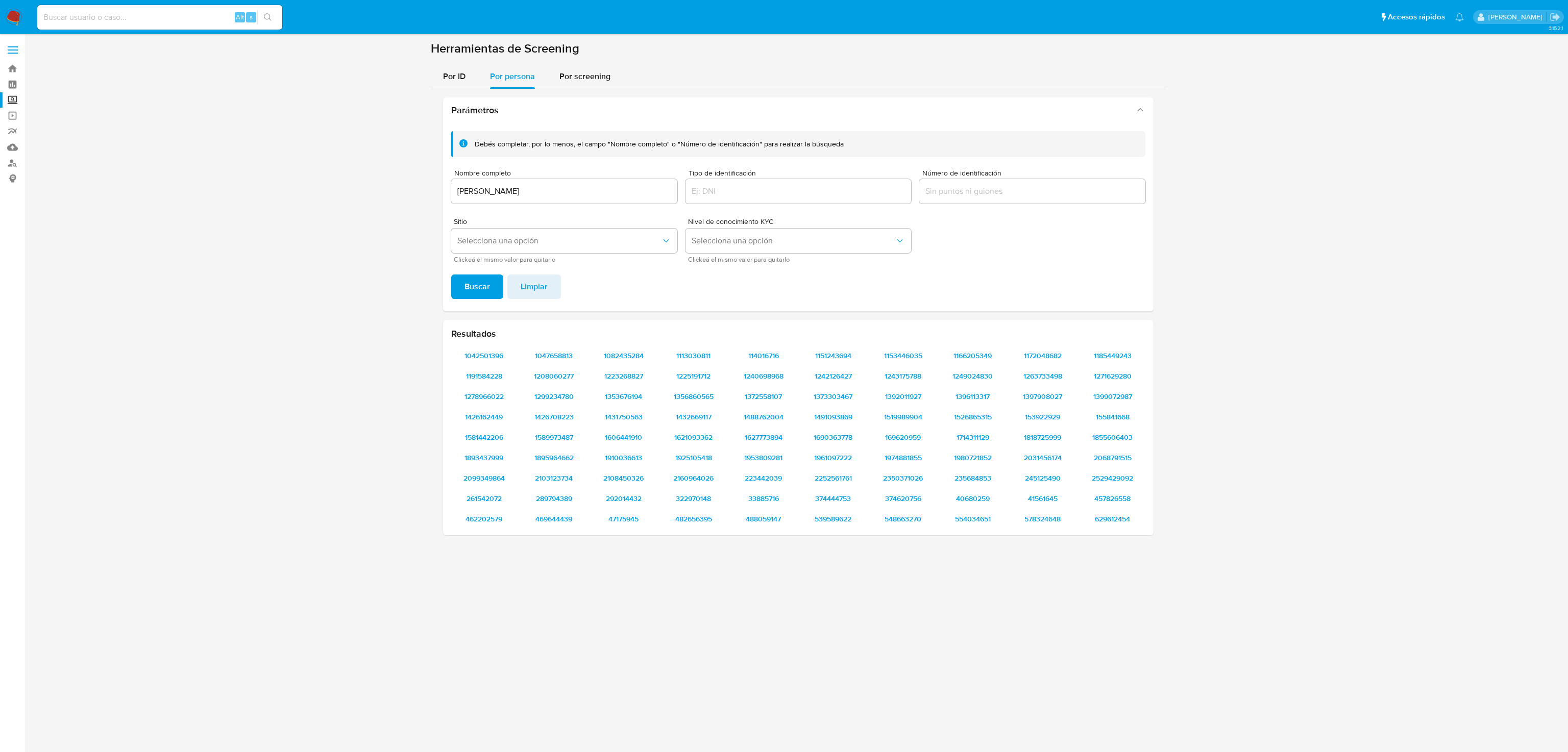
click at [399, 450] on section at bounding box center [798, 292] width 1523 height 503
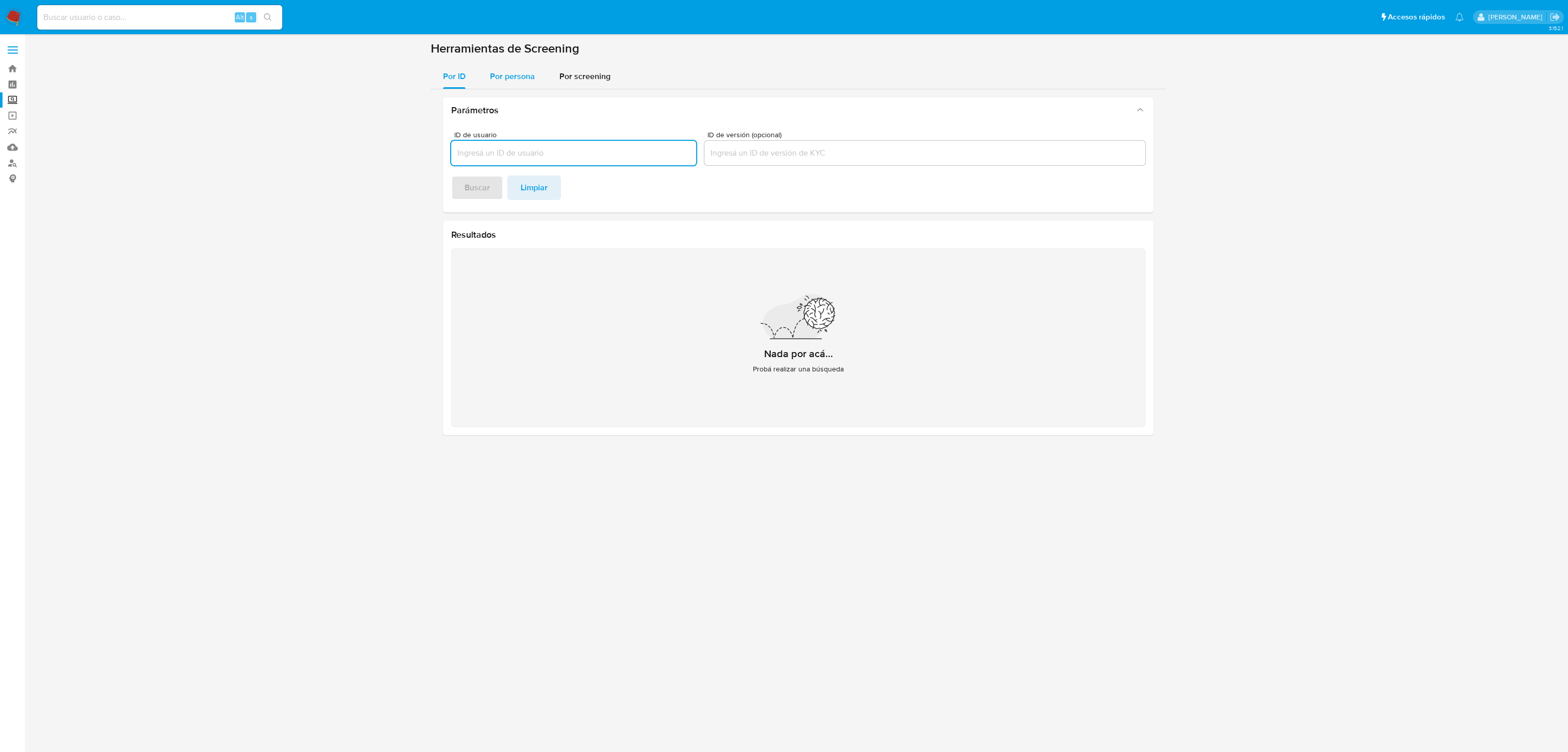
click at [498, 80] on span "Por persona" at bounding box center [513, 76] width 45 height 12
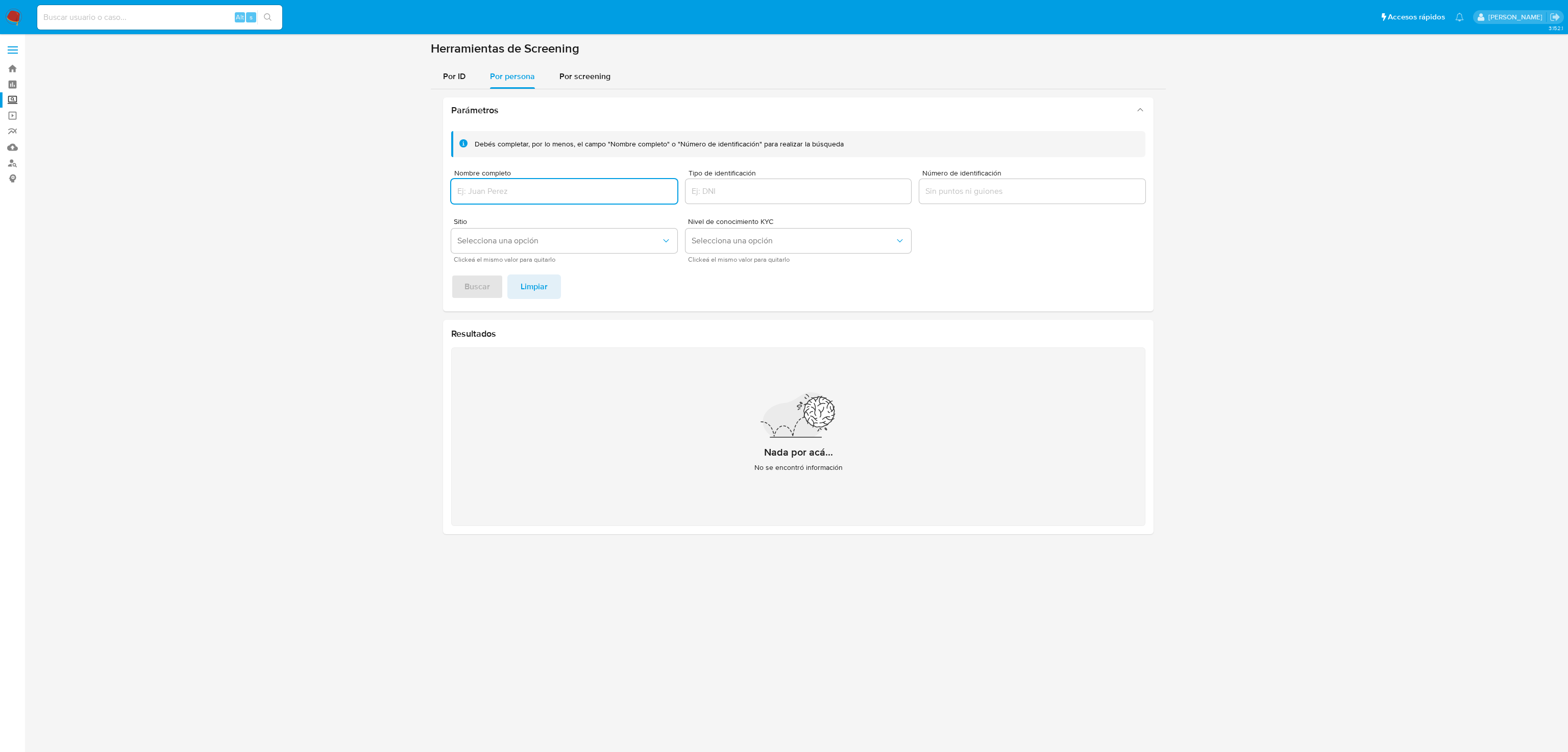
click at [503, 189] on input "Nombre completo" at bounding box center [564, 192] width 226 height 13
click at [102, 23] on input at bounding box center [159, 18] width 245 height 13
paste input "360046430"
type input "360046430"
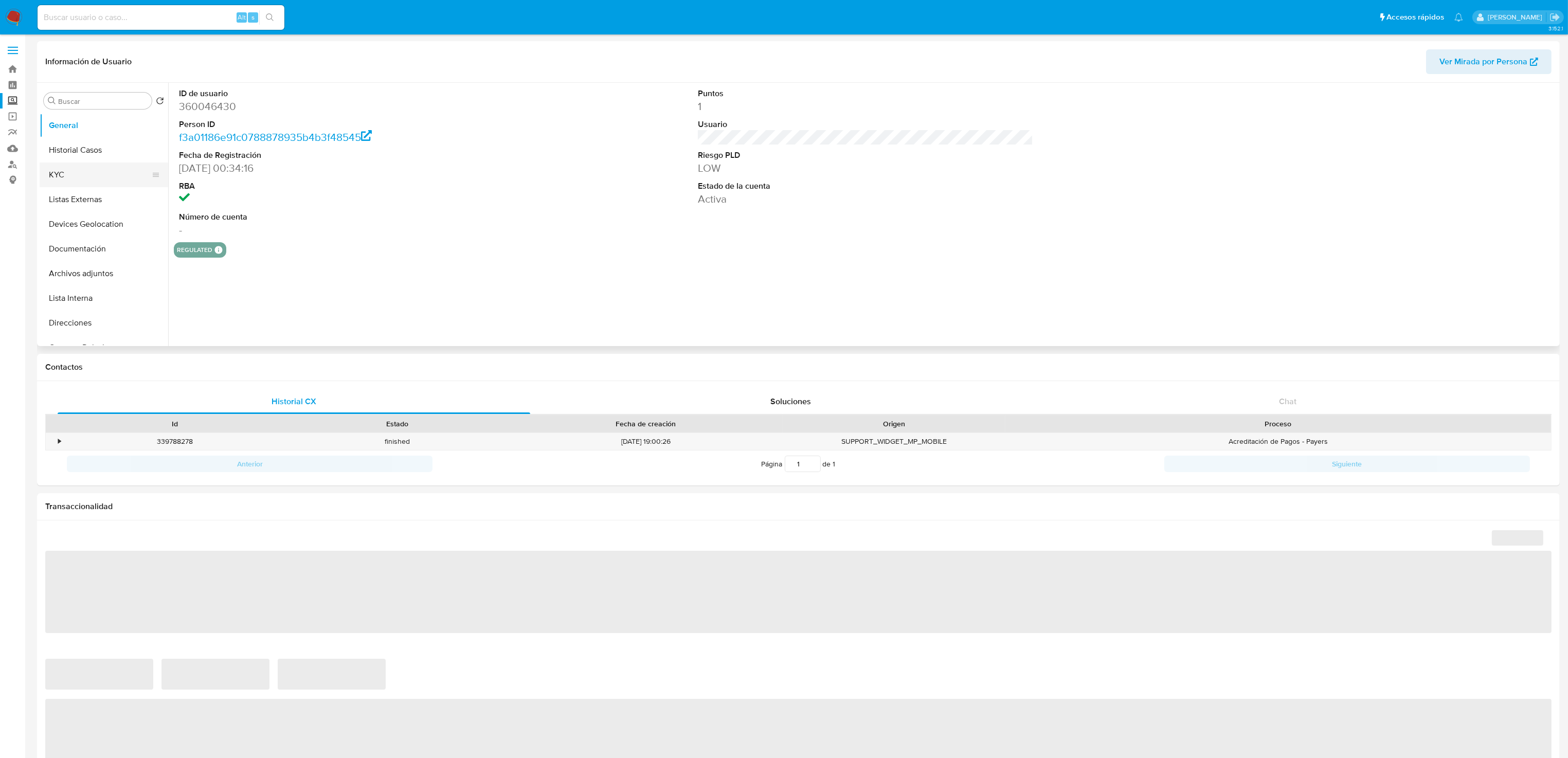
click at [72, 169] on button "KYC" at bounding box center [100, 175] width 120 height 25
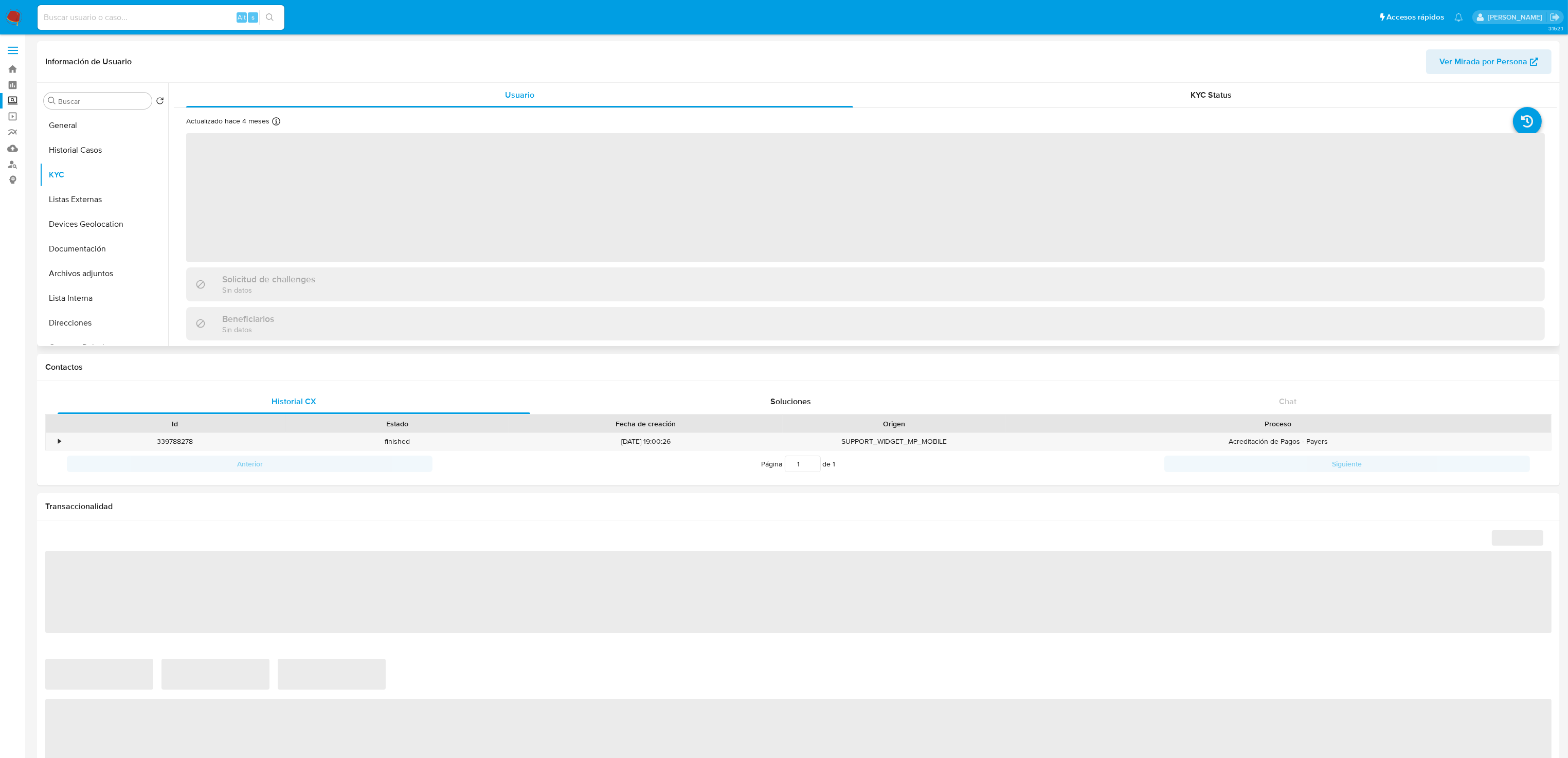
select select "10"
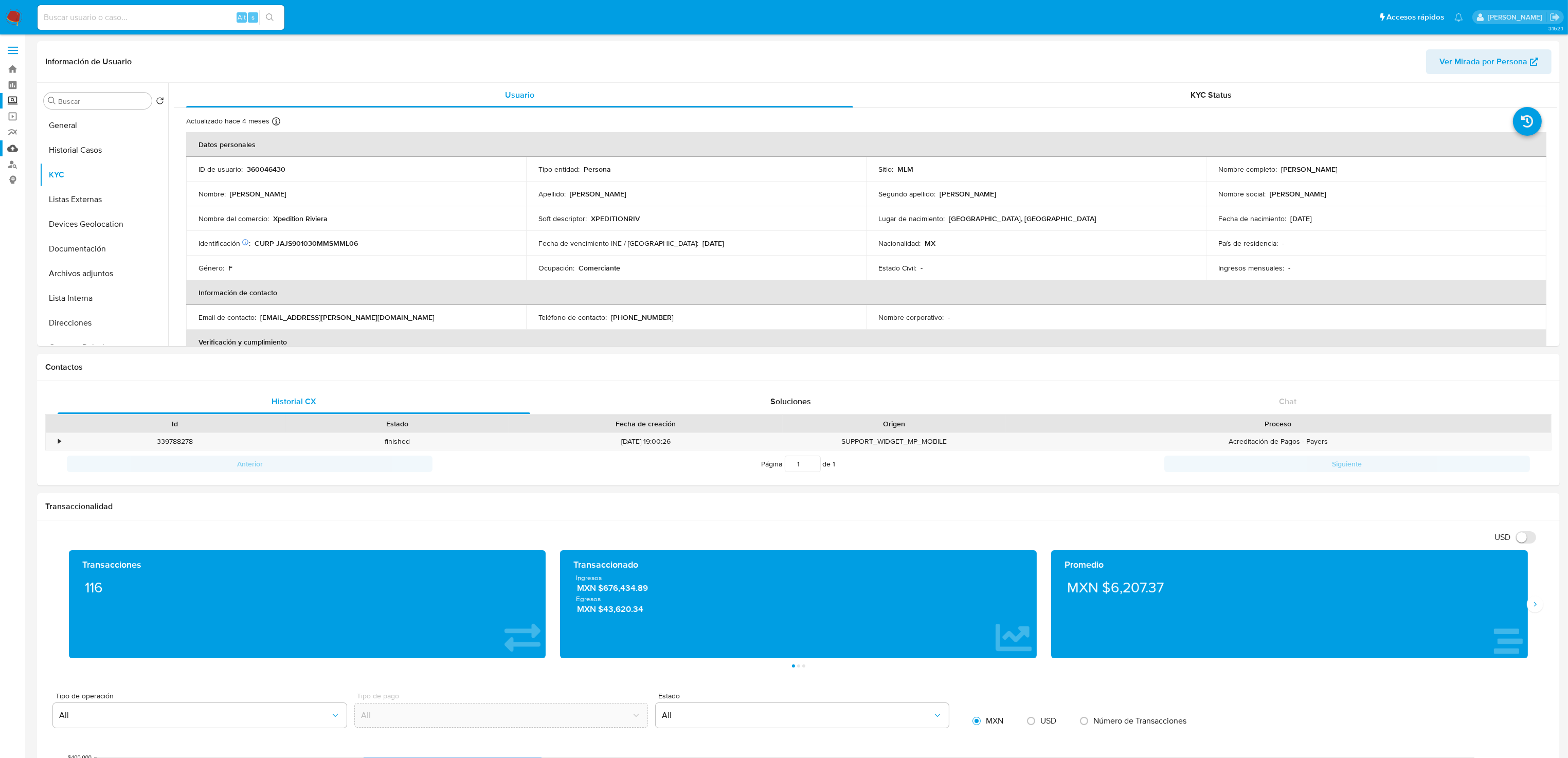
click at [13, 147] on link "Mulan" at bounding box center [61, 148] width 123 height 16
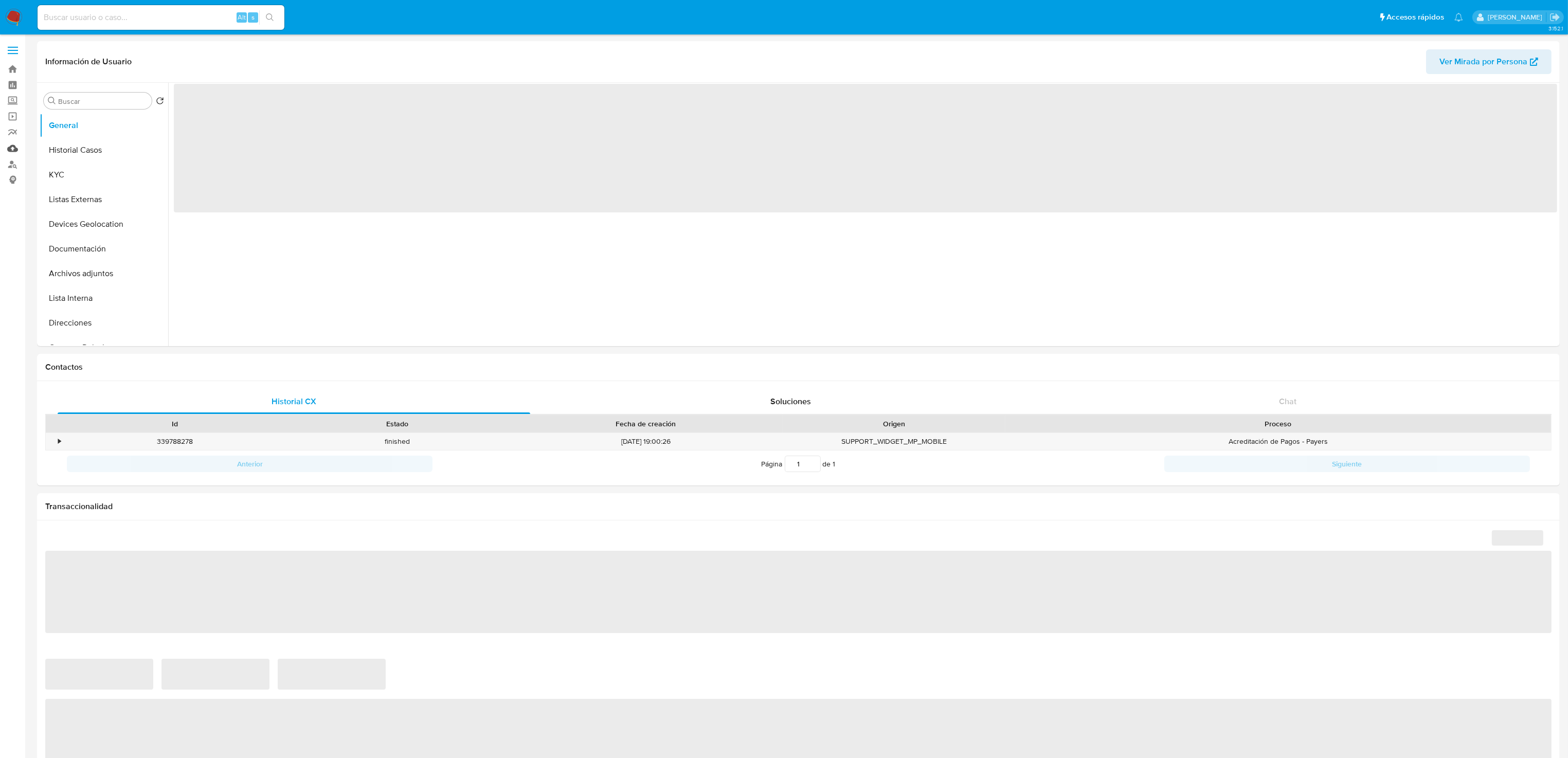
click at [11, 147] on link "Mulan" at bounding box center [61, 148] width 123 height 16
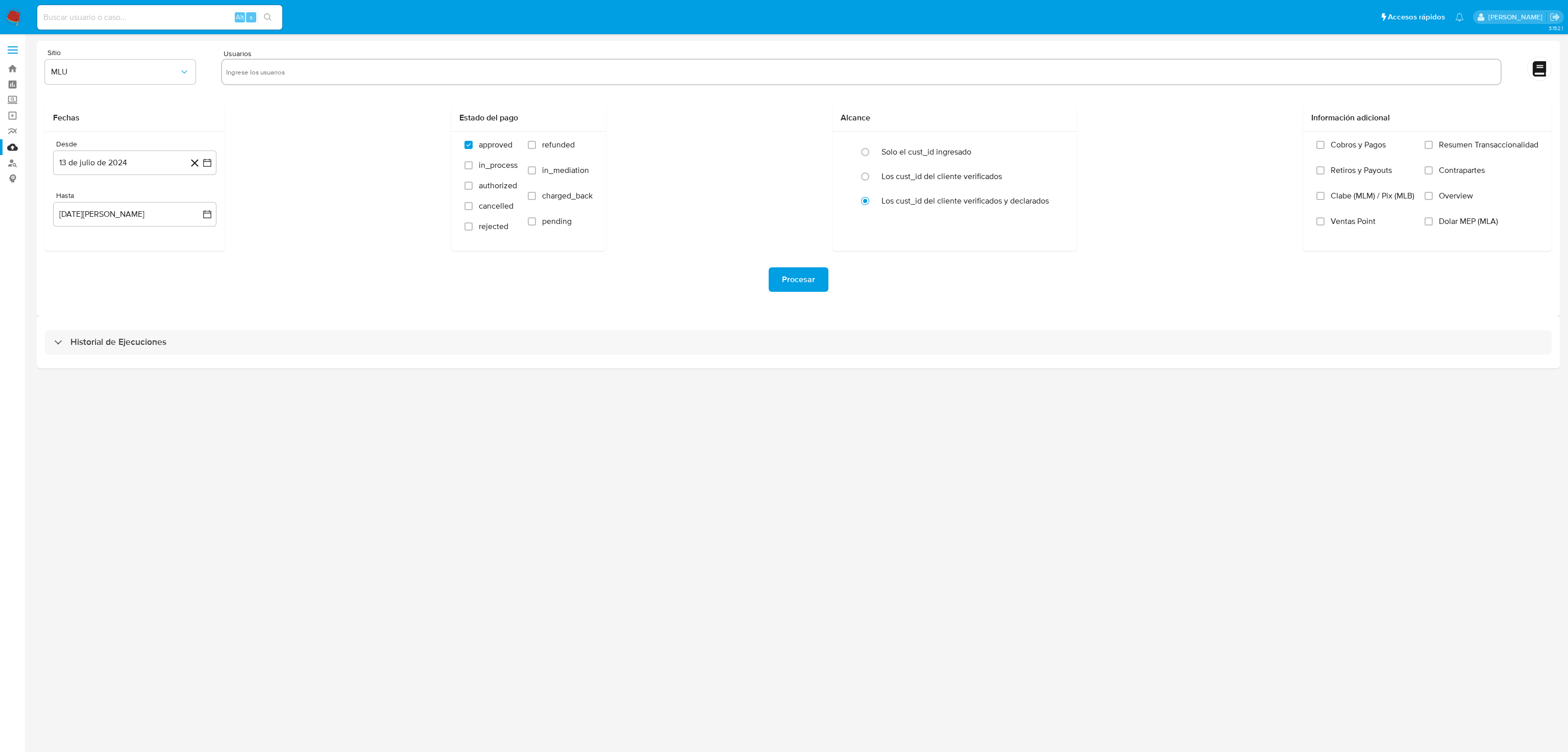
click at [283, 75] on input "text" at bounding box center [861, 72] width 1270 height 16
paste input "191838362"
type input "191838362"
click at [188, 67] on icon "button" at bounding box center [184, 72] width 10 height 10
click at [105, 223] on div "MLM" at bounding box center [117, 222] width 132 height 24
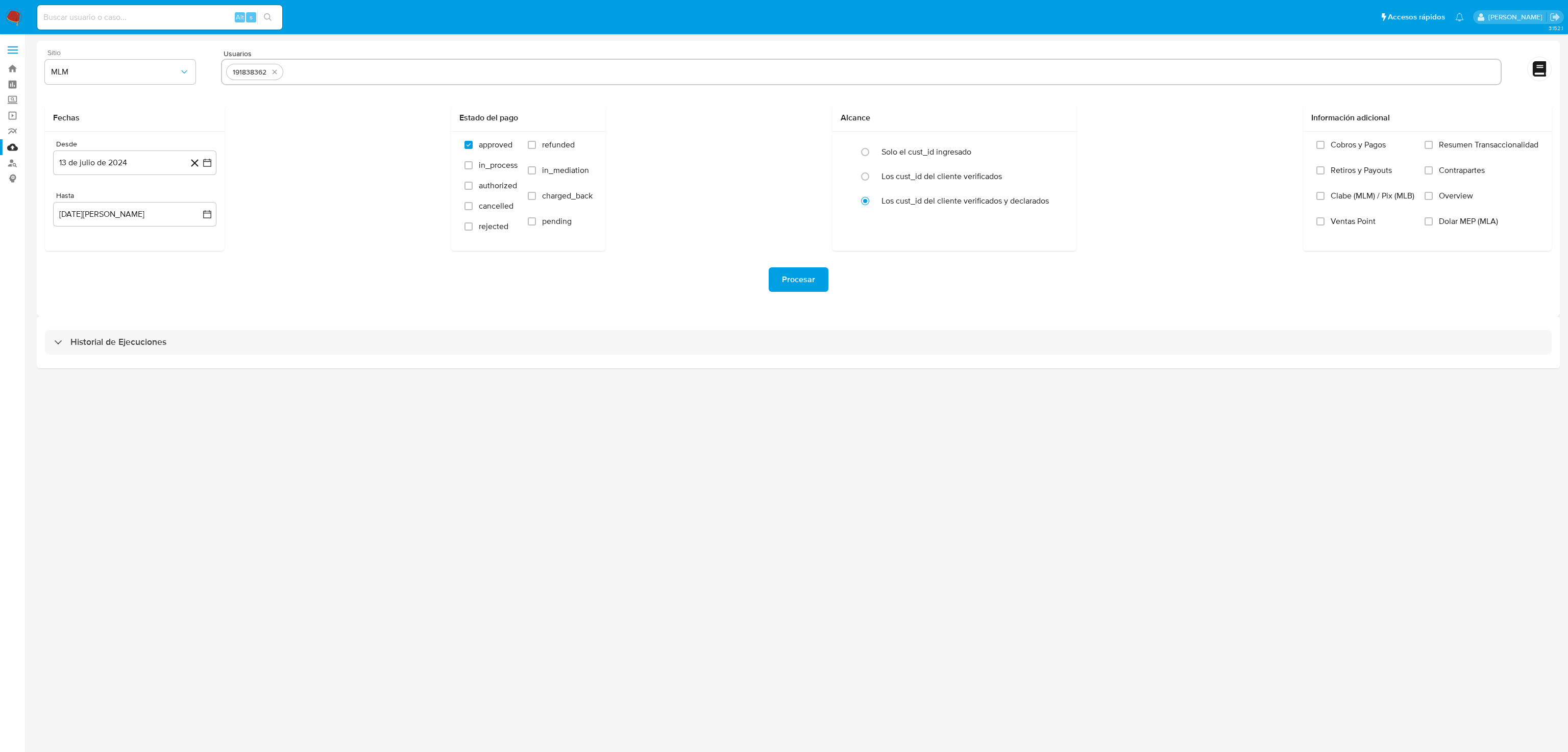
click at [321, 246] on div "Fechas Desde [DATE] [DATE] Hasta [DATE][PERSON_NAME] [DATE] Estado del pago app…" at bounding box center [798, 178] width 1507 height 147
click at [209, 159] on icon "button" at bounding box center [207, 162] width 8 height 8
click at [72, 201] on icon "Mes anterior" at bounding box center [71, 200] width 12 height 12
click at [197, 196] on icon "Mes siguiente" at bounding box center [198, 200] width 4 height 7
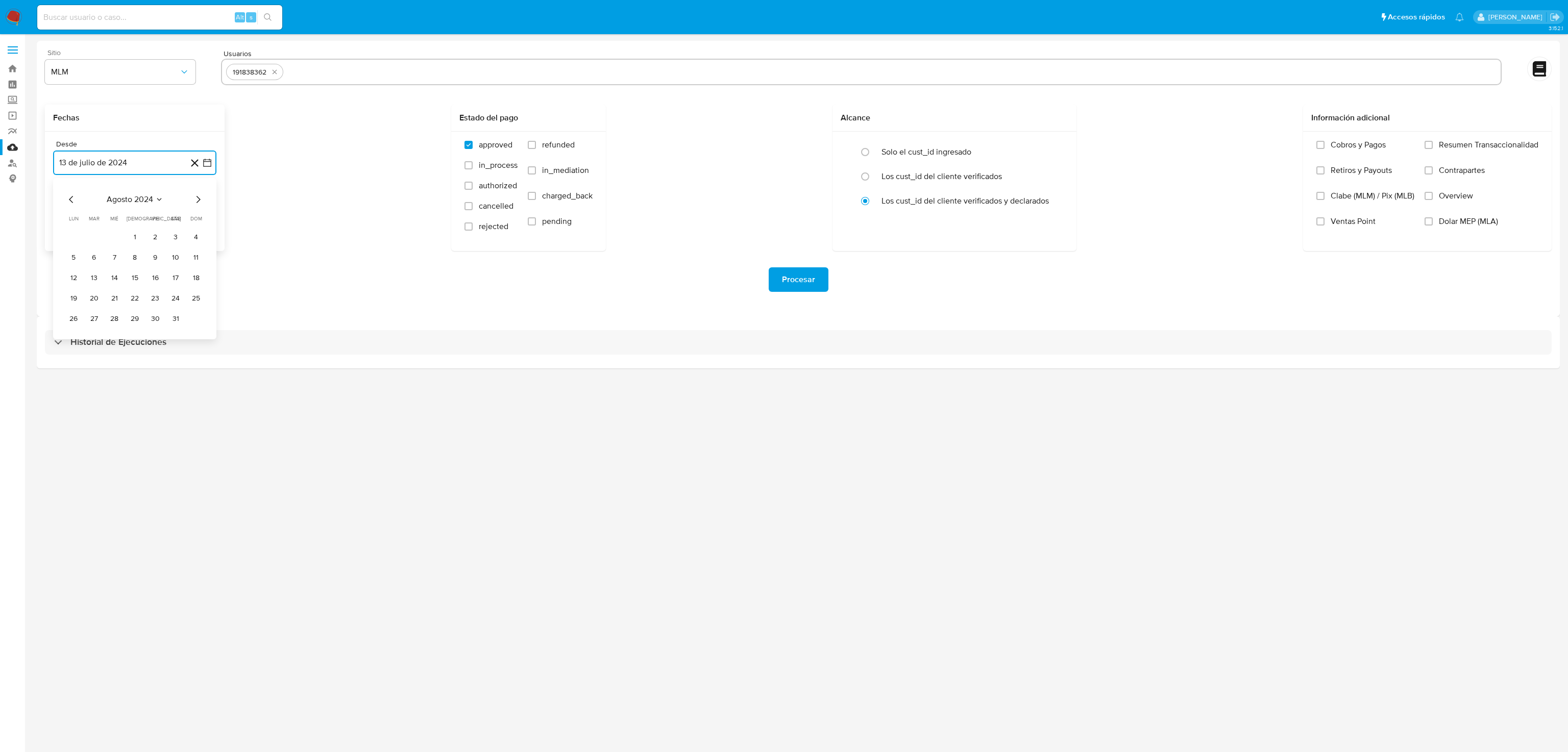
click at [197, 196] on icon "Mes siguiente" at bounding box center [198, 200] width 4 height 7
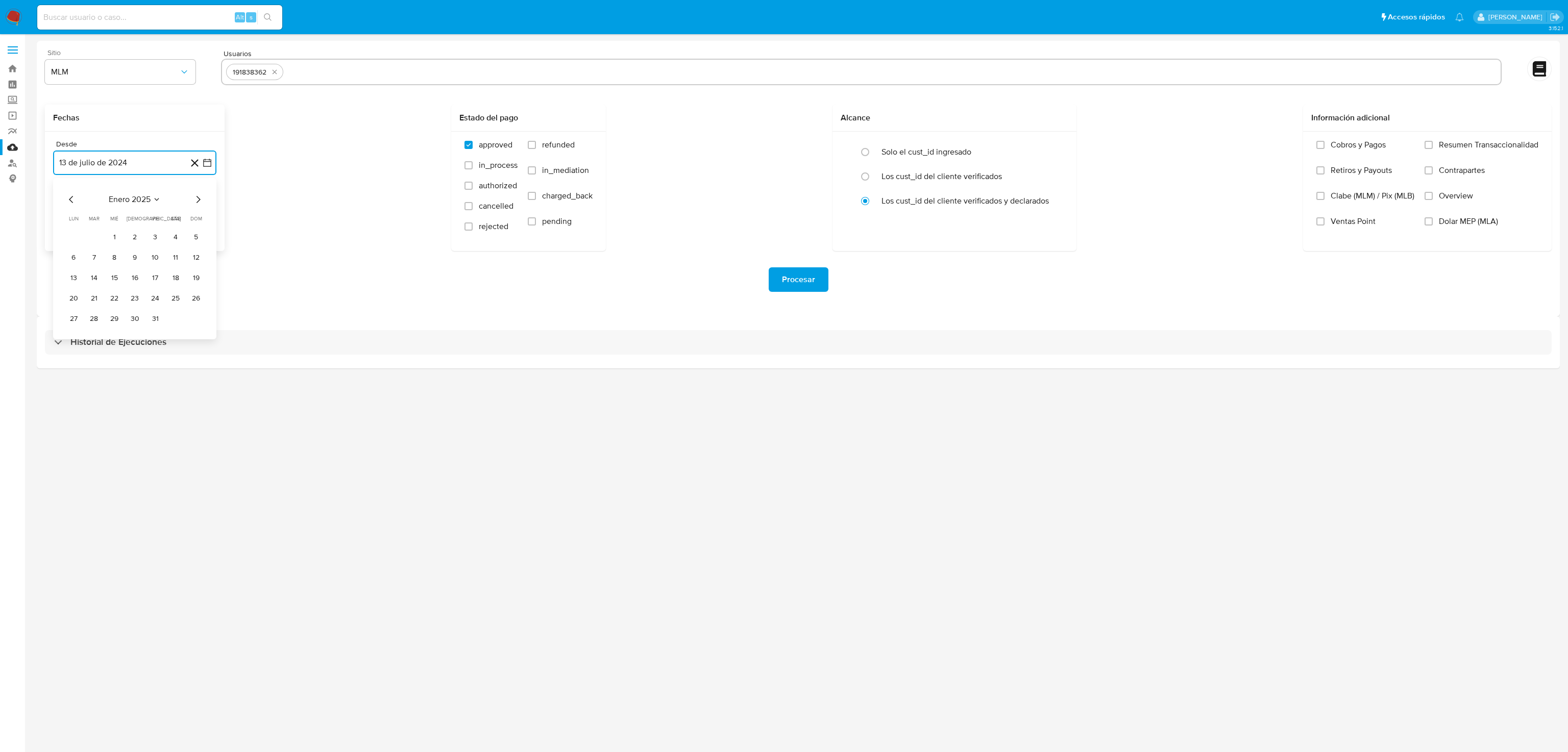
click at [197, 196] on icon "Mes siguiente" at bounding box center [198, 200] width 4 height 7
click at [173, 299] on button "26" at bounding box center [175, 298] width 16 height 16
click at [202, 211] on icon "button" at bounding box center [207, 214] width 10 height 10
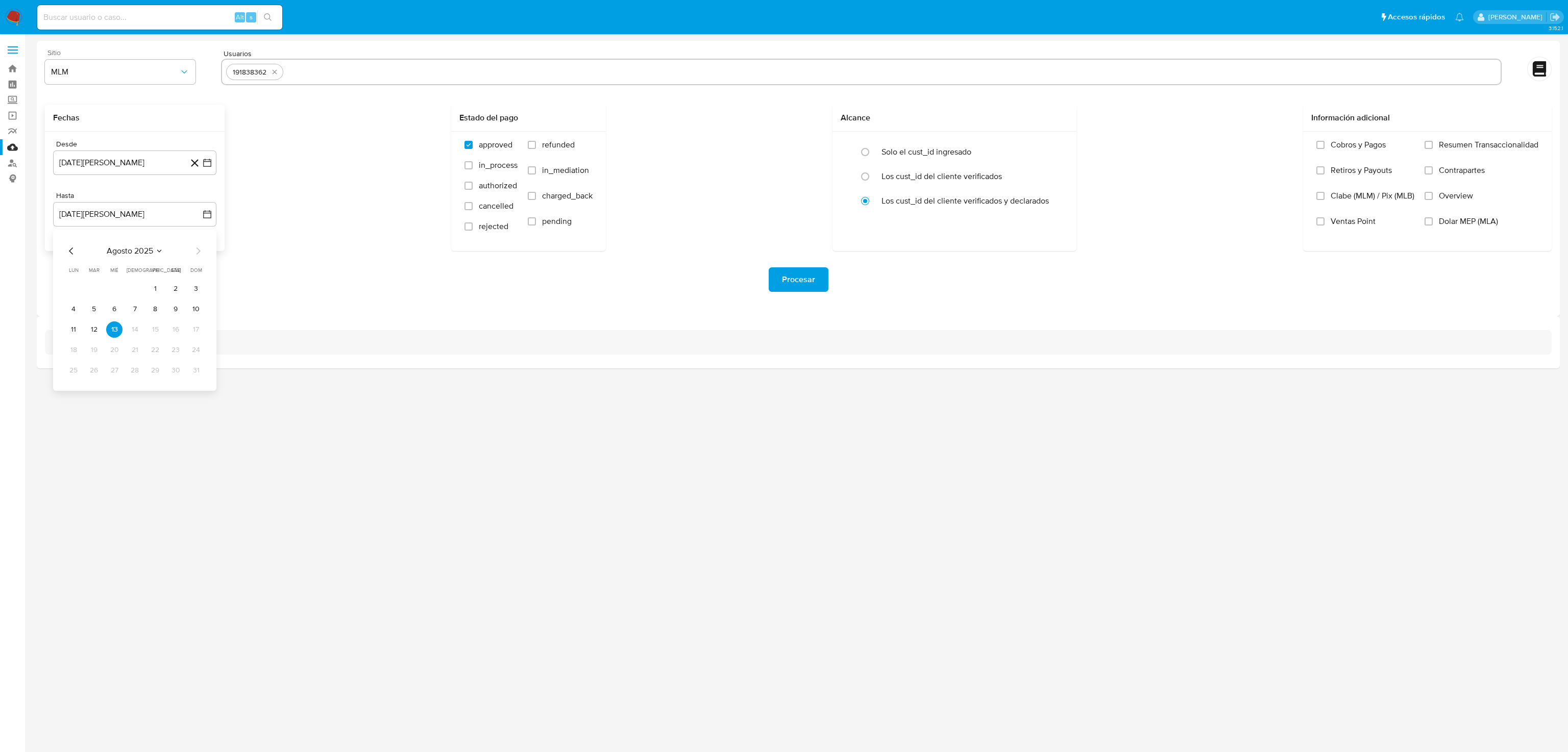
click at [72, 251] on icon "Mes anterior" at bounding box center [71, 251] width 12 height 12
click at [69, 251] on icon "Mes anterior" at bounding box center [71, 251] width 4 height 7
click at [73, 390] on button "30" at bounding box center [73, 391] width 16 height 16
click at [355, 259] on div "Procesar" at bounding box center [798, 280] width 1507 height 57
click at [1434, 198] on label "Overview" at bounding box center [1481, 204] width 114 height 26
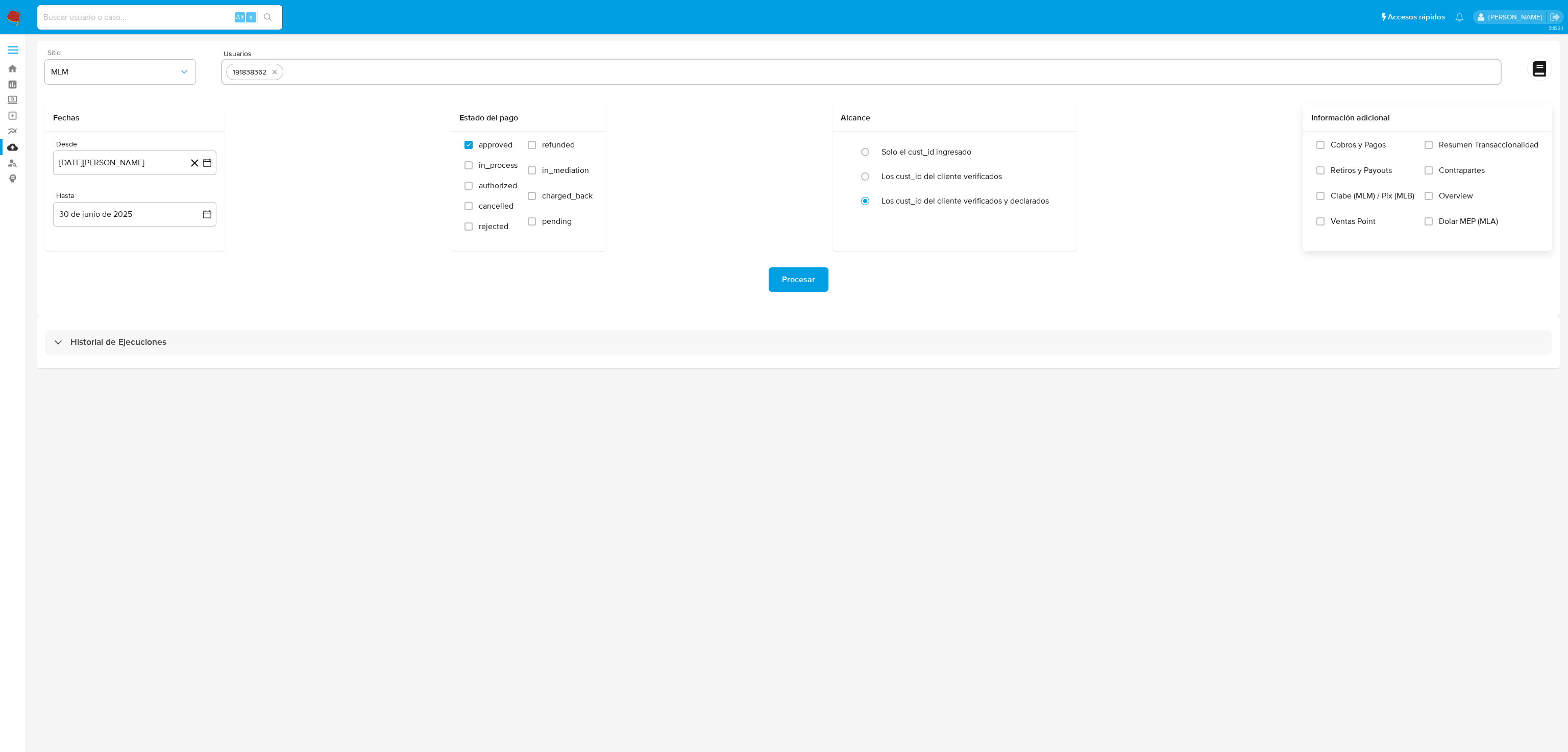
click at [1433, 198] on input "Overview" at bounding box center [1428, 195] width 8 height 8
click at [794, 283] on span "Procesar" at bounding box center [799, 279] width 33 height 23
